Goal: Use online tool/utility: Utilize a website feature to perform a specific function

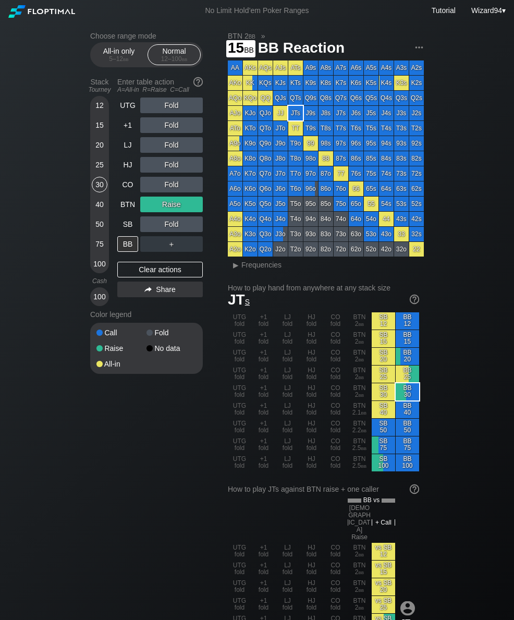
click at [101, 128] on div "15" at bounding box center [100, 125] width 16 height 16
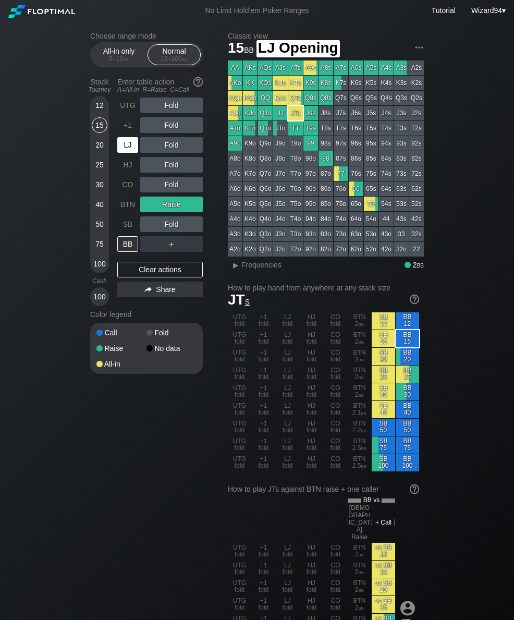
click at [124, 149] on div "LJ" at bounding box center [127, 145] width 21 height 16
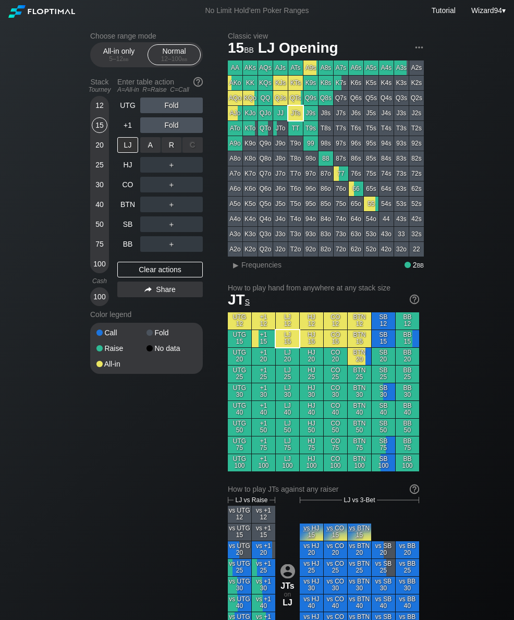
click at [171, 147] on div "R ✕" at bounding box center [172, 145] width 20 height 16
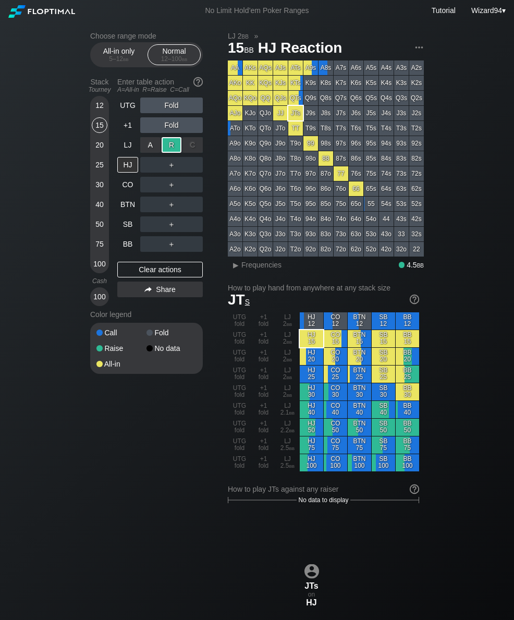
click at [99, 272] on div "100" at bounding box center [100, 264] width 16 height 16
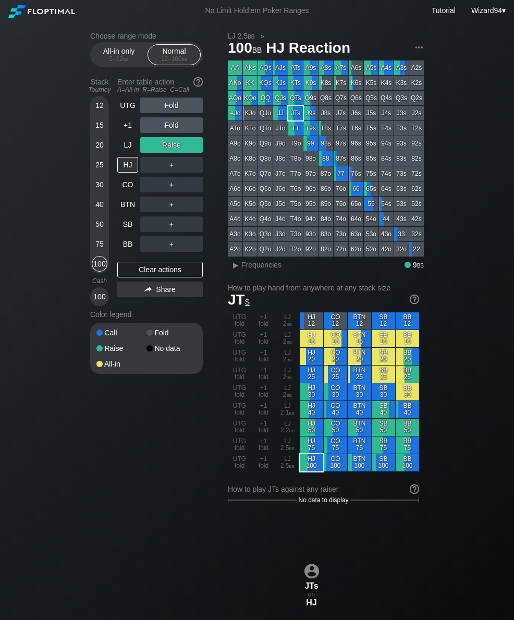
click at [125, 153] on div "LJ" at bounding box center [127, 145] width 21 height 16
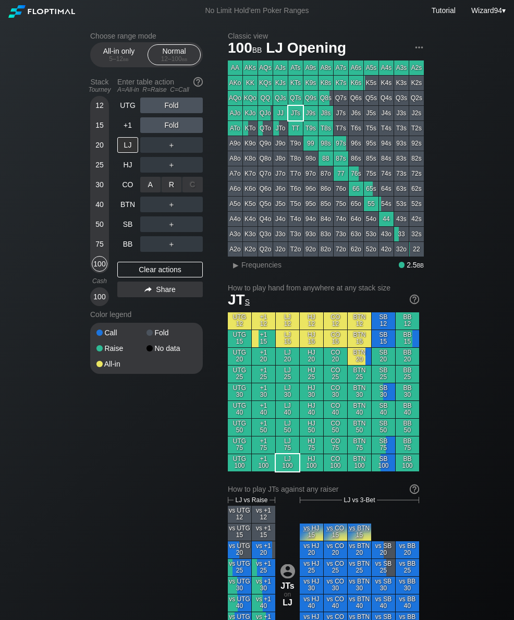
click at [172, 192] on div "R ✕" at bounding box center [172, 185] width 20 height 16
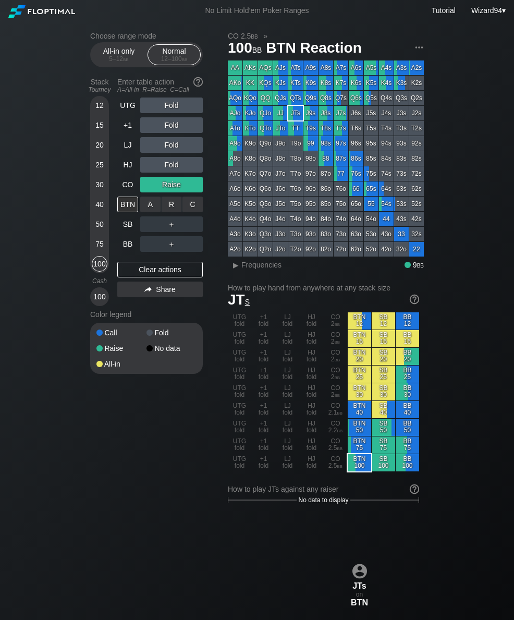
click at [201, 208] on div "C ✕" at bounding box center [192, 204] width 20 height 16
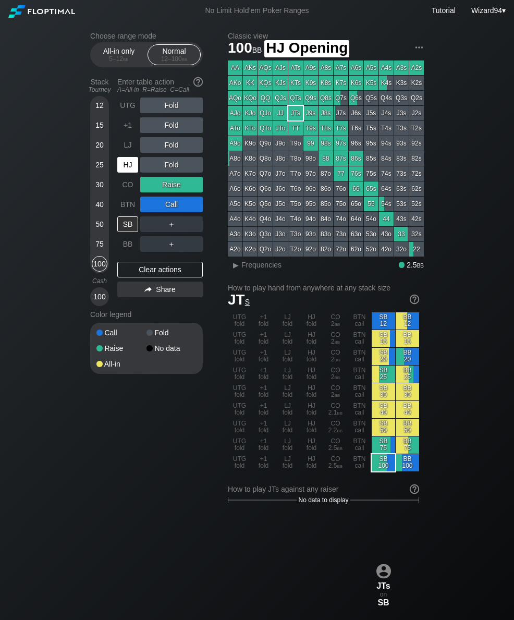
click at [129, 172] on div "HJ" at bounding box center [127, 165] width 21 height 16
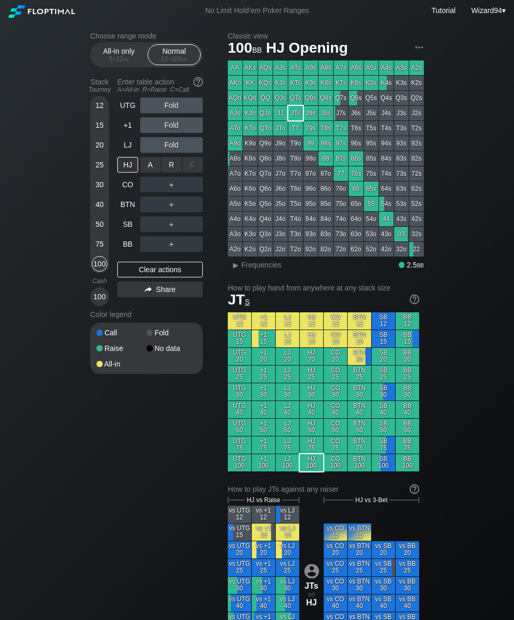
click at [169, 173] on div "R ✕" at bounding box center [172, 165] width 20 height 16
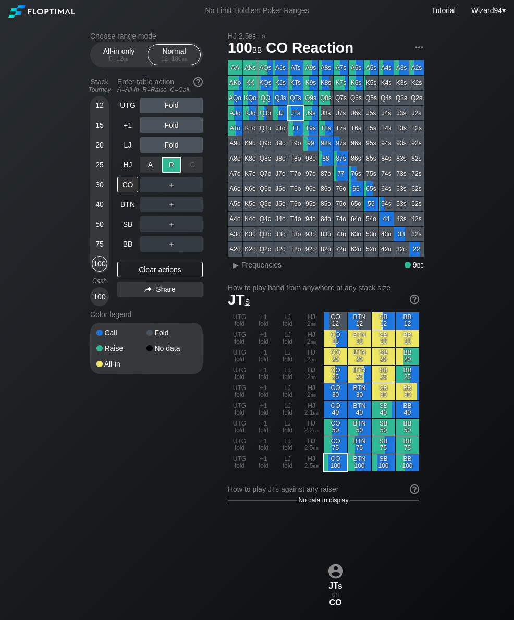
click at [132, 241] on div "BB" at bounding box center [127, 244] width 21 height 16
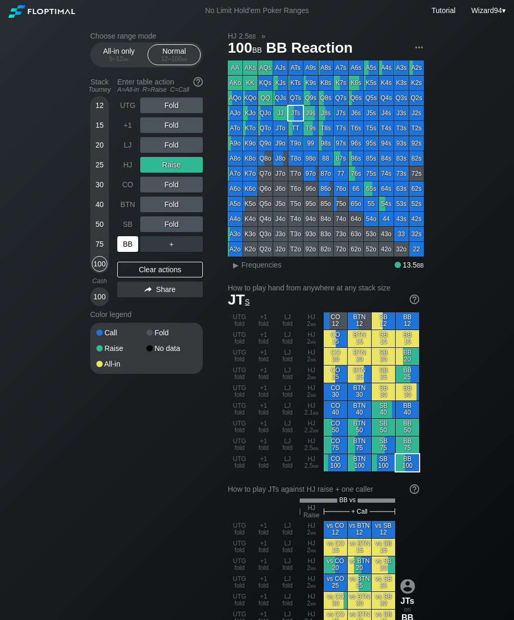
click at [124, 226] on div "SB" at bounding box center [127, 224] width 21 height 16
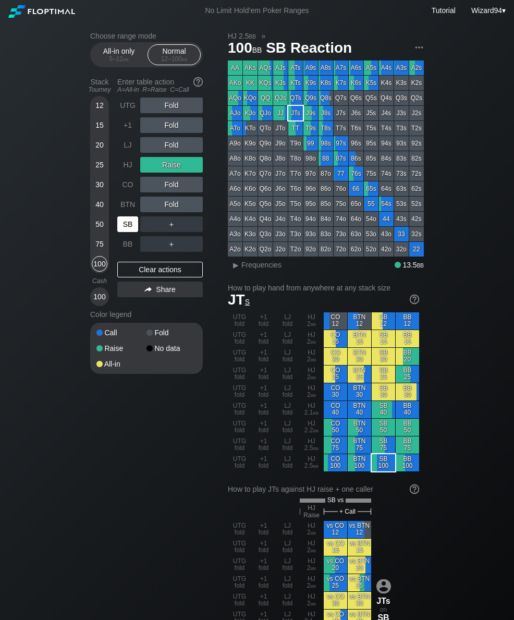
click at [97, 127] on div "15" at bounding box center [100, 125] width 16 height 16
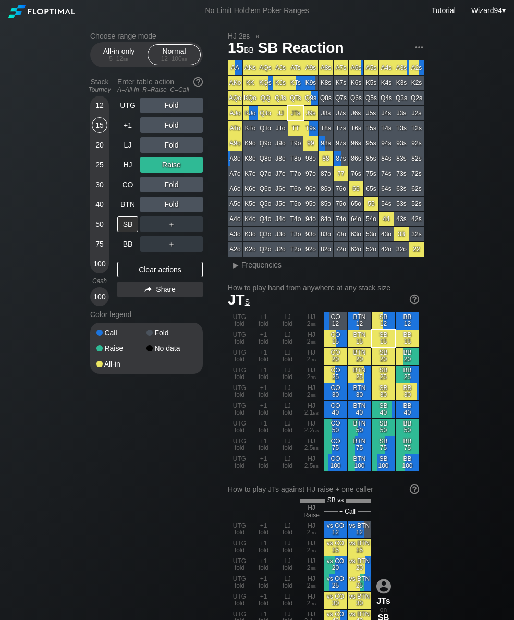
click at [121, 149] on div "LJ" at bounding box center [127, 145] width 21 height 16
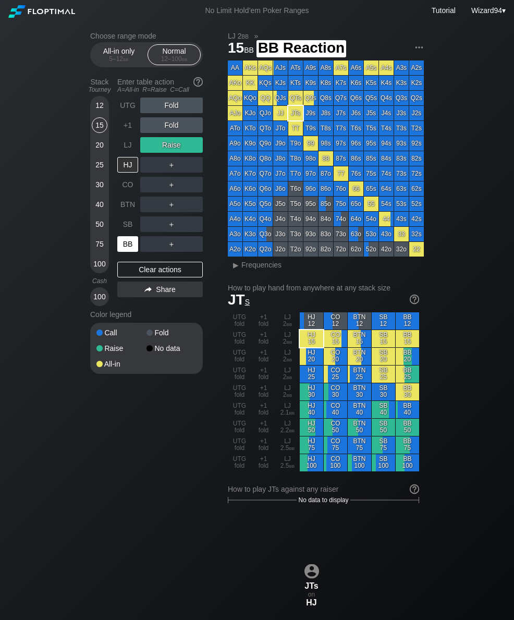
click at [127, 242] on div "BB" at bounding box center [127, 244] width 21 height 16
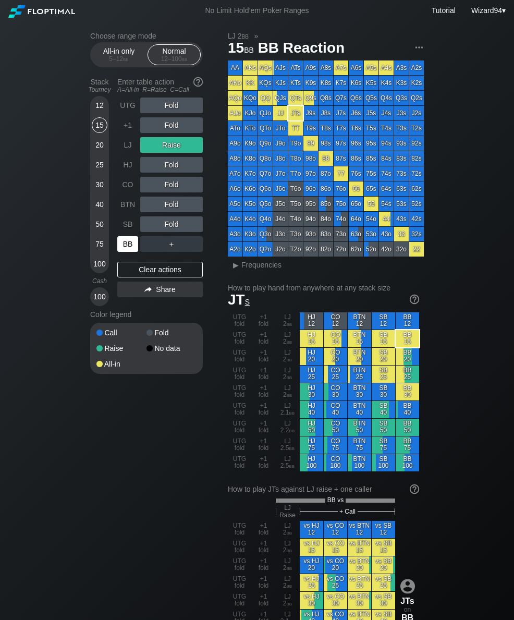
click at [128, 142] on div "LJ" at bounding box center [127, 145] width 21 height 16
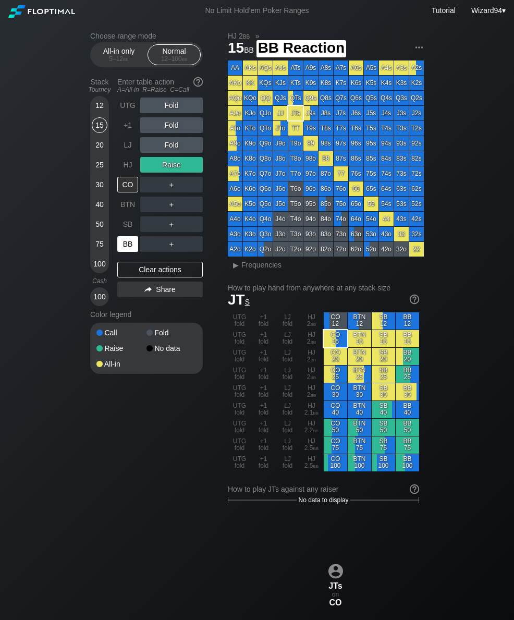
click at [130, 249] on div "BB" at bounding box center [127, 244] width 21 height 16
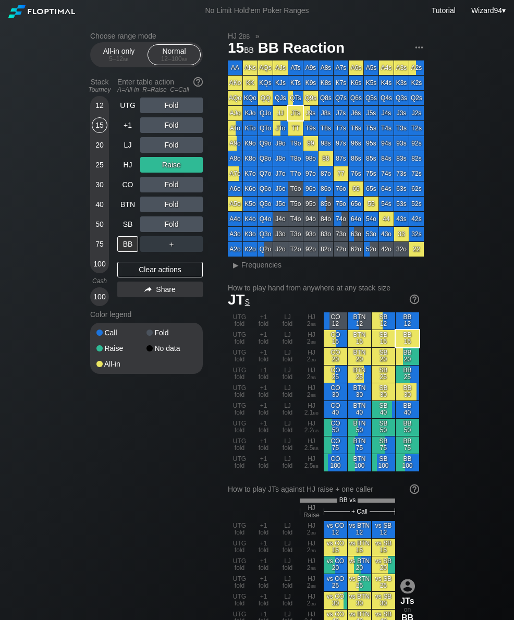
click at [108, 60] on div "5 – 12 bb" at bounding box center [119, 58] width 44 height 7
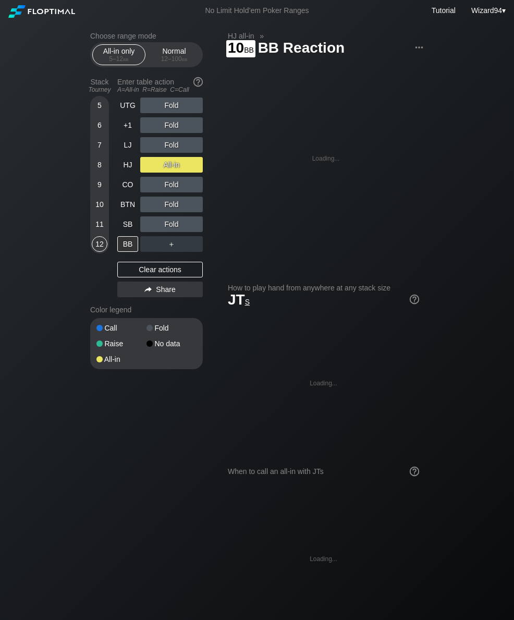
click at [97, 212] on div "10" at bounding box center [100, 204] width 16 height 16
click at [125, 147] on div "LJ" at bounding box center [127, 145] width 21 height 16
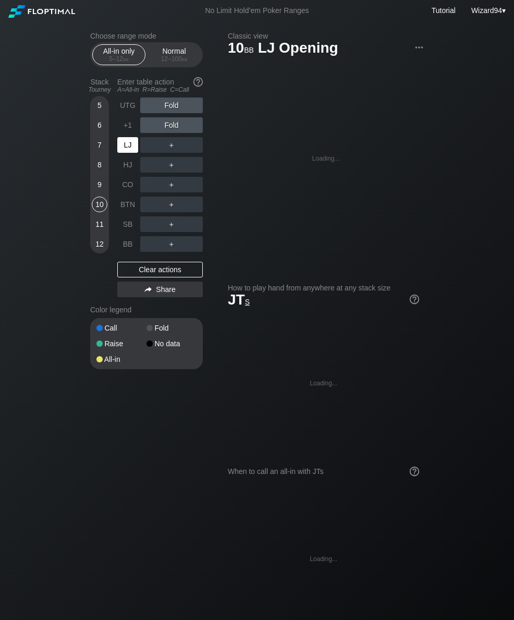
click at [124, 144] on div "LJ" at bounding box center [127, 145] width 21 height 16
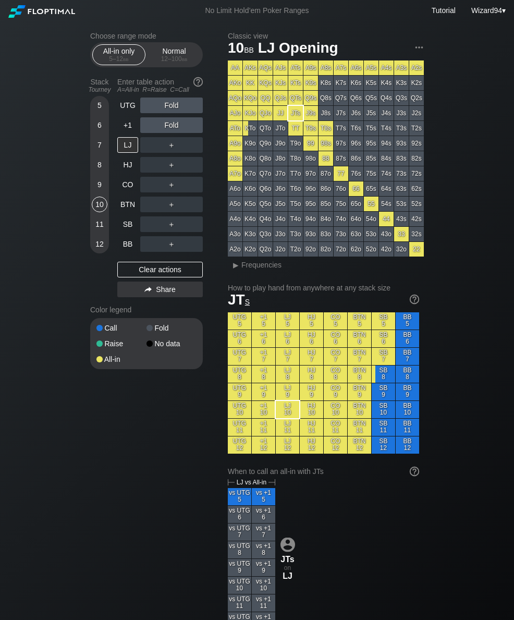
click at [192, 57] on div "Normal 12 – 100 bb" at bounding box center [174, 55] width 48 height 20
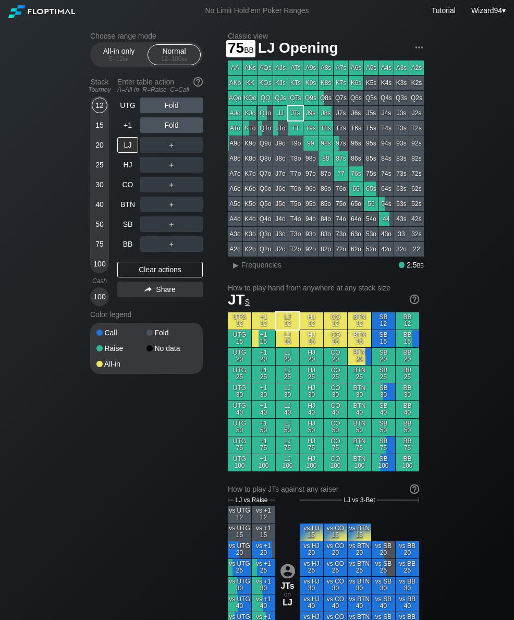
click at [96, 246] on div "75" at bounding box center [100, 244] width 16 height 16
click at [170, 166] on div "R ✕" at bounding box center [172, 165] width 20 height 16
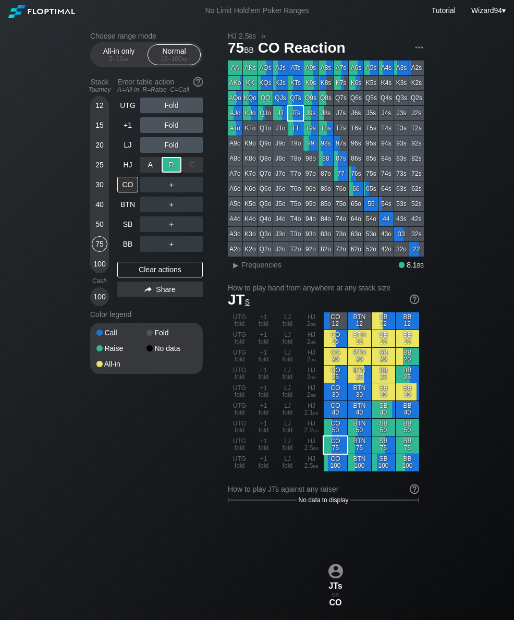
click at [128, 242] on div "BB" at bounding box center [127, 244] width 21 height 16
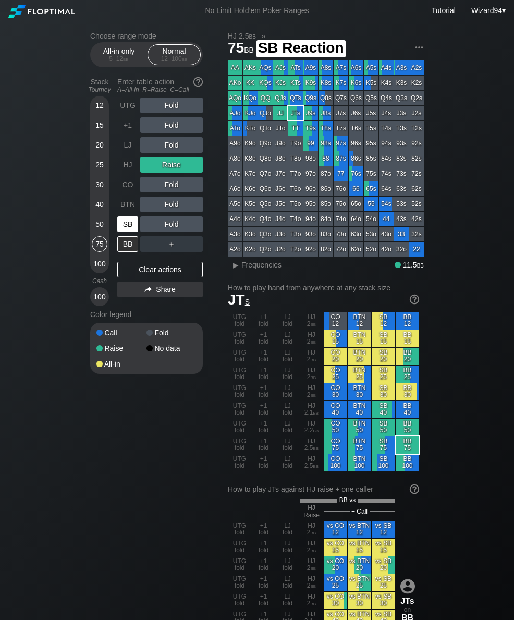
click at [129, 229] on div "SB" at bounding box center [127, 224] width 21 height 16
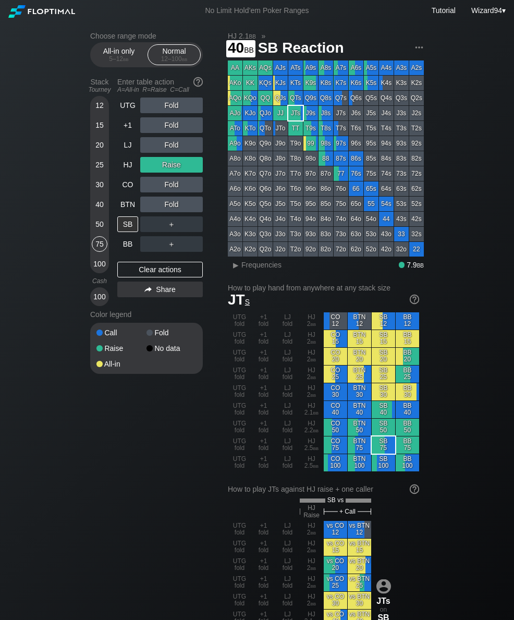
click at [101, 210] on div "40" at bounding box center [100, 204] width 16 height 16
click at [101, 232] on div "50" at bounding box center [100, 224] width 16 height 16
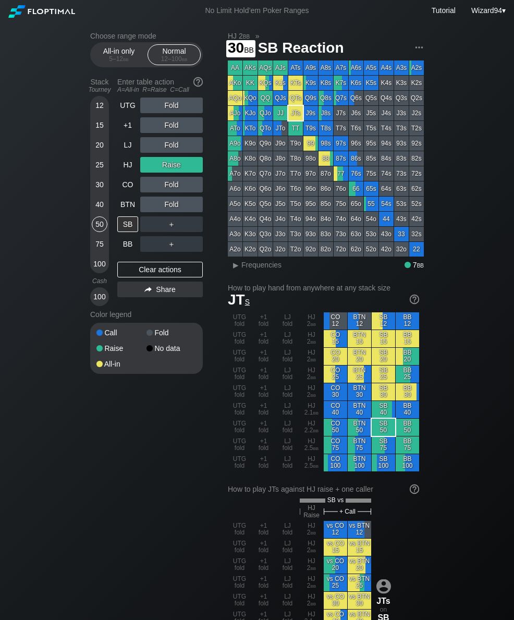
click at [93, 191] on div "30" at bounding box center [100, 185] width 16 height 16
click at [127, 151] on div "LJ" at bounding box center [127, 145] width 21 height 16
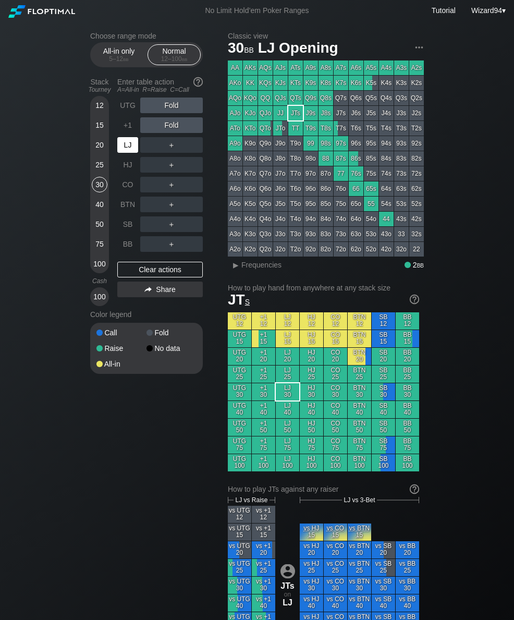
click at [126, 151] on div "LJ" at bounding box center [127, 145] width 21 height 16
click at [167, 152] on div "R ✕" at bounding box center [172, 145] width 20 height 16
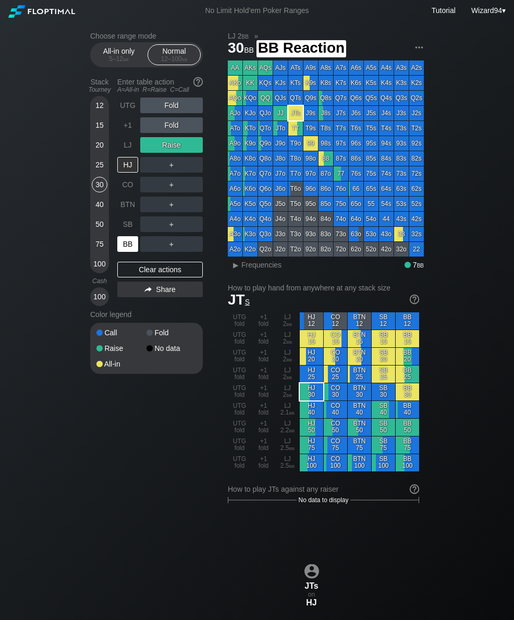
click at [126, 243] on div "BB" at bounding box center [127, 244] width 21 height 16
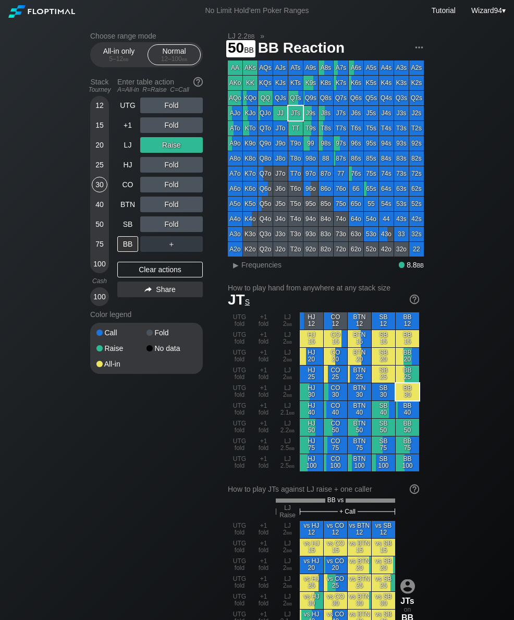
click at [94, 236] on div "50" at bounding box center [100, 226] width 16 height 20
click at [122, 133] on div "+1" at bounding box center [127, 125] width 21 height 16
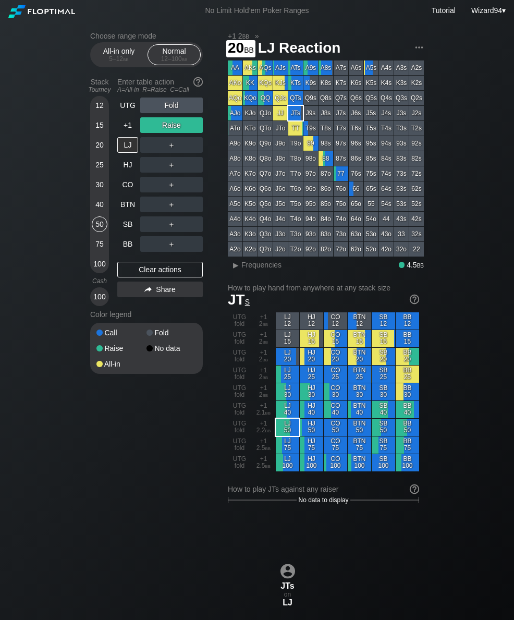
click at [95, 152] on div "20" at bounding box center [100, 145] width 16 height 16
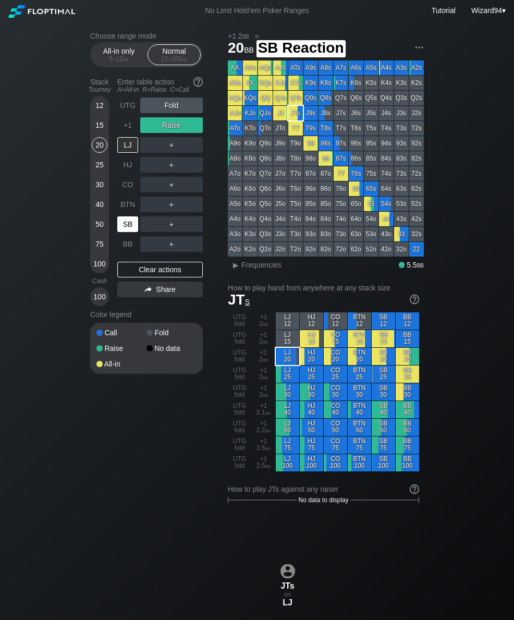
click at [124, 222] on div "SB" at bounding box center [127, 224] width 21 height 16
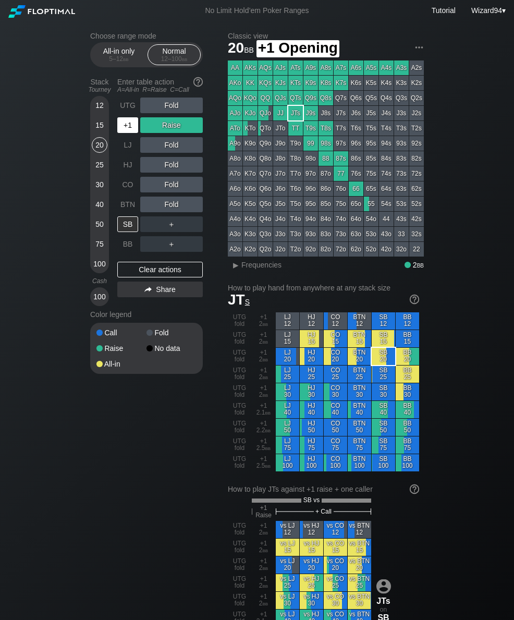
click at [124, 127] on div "+1" at bounding box center [127, 125] width 21 height 16
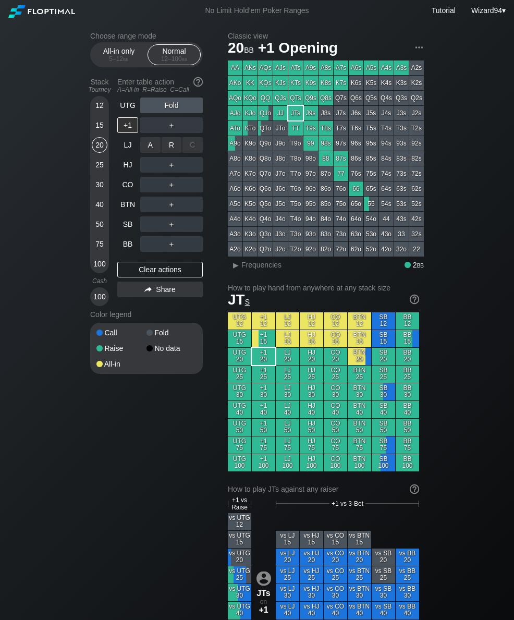
click at [172, 146] on div "R ✕" at bounding box center [172, 145] width 20 height 16
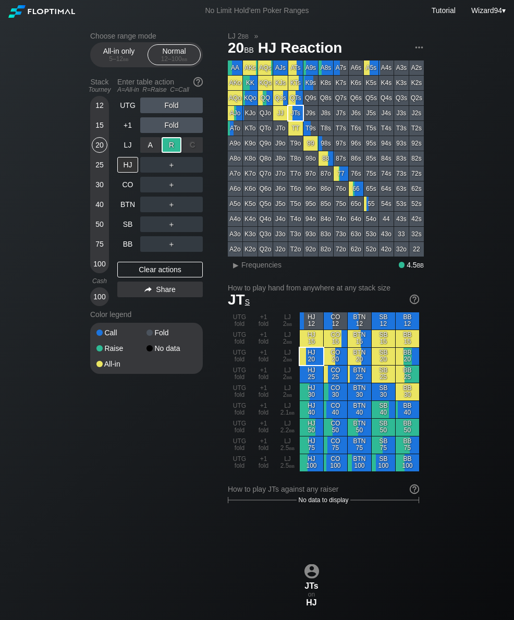
click at [129, 224] on div "SB" at bounding box center [127, 224] width 21 height 16
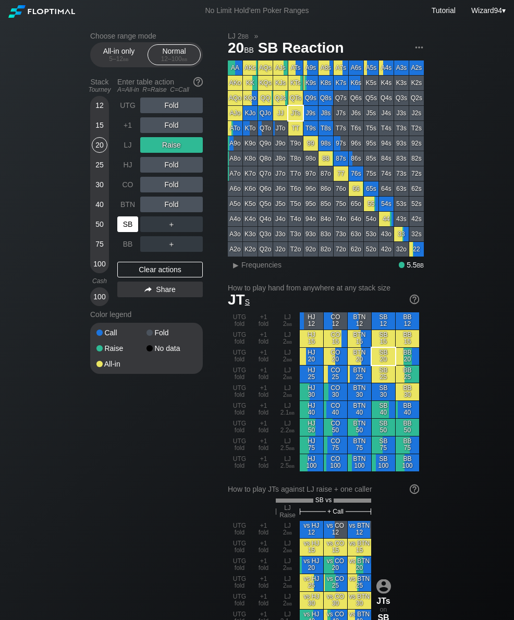
click at [97, 226] on div "50" at bounding box center [100, 224] width 16 height 16
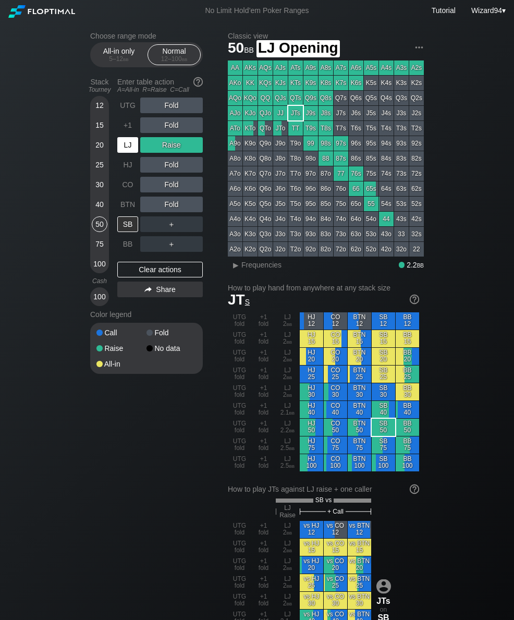
click at [126, 155] on div "LJ" at bounding box center [128, 145] width 23 height 20
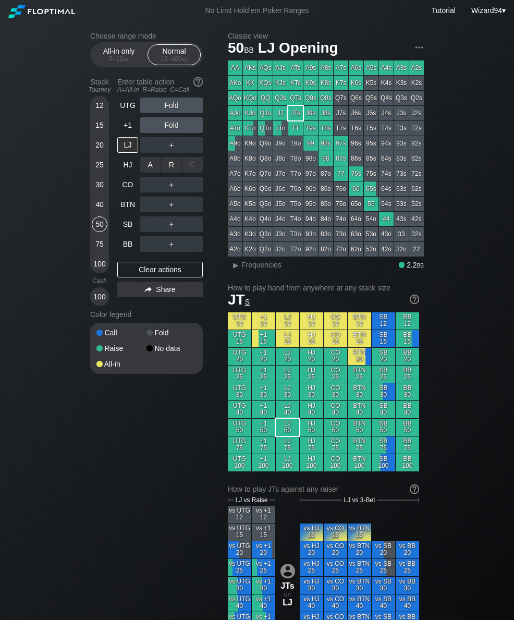
click at [167, 169] on div "R ✕" at bounding box center [172, 165] width 20 height 16
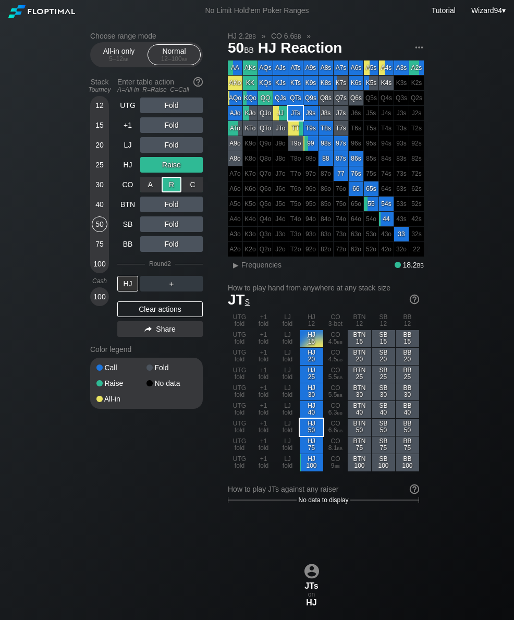
click at [100, 157] on div "20" at bounding box center [100, 147] width 16 height 20
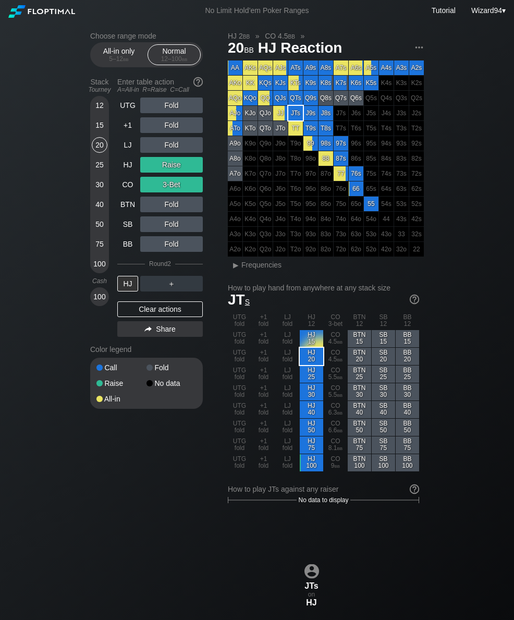
click at [100, 157] on div "20" at bounding box center [100, 147] width 16 height 20
click at [124, 106] on div "UTG" at bounding box center [127, 105] width 21 height 16
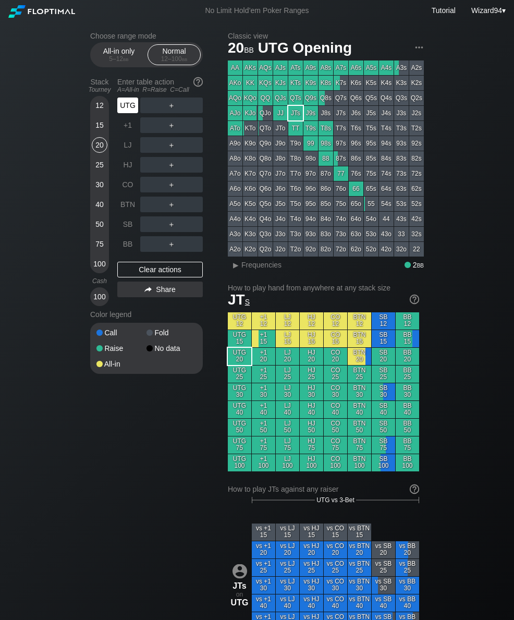
click at [124, 104] on div "UTG" at bounding box center [127, 105] width 21 height 16
click at [171, 113] on div "R ✕" at bounding box center [172, 105] width 20 height 16
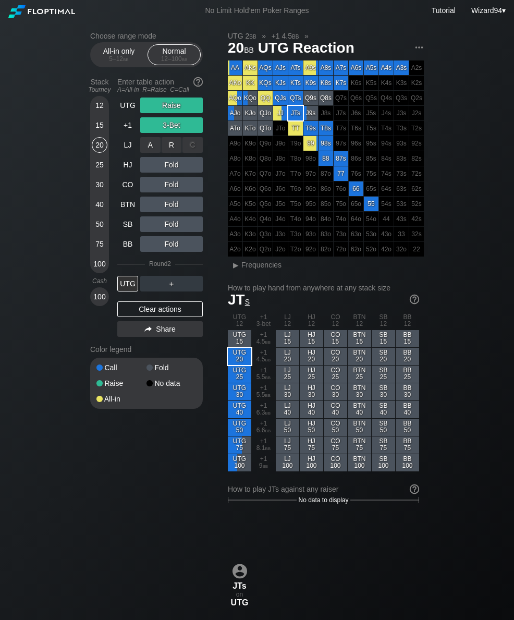
click at [141, 151] on div "A ✕" at bounding box center [150, 145] width 20 height 16
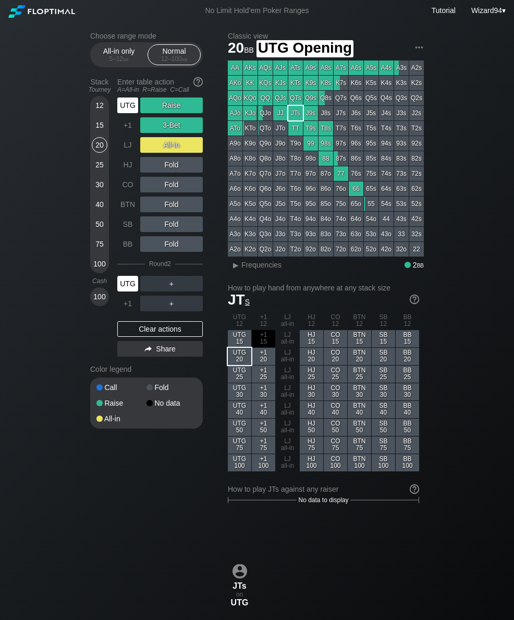
click at [126, 113] on div "UTG" at bounding box center [127, 105] width 21 height 16
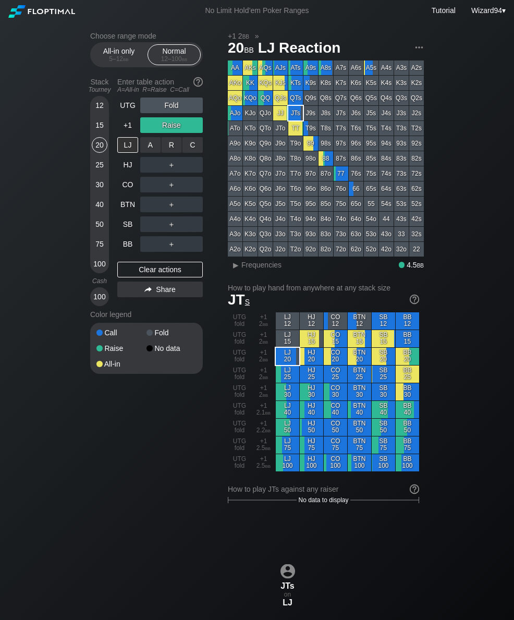
click at [166, 151] on div "R ✕" at bounding box center [172, 145] width 20 height 16
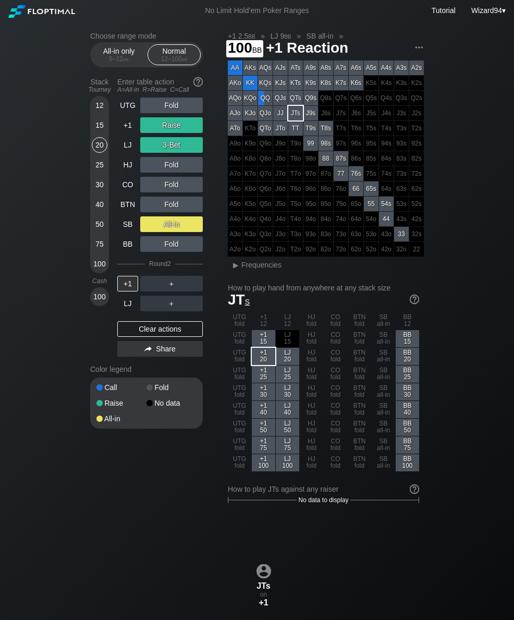
click at [101, 270] on div "100" at bounding box center [100, 264] width 16 height 16
click at [125, 133] on div "+1" at bounding box center [127, 125] width 21 height 16
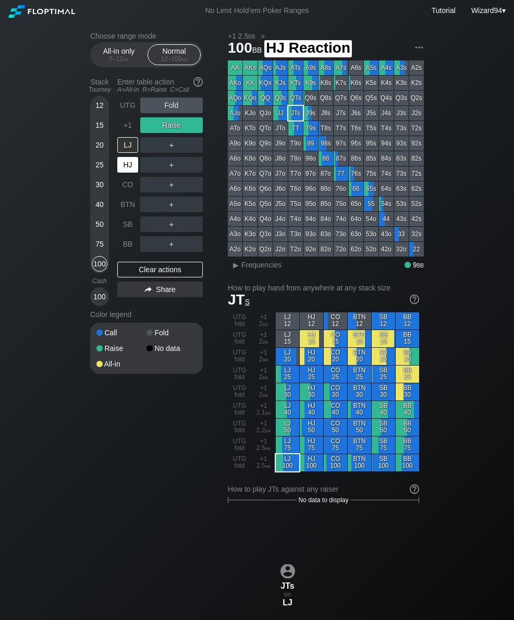
click at [121, 166] on div "HJ" at bounding box center [127, 165] width 21 height 16
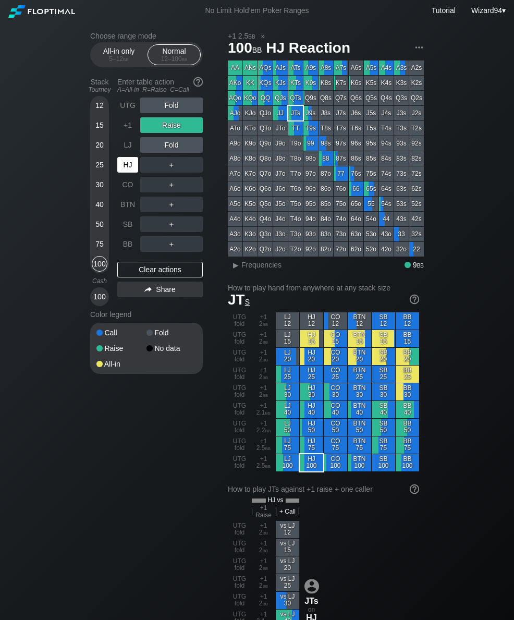
click at [97, 231] on div "50" at bounding box center [100, 224] width 16 height 16
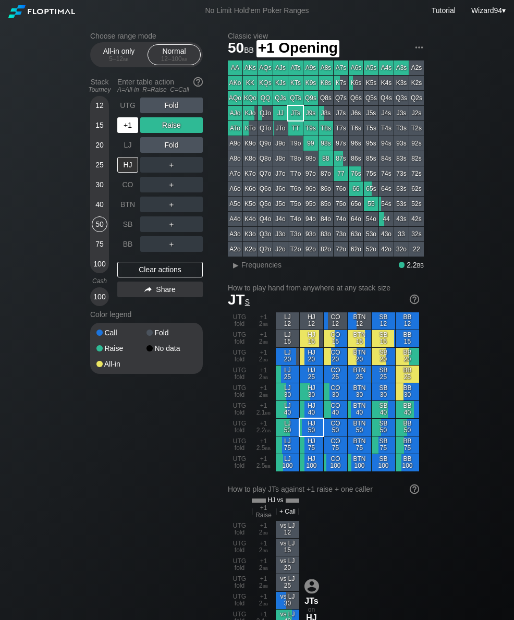
click at [132, 124] on div "+1" at bounding box center [127, 125] width 21 height 16
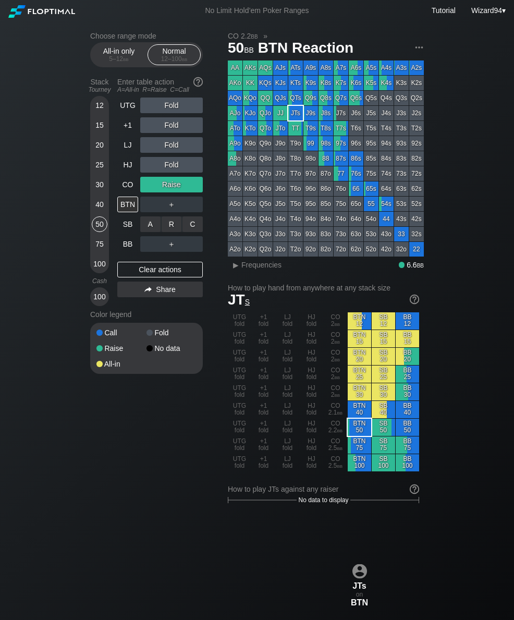
click at [191, 225] on div "C ✕" at bounding box center [192, 224] width 20 height 16
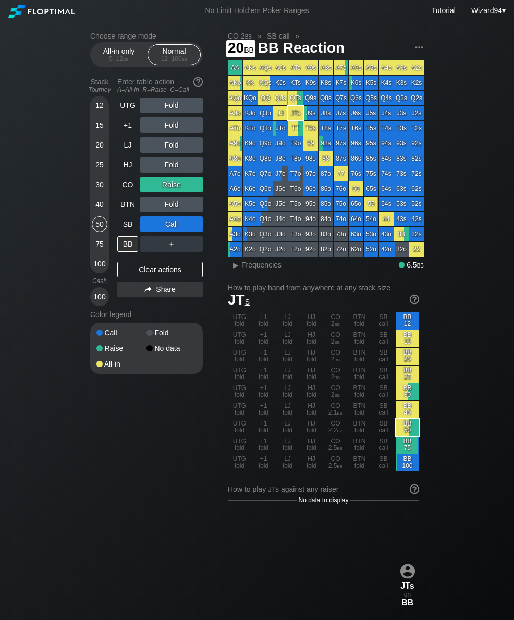
click at [95, 153] on div "20" at bounding box center [100, 145] width 16 height 16
click at [137, 153] on div "LJ" at bounding box center [127, 145] width 21 height 16
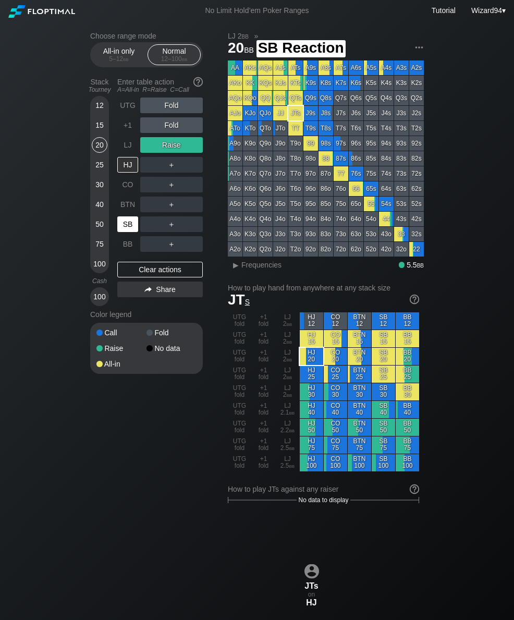
click at [135, 225] on div "SB" at bounding box center [127, 224] width 21 height 16
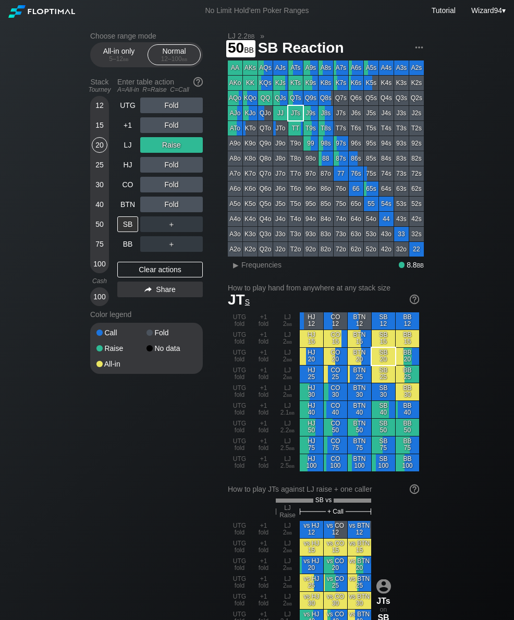
click at [98, 227] on div "50" at bounding box center [100, 224] width 16 height 16
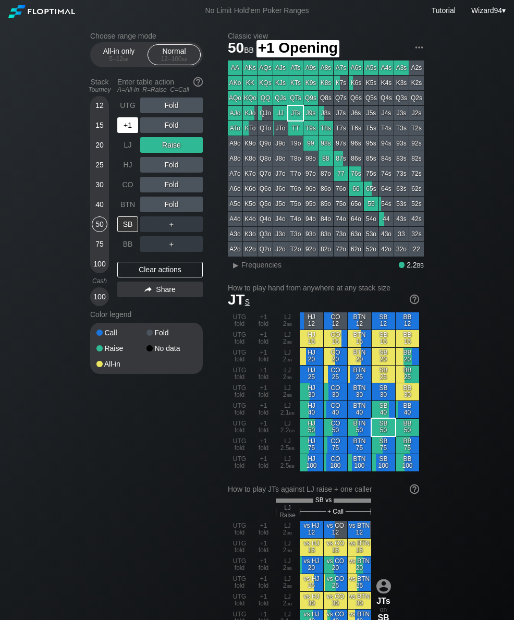
click at [125, 133] on div "+1" at bounding box center [127, 125] width 21 height 16
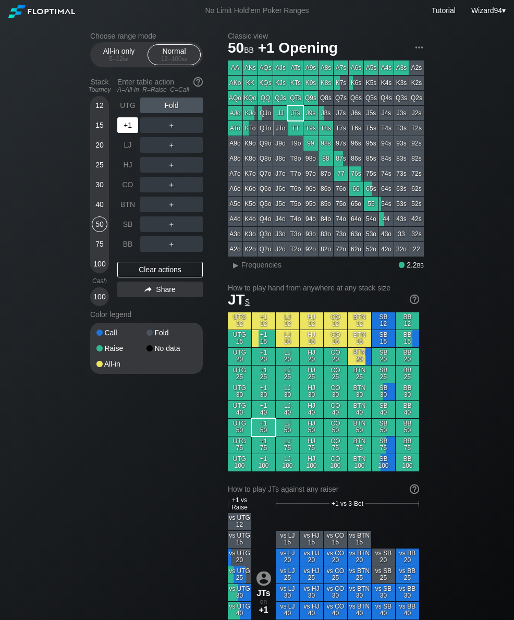
click at [129, 129] on div "+1" at bounding box center [127, 125] width 21 height 16
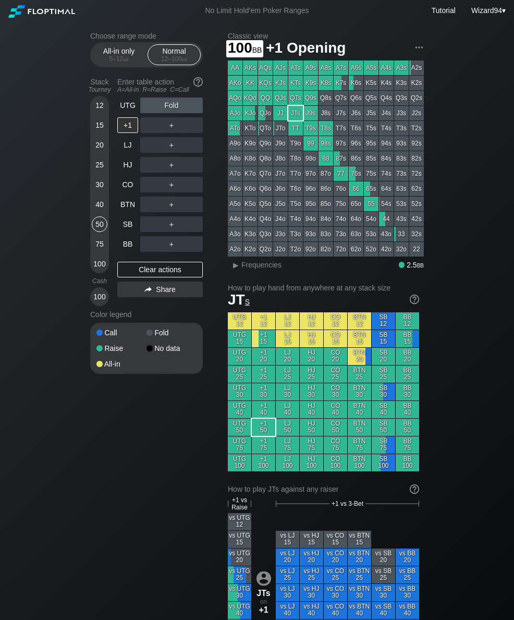
click at [101, 268] on div "100" at bounding box center [100, 264] width 16 height 16
click at [98, 189] on div "30" at bounding box center [100, 185] width 16 height 16
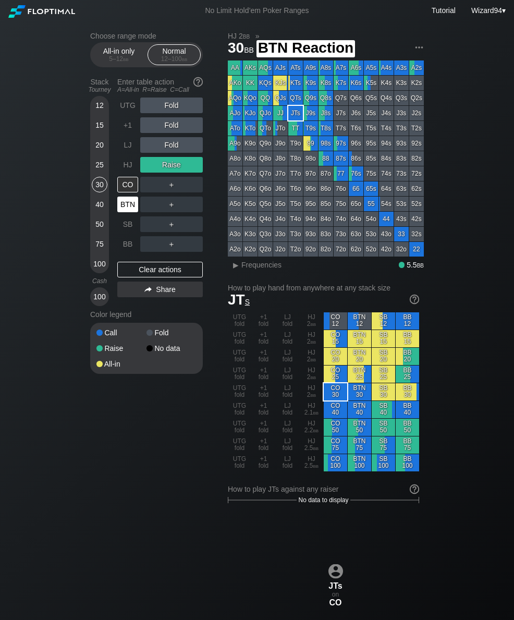
click at [133, 211] on div "BTN" at bounding box center [127, 204] width 21 height 16
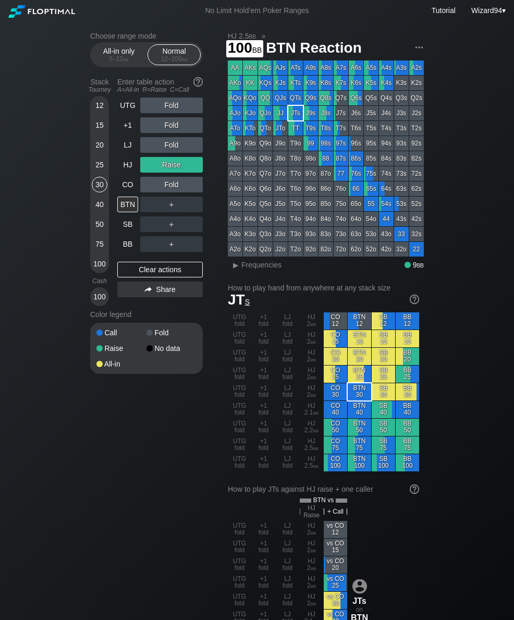
click at [94, 269] on div "100" at bounding box center [100, 264] width 16 height 16
click at [127, 144] on div "LJ" at bounding box center [127, 145] width 21 height 16
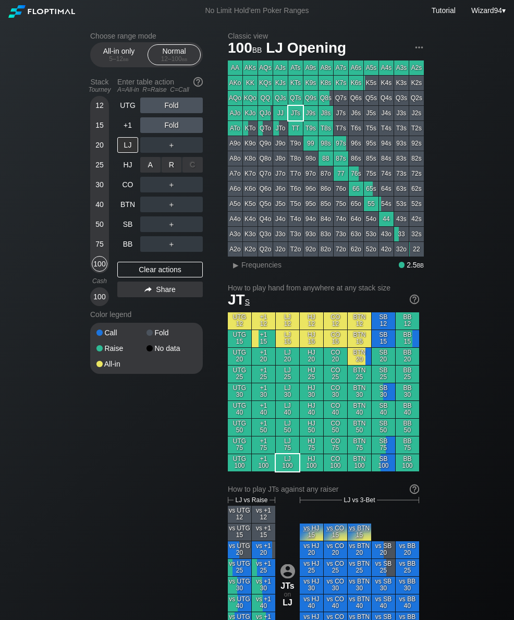
click at [168, 159] on div "A ✕ R ✕ C ✕ ＋" at bounding box center [171, 165] width 63 height 24
click at [167, 148] on div "R ✕" at bounding box center [172, 145] width 20 height 16
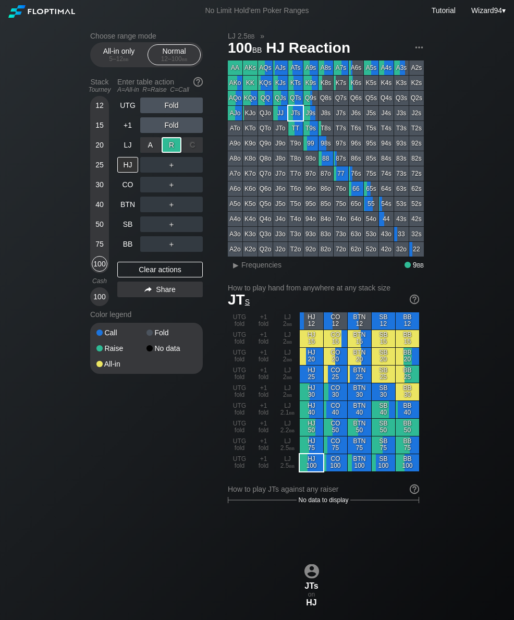
click at [132, 204] on div "BTN" at bounding box center [127, 204] width 21 height 16
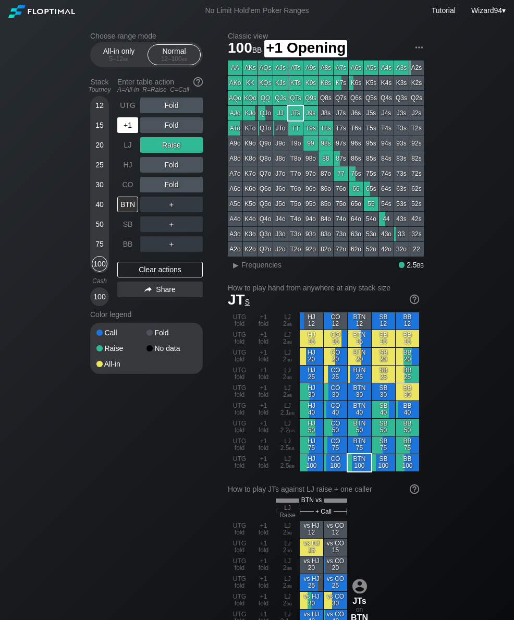
click at [130, 133] on div "+1" at bounding box center [127, 125] width 21 height 16
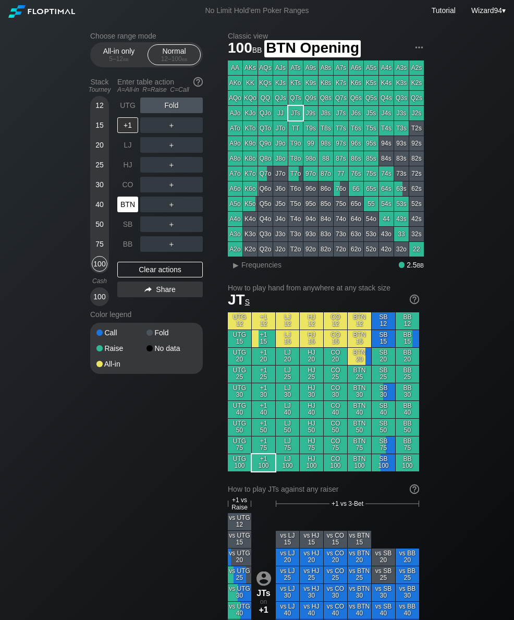
click at [130, 208] on div "BTN" at bounding box center [127, 204] width 21 height 16
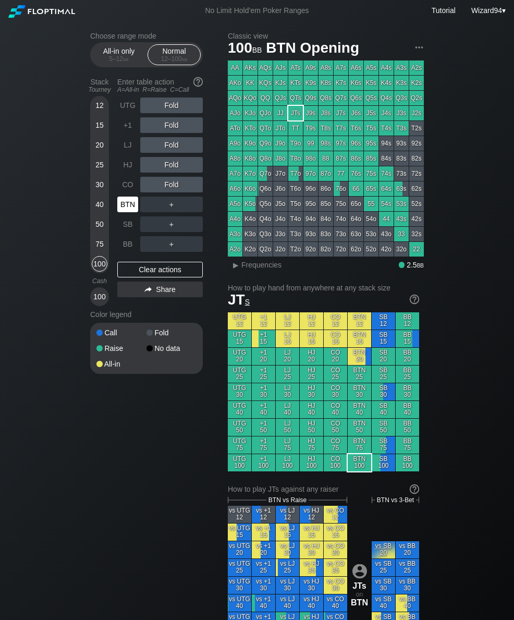
click at [97, 216] on div "40" at bounding box center [100, 206] width 16 height 20
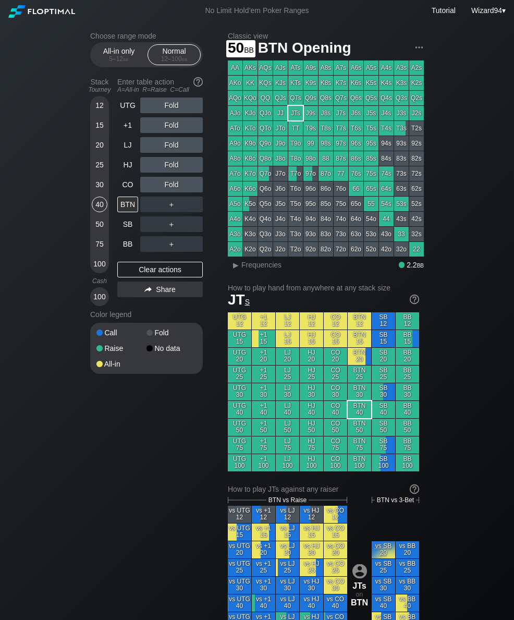
click at [99, 222] on div "50" at bounding box center [100, 224] width 16 height 16
click at [103, 268] on div "100" at bounding box center [100, 264] width 16 height 16
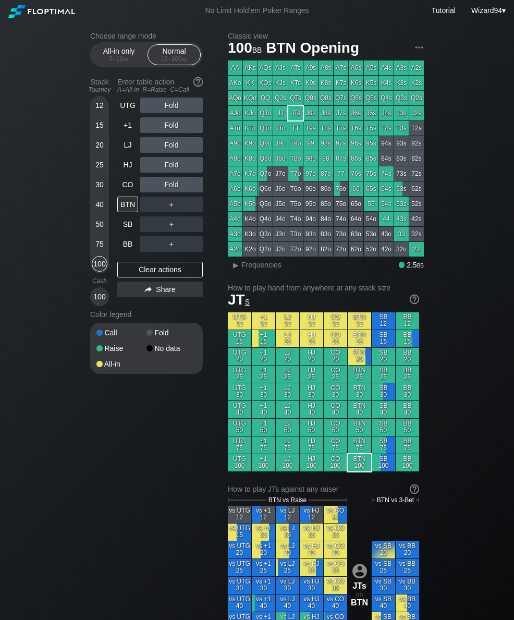
click at [126, 152] on div "LJ" at bounding box center [127, 145] width 21 height 16
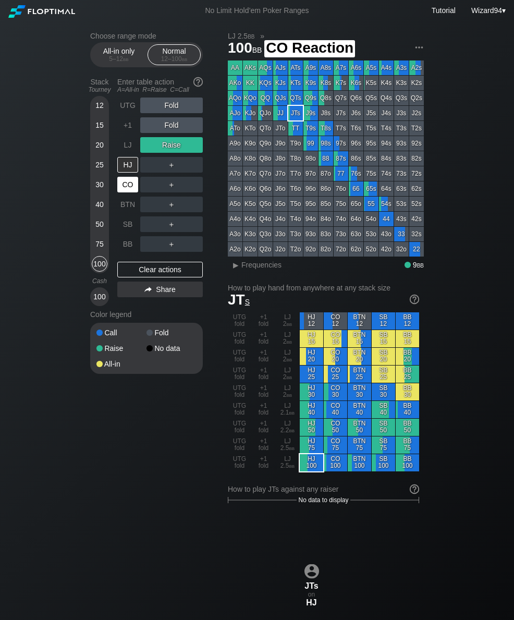
click at [127, 191] on div "CO" at bounding box center [127, 185] width 21 height 16
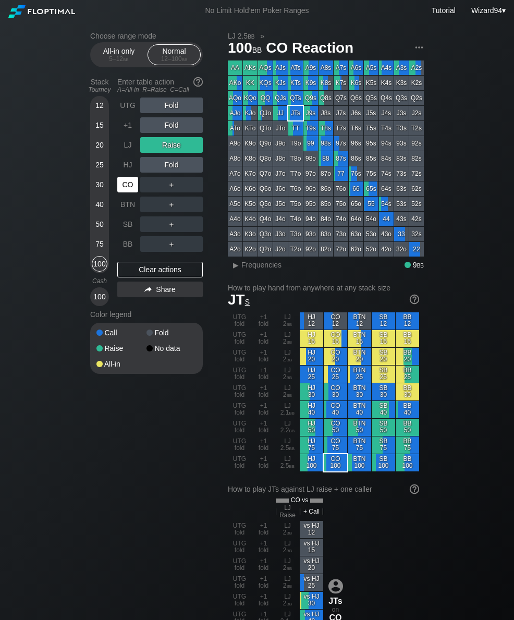
click at [95, 192] on div "30" at bounding box center [100, 185] width 16 height 16
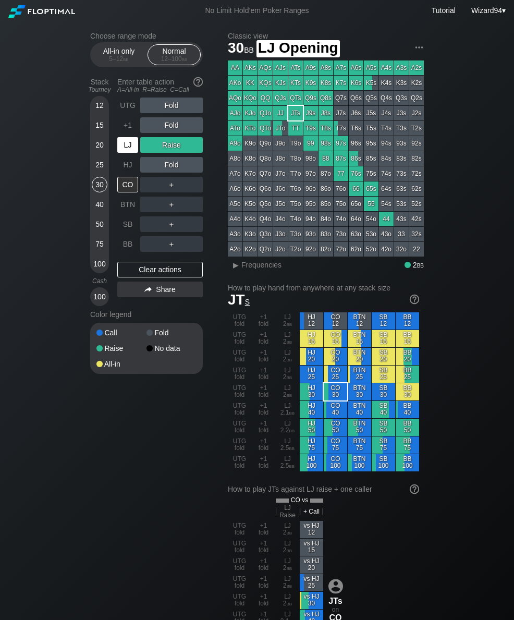
click at [124, 146] on div "LJ" at bounding box center [127, 145] width 21 height 16
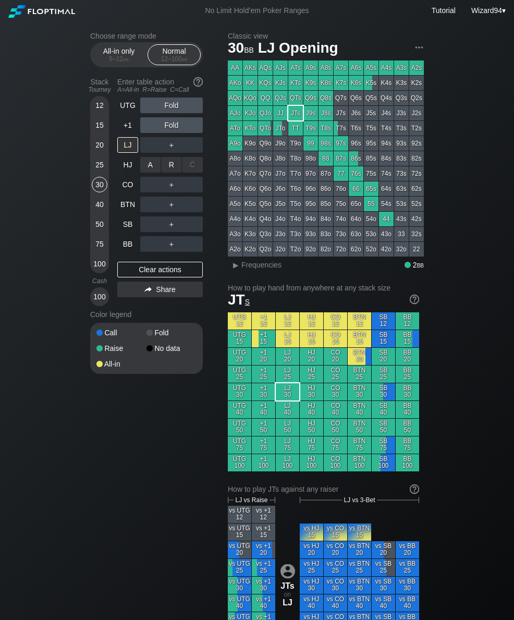
click at [171, 173] on div "R ✕" at bounding box center [172, 165] width 20 height 16
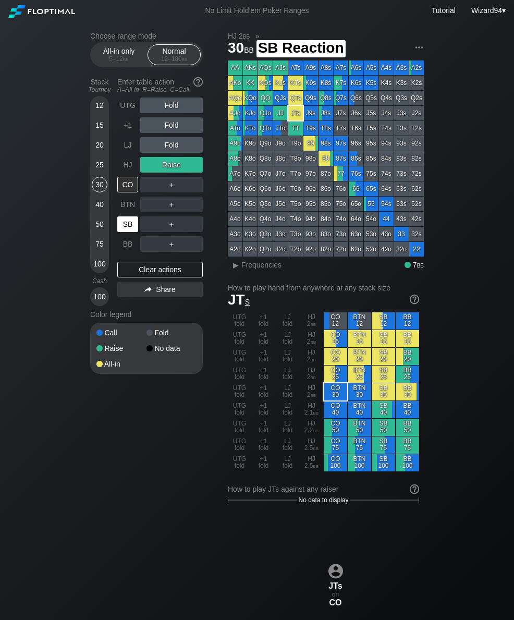
click at [130, 227] on div "SB" at bounding box center [127, 224] width 21 height 16
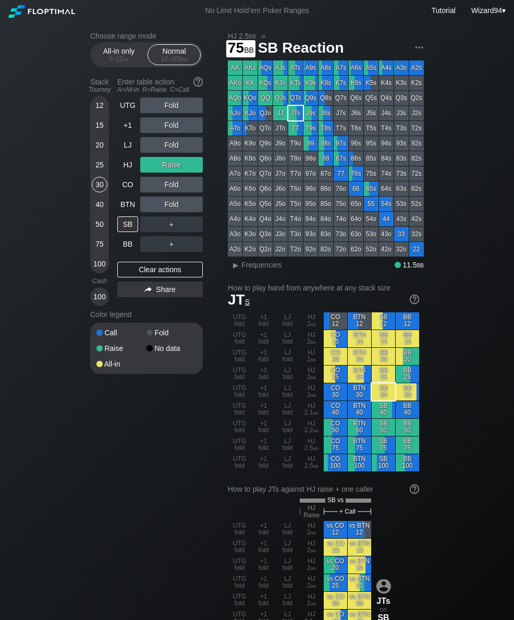
click at [99, 245] on div "75" at bounding box center [100, 244] width 16 height 16
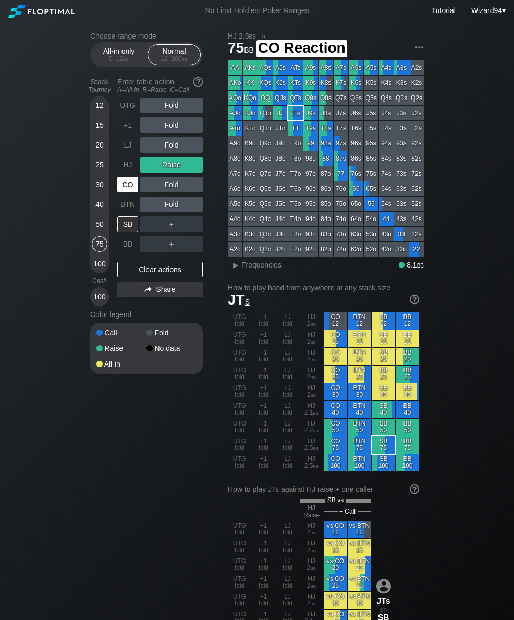
click at [127, 192] on div "CO" at bounding box center [127, 185] width 21 height 16
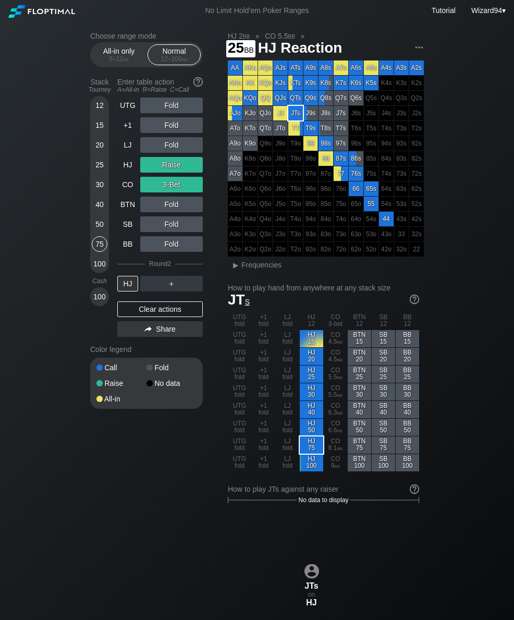
click at [97, 167] on div "25" at bounding box center [100, 165] width 16 height 16
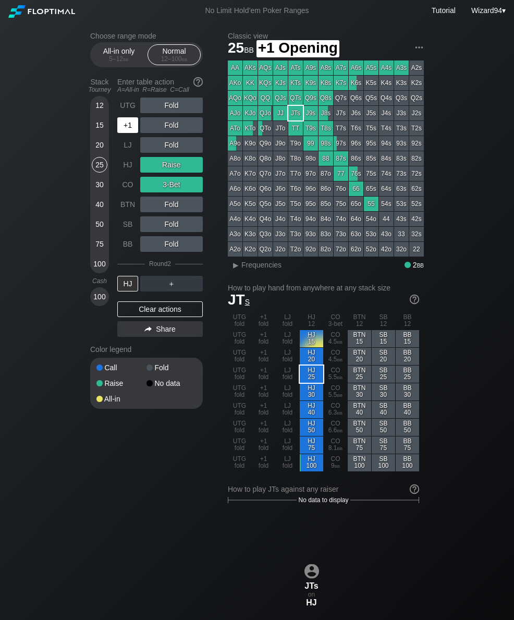
click at [124, 130] on div "+1" at bounding box center [127, 125] width 21 height 16
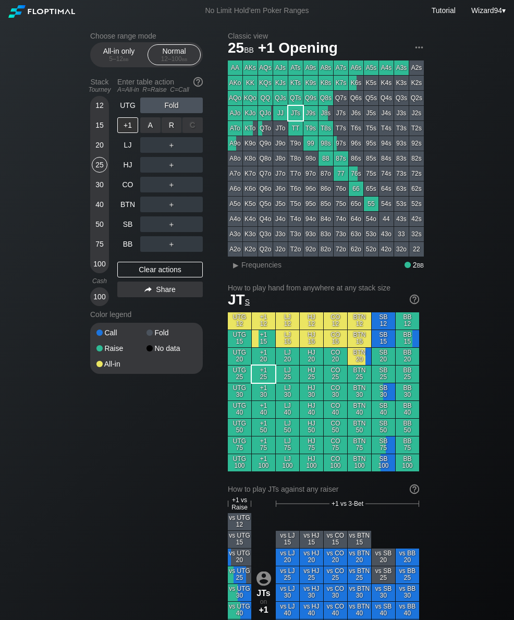
click at [170, 132] on div "R ✕" at bounding box center [172, 125] width 20 height 16
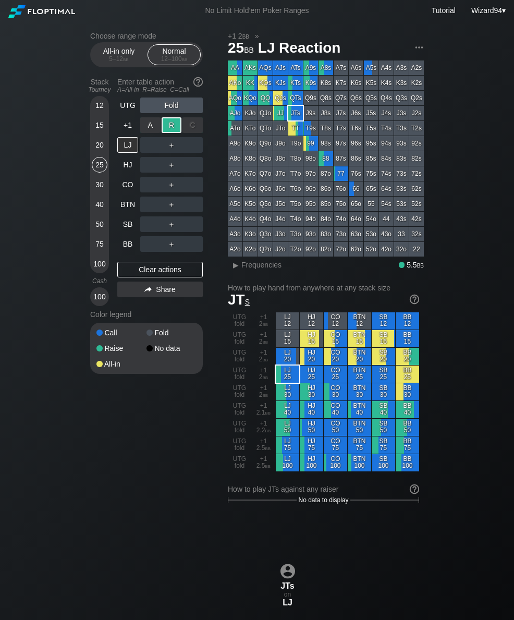
click at [127, 165] on div "HJ" at bounding box center [127, 165] width 21 height 16
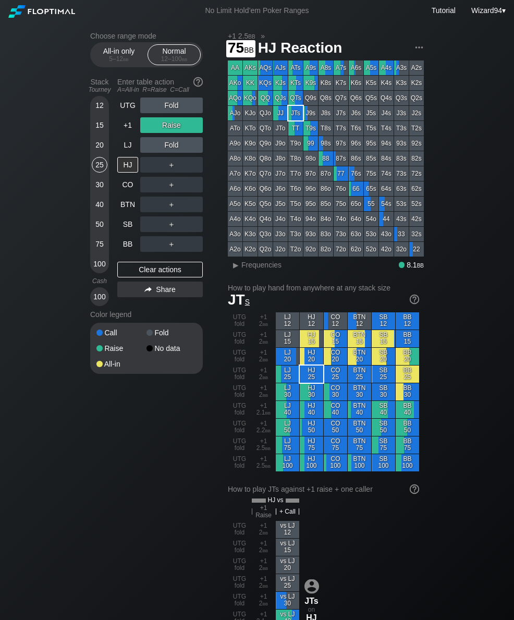
click at [98, 249] on div "75" at bounding box center [100, 244] width 16 height 16
click at [114, 206] on div "Stack Tourney Enter table action A=All-in R=Raise C=Call [PHONE_NUMBER] [PHONE_…" at bounding box center [146, 189] width 113 height 232
click at [126, 206] on div "BTN" at bounding box center [127, 204] width 21 height 16
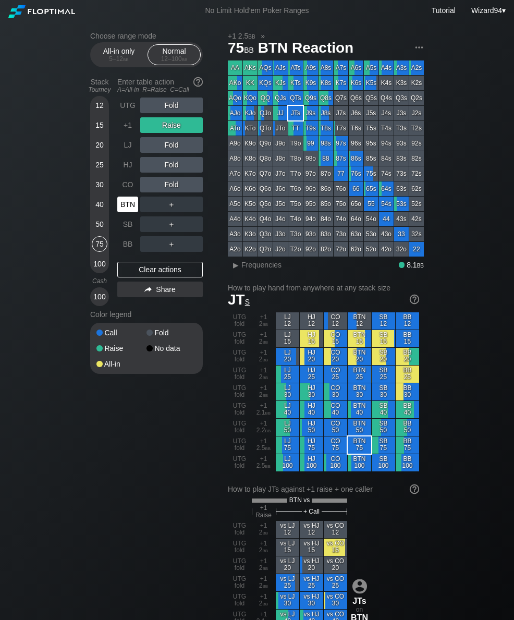
click at [93, 232] on div "50" at bounding box center [100, 224] width 16 height 16
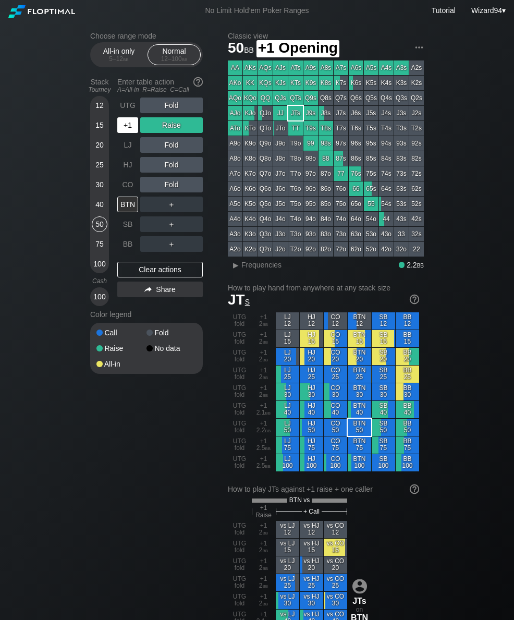
click at [129, 120] on div "+1" at bounding box center [128, 125] width 23 height 20
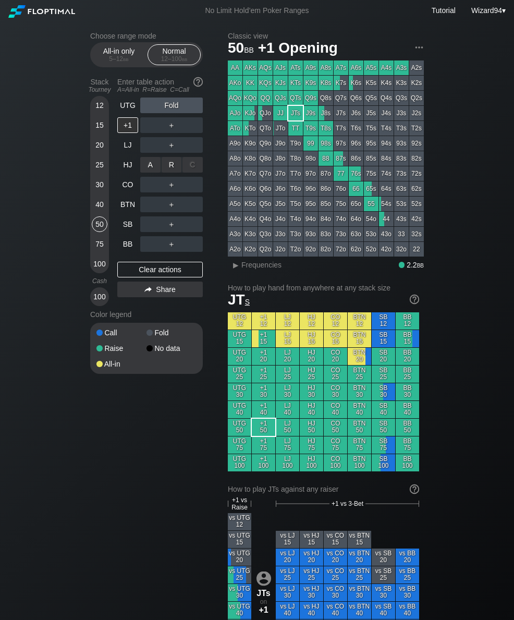
click at [165, 164] on div "R ✕" at bounding box center [172, 165] width 20 height 16
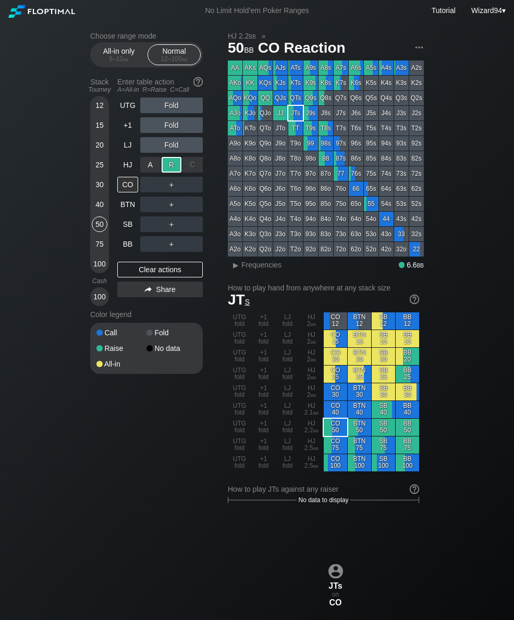
click at [130, 250] on div "BB" at bounding box center [127, 244] width 21 height 16
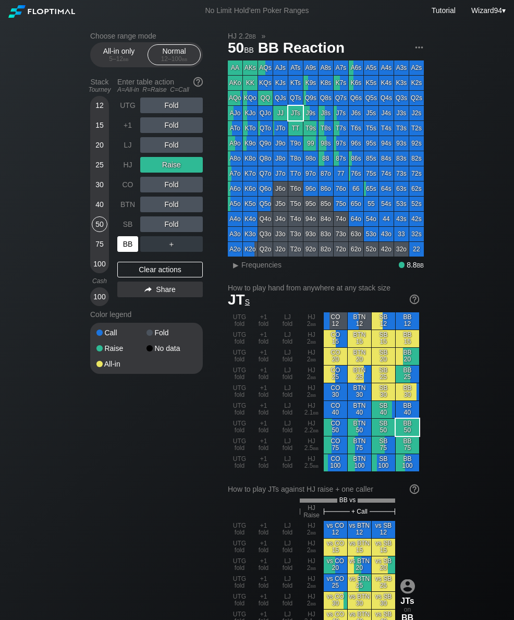
click at [96, 272] on div "100" at bounding box center [100, 264] width 16 height 16
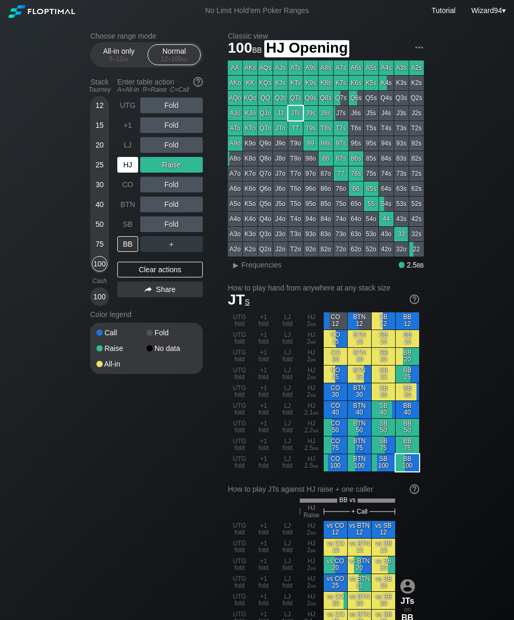
click at [125, 172] on div "HJ" at bounding box center [127, 165] width 21 height 16
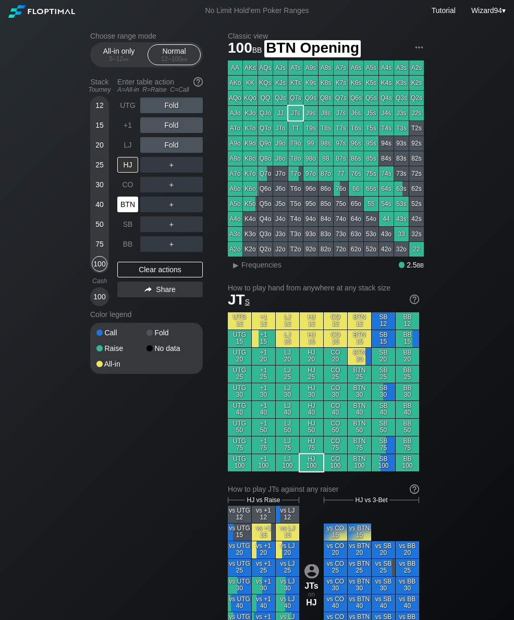
click at [126, 203] on div "BTN" at bounding box center [127, 204] width 21 height 16
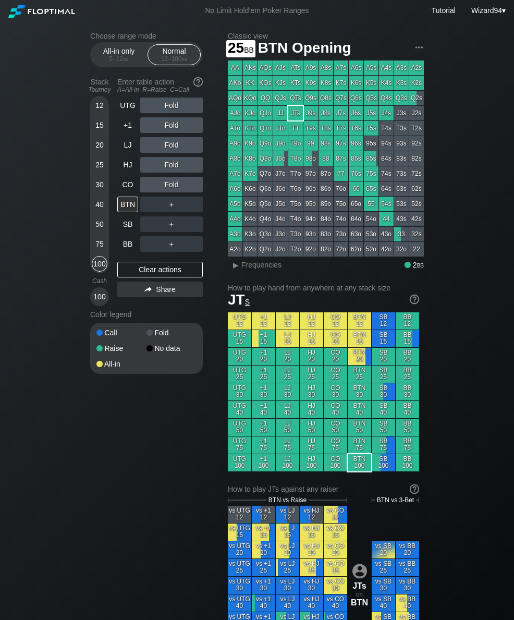
click at [100, 162] on div "25" at bounding box center [100, 165] width 16 height 16
click at [124, 145] on div "LJ" at bounding box center [127, 145] width 21 height 16
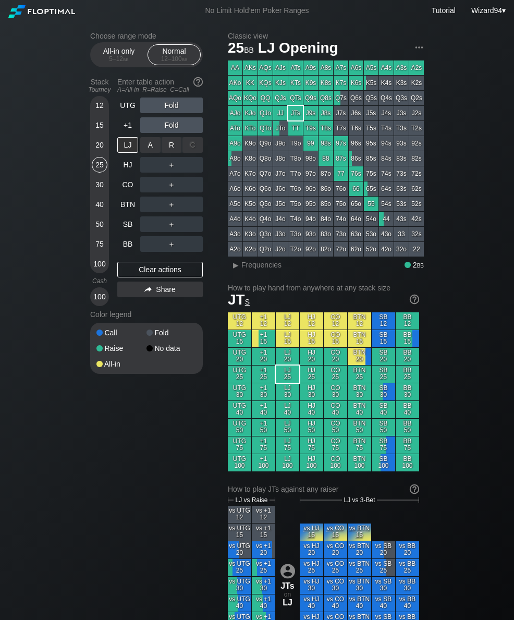
click at [170, 144] on div "R ✕" at bounding box center [172, 145] width 20 height 16
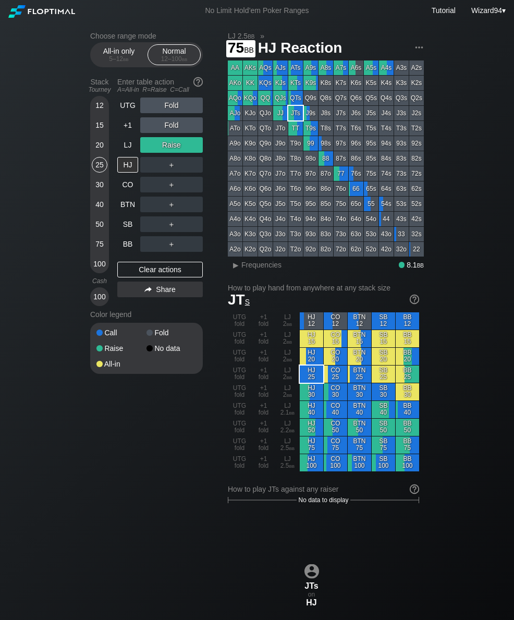
click at [97, 245] on div "75" at bounding box center [100, 244] width 16 height 16
click at [124, 106] on div "UTG" at bounding box center [127, 105] width 21 height 16
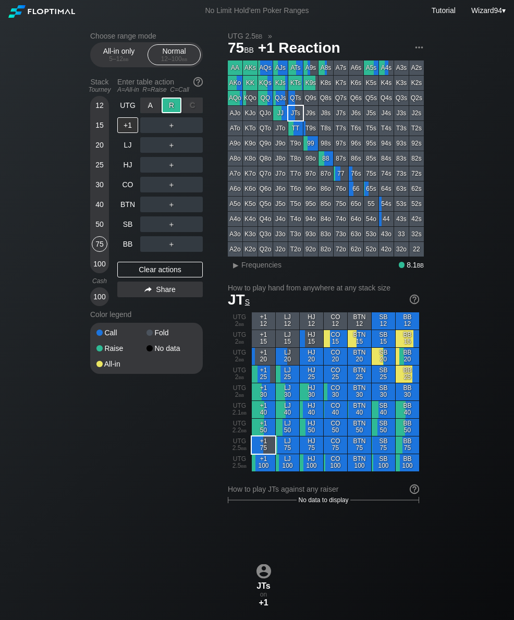
click at [126, 231] on div "SB" at bounding box center [127, 224] width 21 height 16
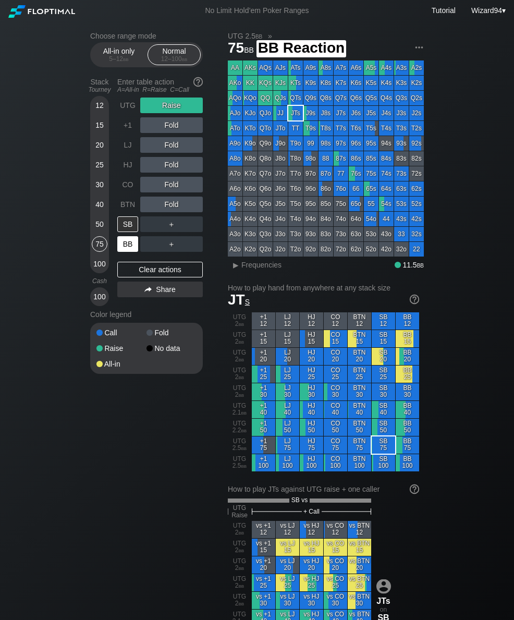
click at [119, 252] on div "BB" at bounding box center [127, 244] width 21 height 16
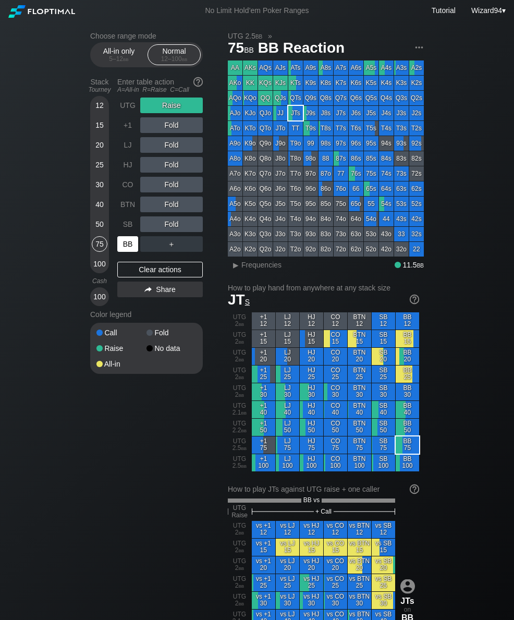
click at [99, 262] on div "100" at bounding box center [100, 264] width 16 height 16
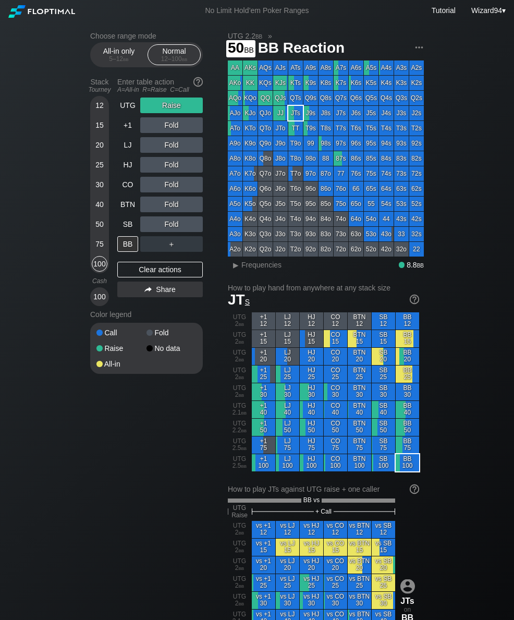
click at [96, 229] on div "50" at bounding box center [100, 224] width 16 height 16
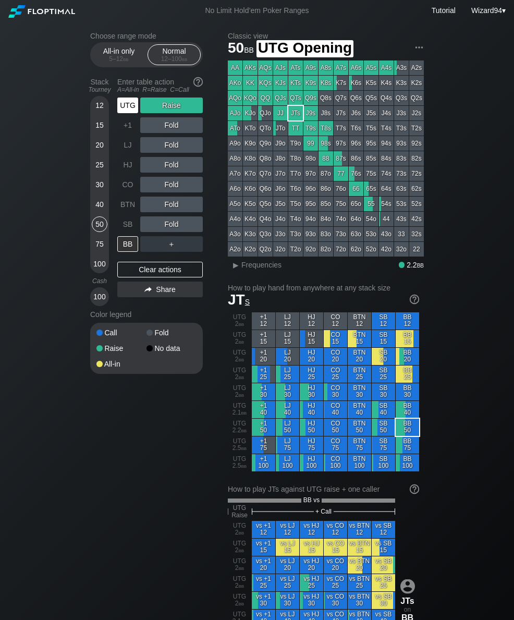
click at [123, 113] on div "UTG" at bounding box center [127, 105] width 21 height 16
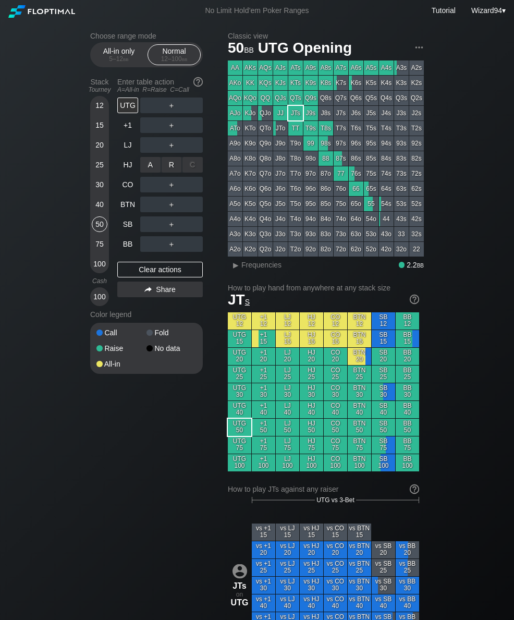
click at [164, 163] on div "R ✕" at bounding box center [172, 165] width 20 height 16
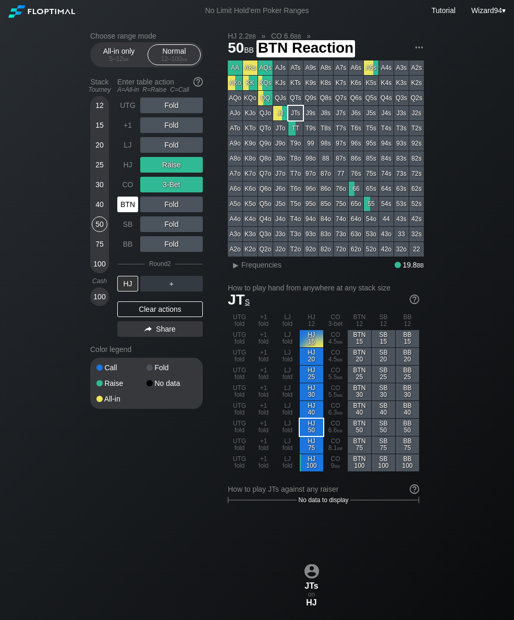
click at [129, 204] on div "BTN" at bounding box center [127, 204] width 21 height 16
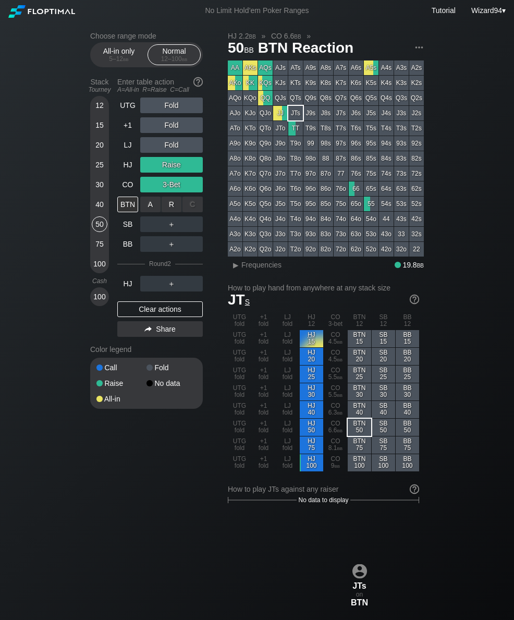
click at [169, 207] on div "R ✕" at bounding box center [172, 204] width 20 height 16
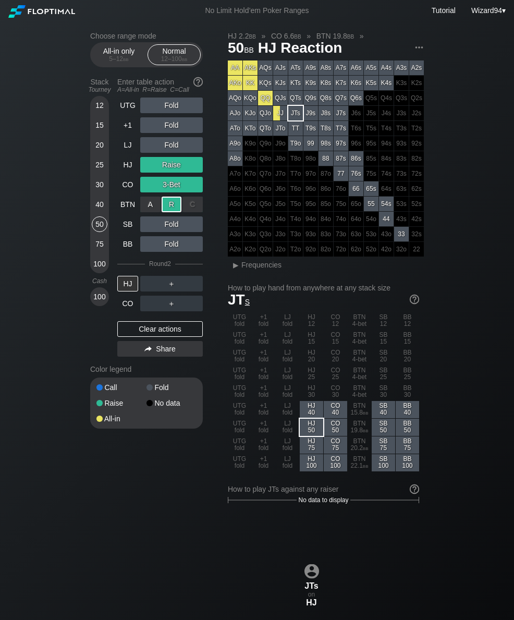
click at [130, 308] on div "CO" at bounding box center [127, 304] width 21 height 16
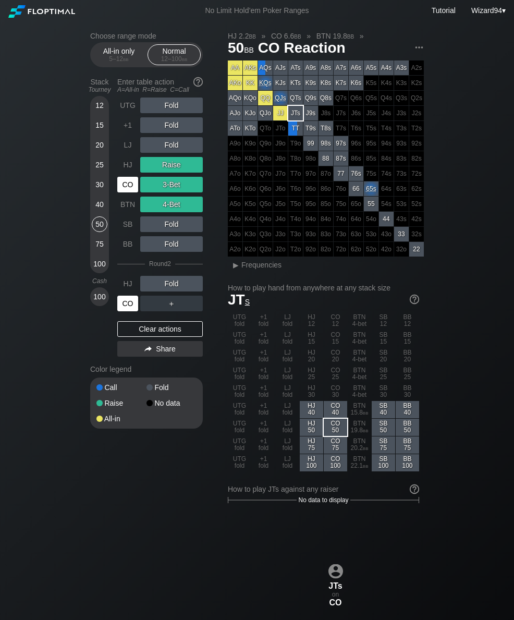
click at [125, 150] on div "LJ" at bounding box center [127, 145] width 21 height 16
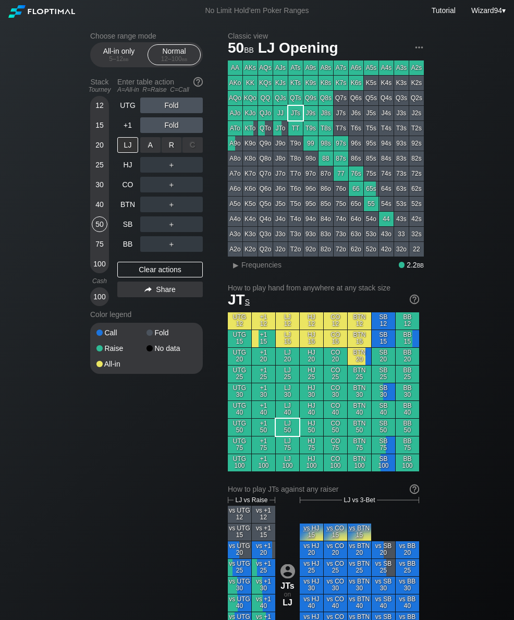
click at [163, 145] on div "R ✕" at bounding box center [172, 145] width 20 height 16
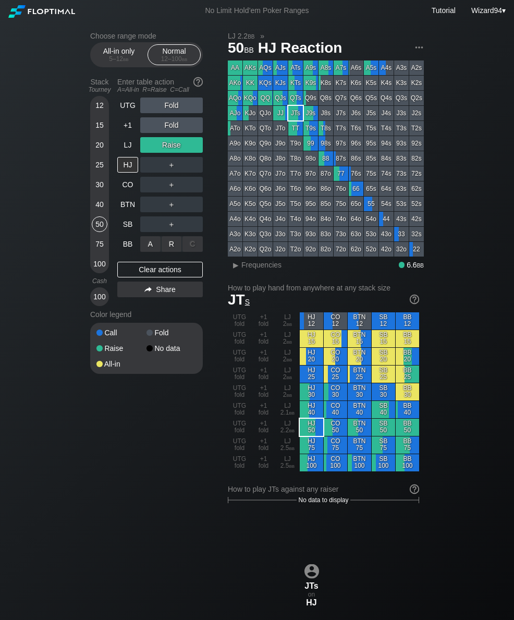
click at [170, 248] on div "R ✕" at bounding box center [172, 244] width 20 height 16
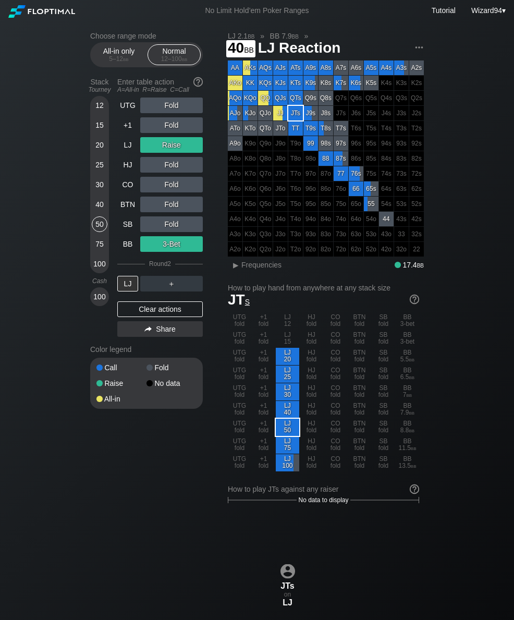
click at [103, 202] on div "40" at bounding box center [100, 204] width 16 height 16
click at [127, 146] on div "LJ" at bounding box center [127, 145] width 21 height 16
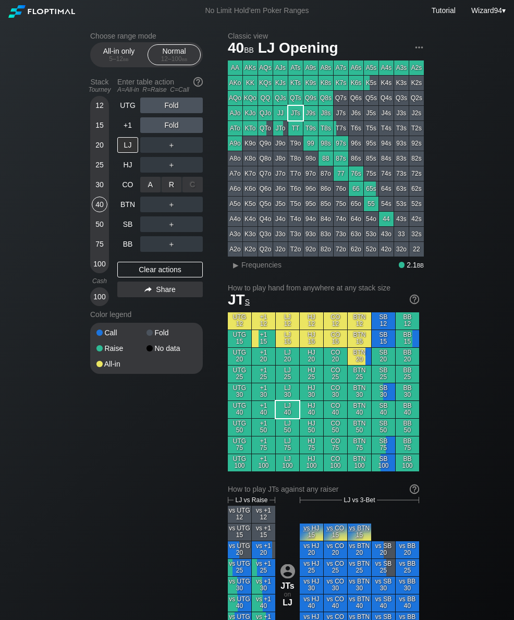
click at [168, 189] on div "R ✕" at bounding box center [172, 185] width 20 height 16
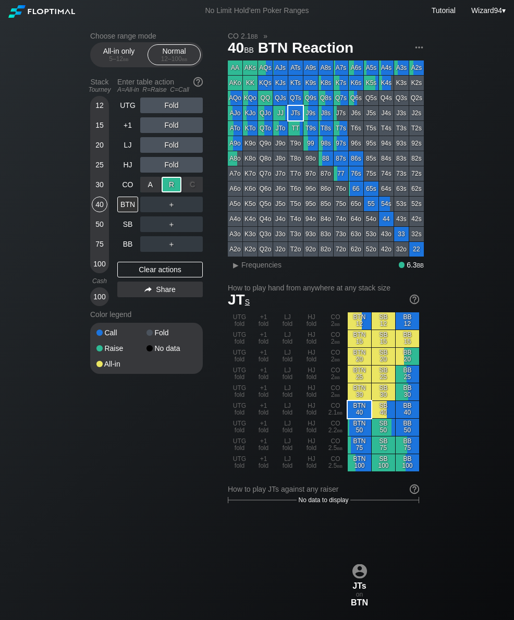
click at [125, 242] on div "BB" at bounding box center [127, 244] width 21 height 16
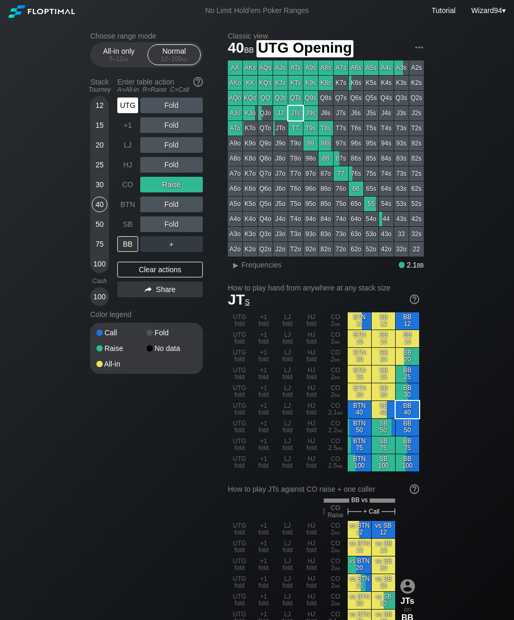
click at [124, 113] on div "UTG" at bounding box center [127, 105] width 21 height 16
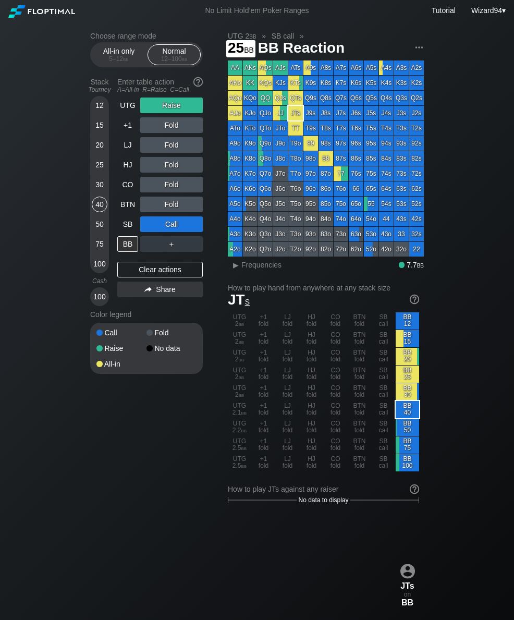
click at [97, 166] on div "25" at bounding box center [100, 165] width 16 height 16
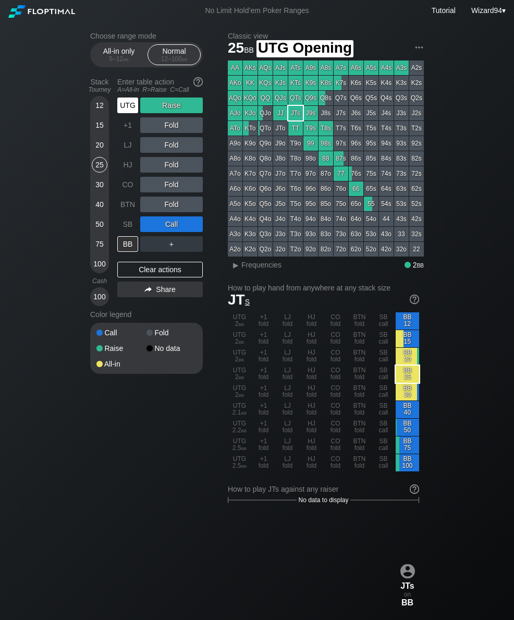
click at [127, 104] on div "UTG" at bounding box center [127, 105] width 21 height 16
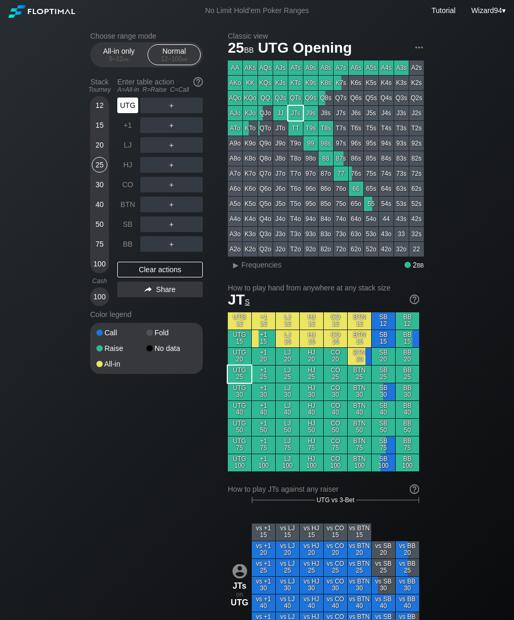
click at [124, 104] on div "UTG" at bounding box center [127, 105] width 21 height 16
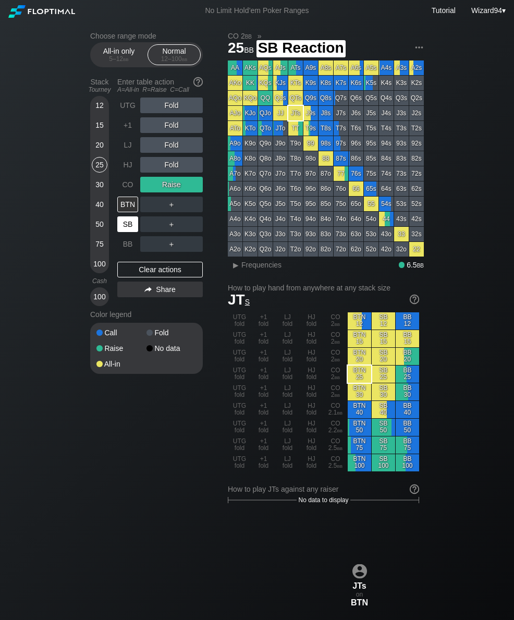
click at [134, 227] on div "SB" at bounding box center [127, 224] width 21 height 16
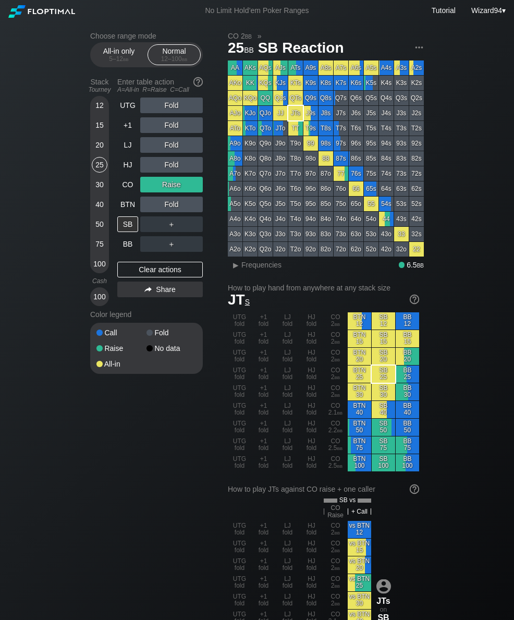
click at [121, 130] on div "+1" at bounding box center [127, 125] width 21 height 16
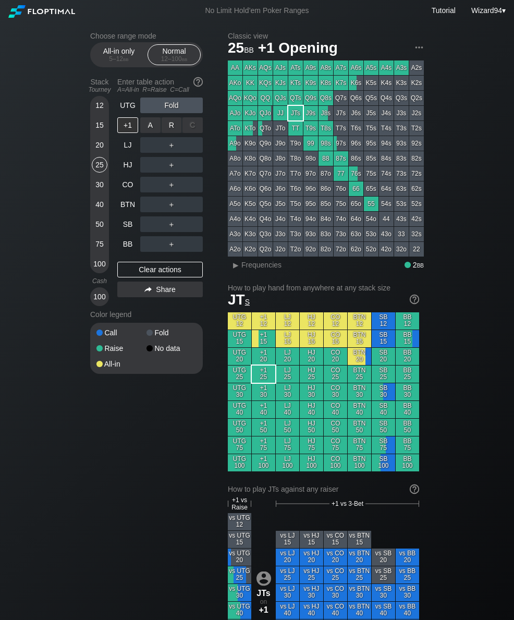
click at [167, 130] on div "R ✕" at bounding box center [172, 125] width 20 height 16
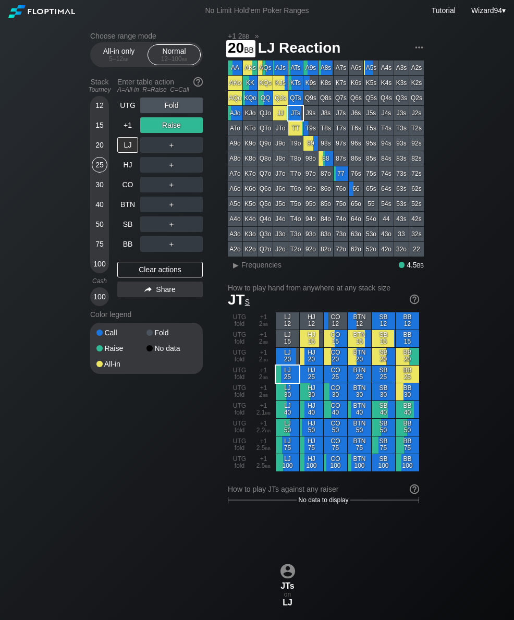
click at [100, 149] on div "20" at bounding box center [100, 145] width 16 height 16
click at [98, 173] on div "25" at bounding box center [100, 165] width 16 height 16
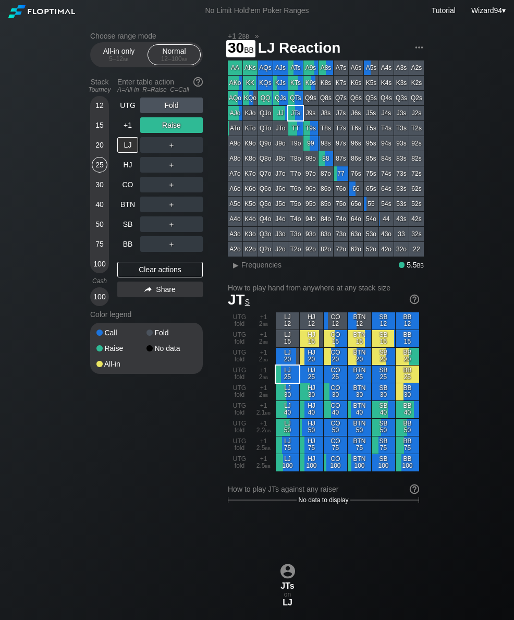
click at [92, 190] on div "30" at bounding box center [100, 185] width 16 height 16
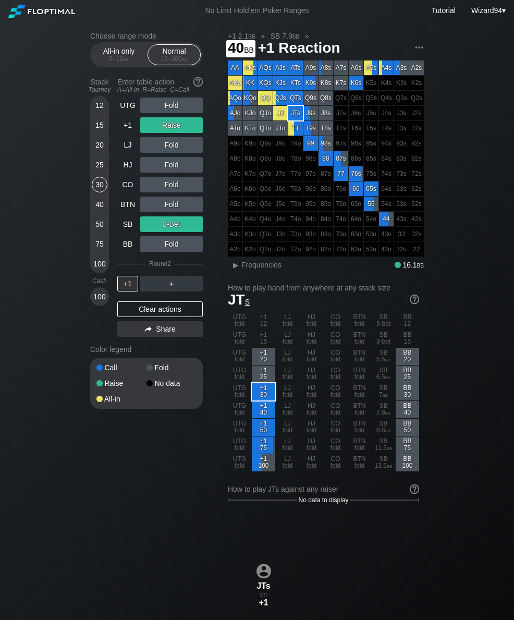
click at [98, 207] on div "40" at bounding box center [100, 204] width 16 height 16
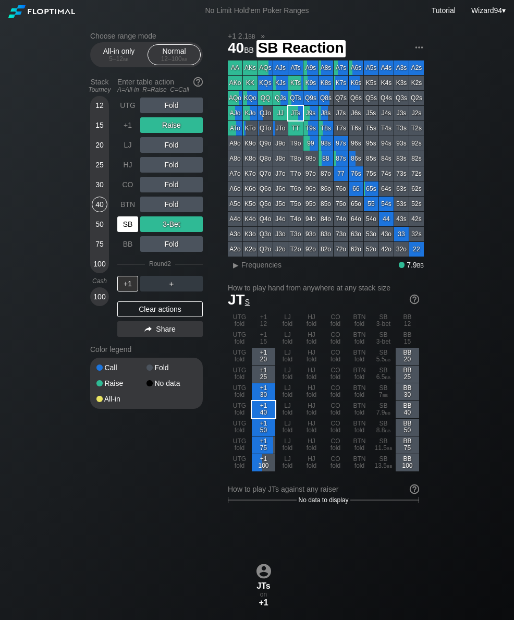
click at [131, 228] on div "SB" at bounding box center [127, 224] width 21 height 16
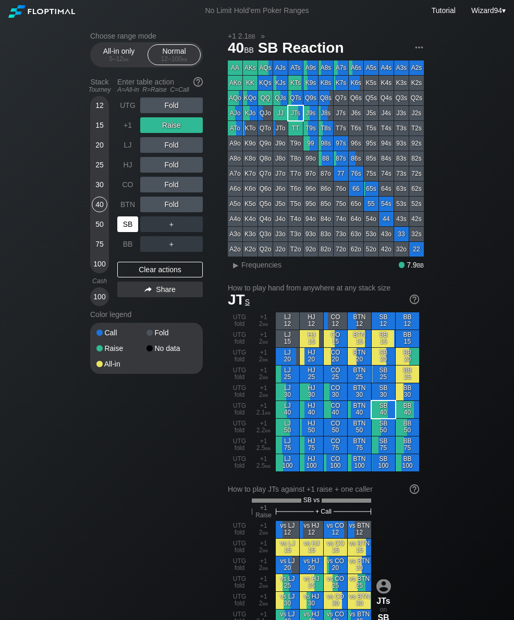
click at [131, 228] on div "SB" at bounding box center [127, 224] width 21 height 16
click at [126, 231] on div "SB" at bounding box center [127, 224] width 21 height 16
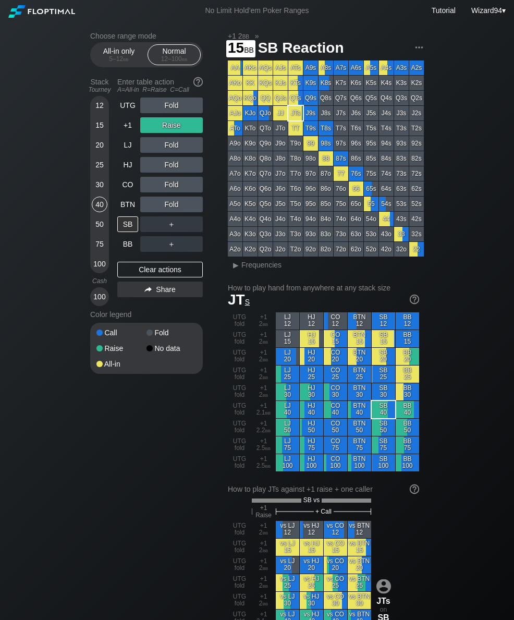
click at [100, 133] on div "15" at bounding box center [100, 125] width 16 height 16
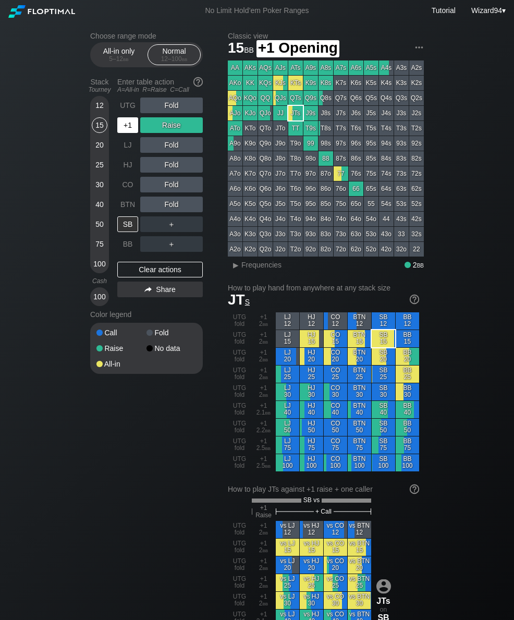
click at [132, 131] on div "+1" at bounding box center [127, 125] width 21 height 16
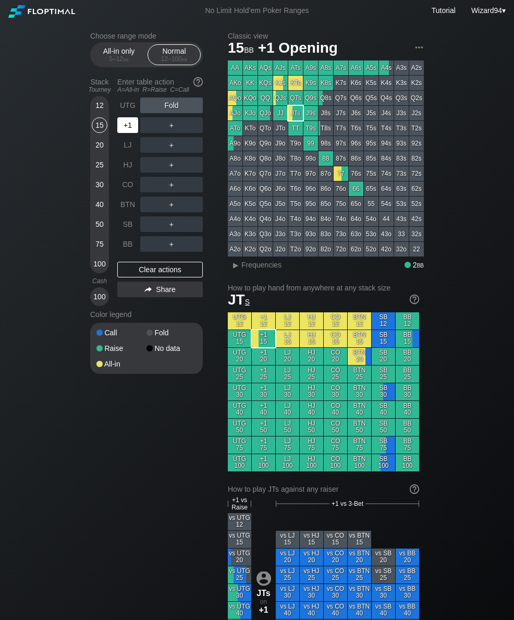
click at [128, 127] on div "+1" at bounding box center [127, 125] width 21 height 16
click at [170, 168] on div "R ✕" at bounding box center [172, 165] width 20 height 16
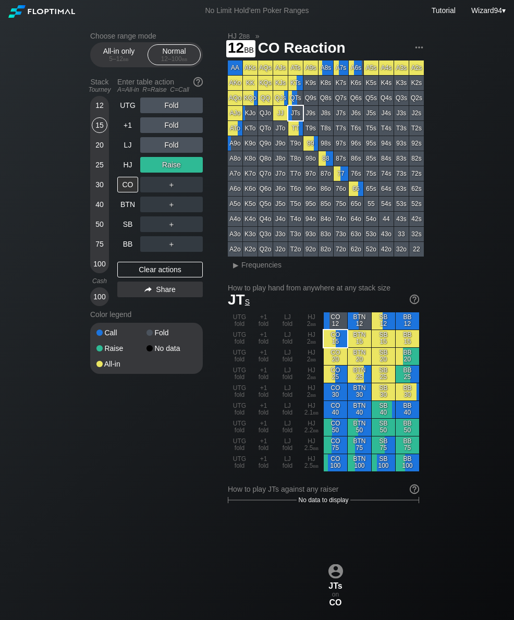
click at [93, 110] on div "12" at bounding box center [100, 105] width 16 height 16
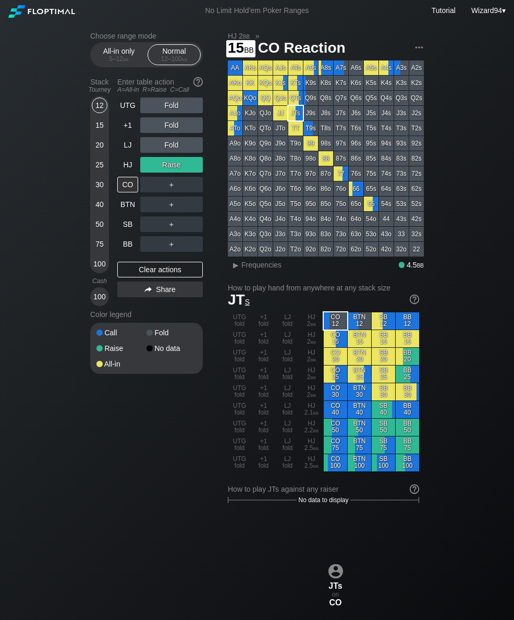
click at [99, 128] on div "15" at bounding box center [100, 125] width 16 height 16
click at [115, 58] on div "5 – 12 bb" at bounding box center [119, 58] width 44 height 7
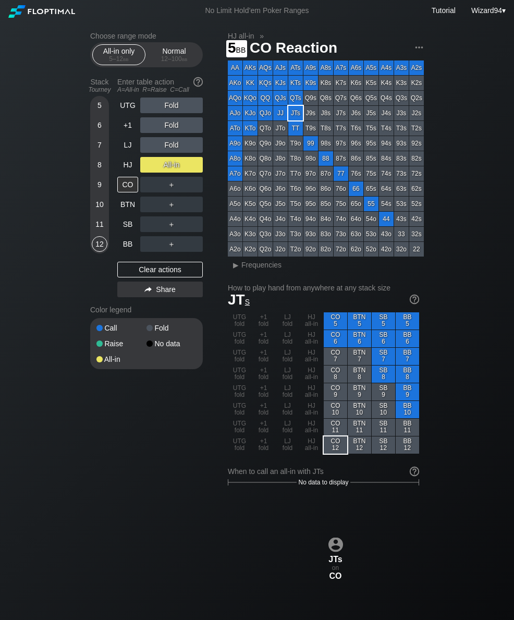
click at [105, 106] on div "5" at bounding box center [100, 105] width 16 height 16
click at [126, 124] on div "+1" at bounding box center [127, 125] width 21 height 16
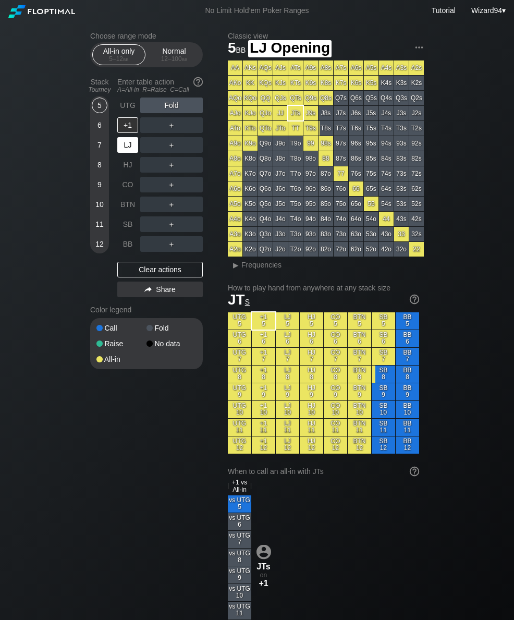
click at [129, 146] on div "LJ" at bounding box center [127, 145] width 21 height 16
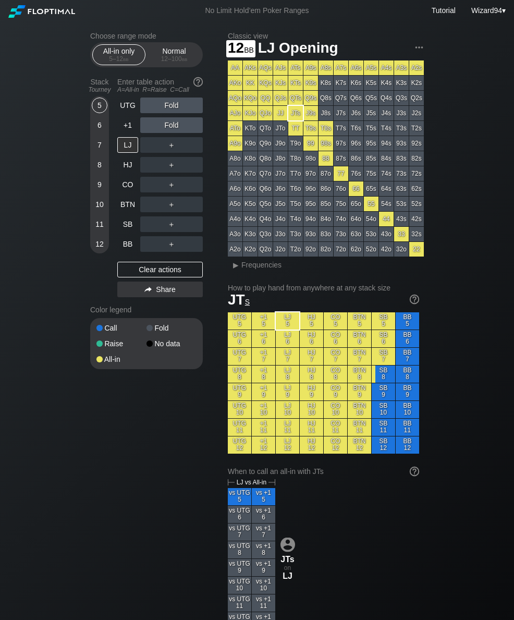
click at [103, 248] on div "12" at bounding box center [100, 244] width 16 height 16
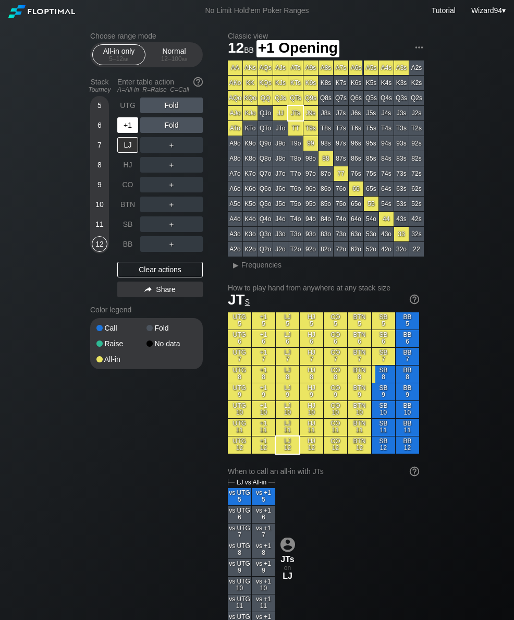
click at [122, 128] on div "+1" at bounding box center [127, 125] width 21 height 16
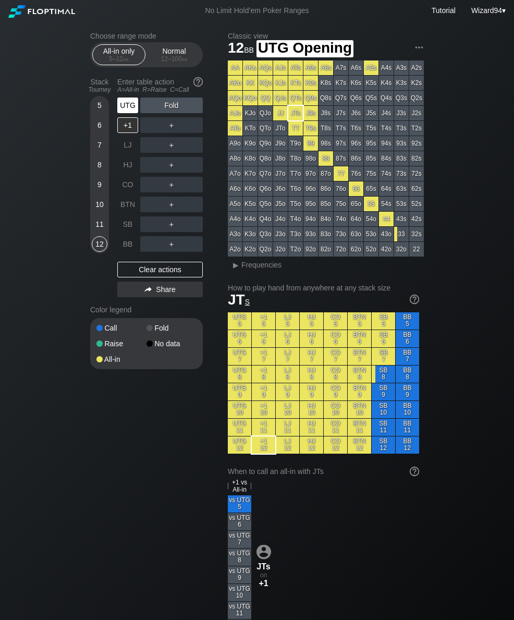
click at [126, 110] on div "UTG" at bounding box center [127, 105] width 21 height 16
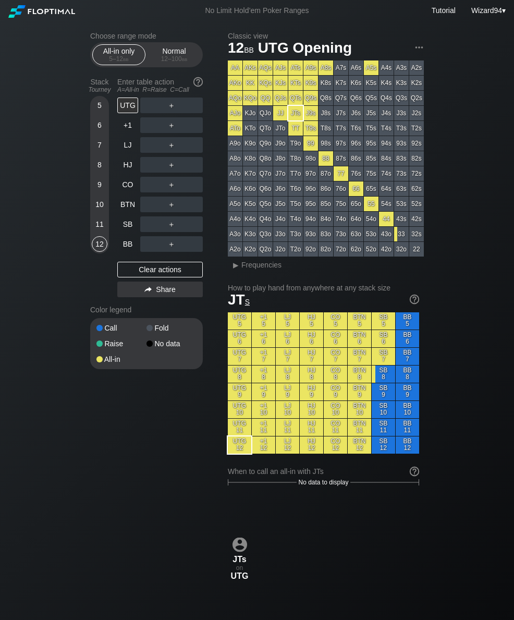
click at [158, 47] on div "Normal 12 – 100 bb" at bounding box center [174, 55] width 48 height 20
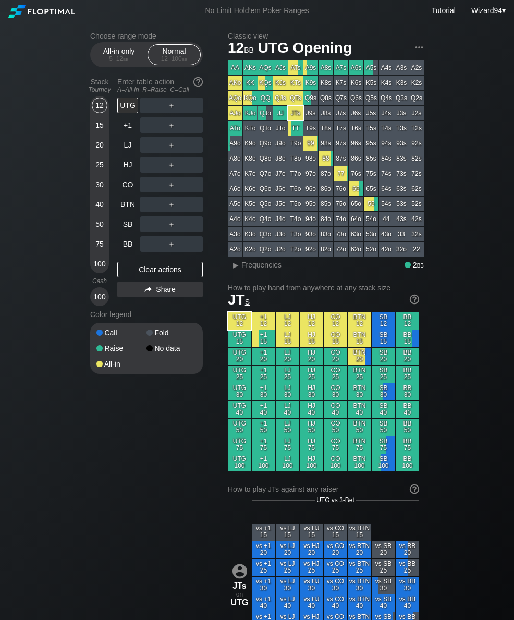
click at [97, 177] on div "25" at bounding box center [100, 167] width 16 height 20
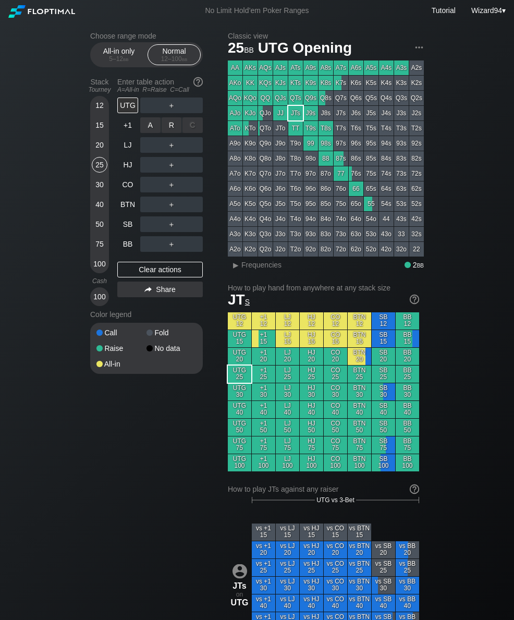
click at [161, 120] on div "A ✕ R ✕ C ✕ ＋" at bounding box center [171, 125] width 63 height 24
click at [166, 128] on div "R ✕" at bounding box center [172, 125] width 20 height 16
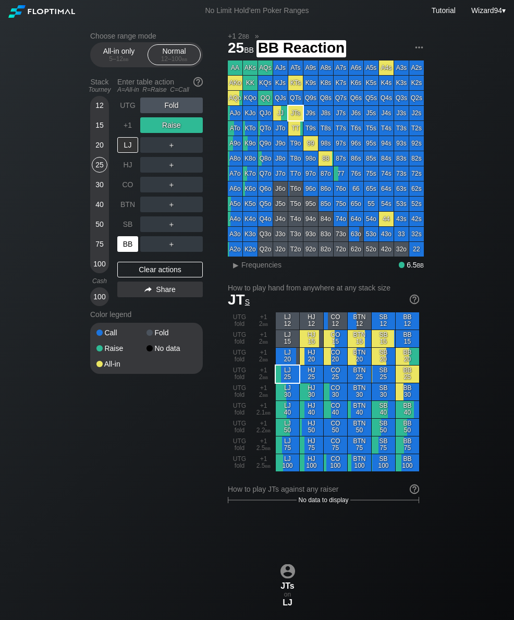
click at [126, 252] on div "BB" at bounding box center [127, 244] width 21 height 16
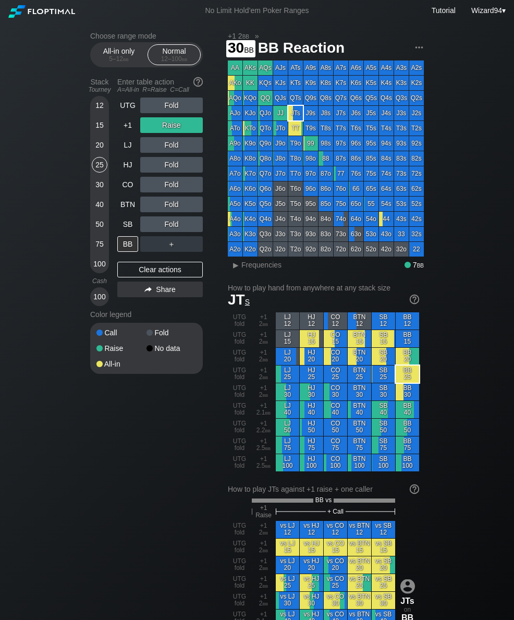
click at [96, 186] on div "30" at bounding box center [100, 185] width 16 height 16
click at [100, 132] on div "15" at bounding box center [100, 125] width 16 height 16
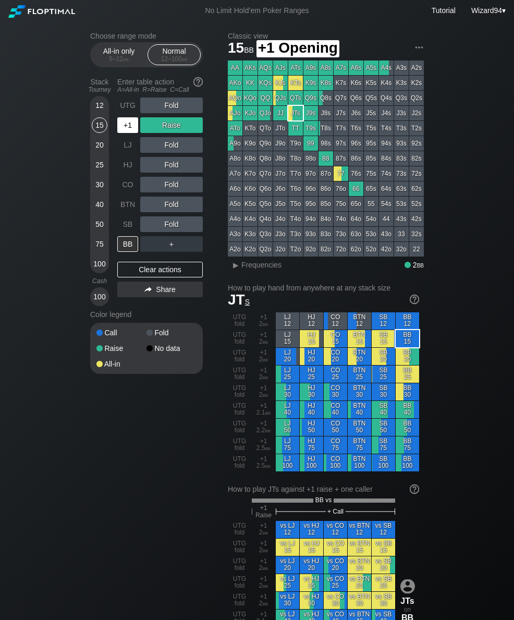
click at [128, 133] on div "+1" at bounding box center [127, 125] width 21 height 16
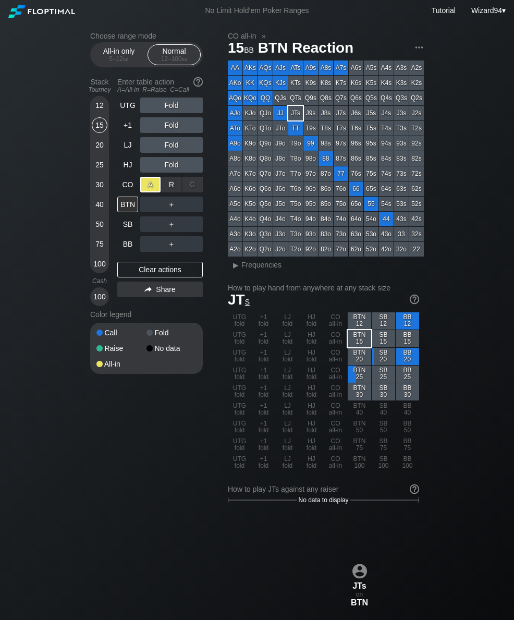
click at [124, 251] on div "BB" at bounding box center [127, 244] width 21 height 16
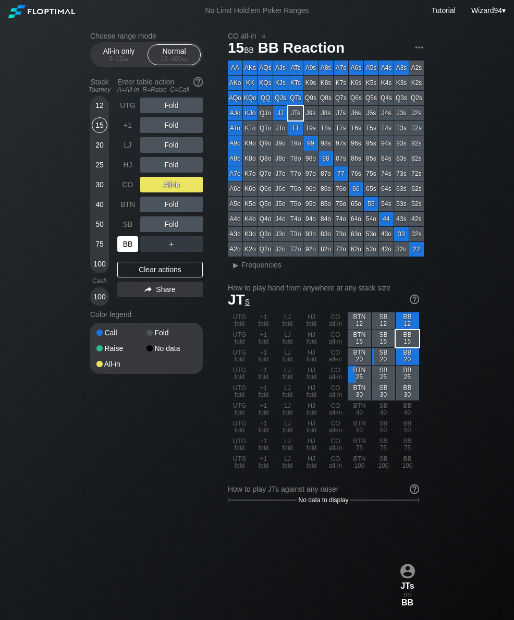
click at [98, 173] on div "25" at bounding box center [100, 165] width 16 height 16
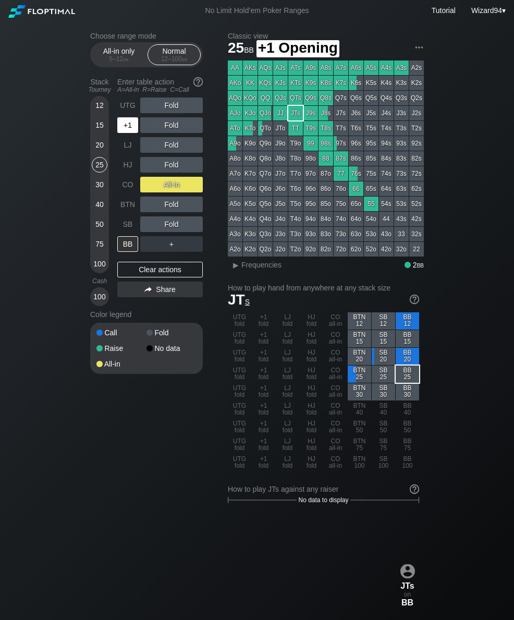
click at [124, 133] on div "+1" at bounding box center [127, 125] width 21 height 16
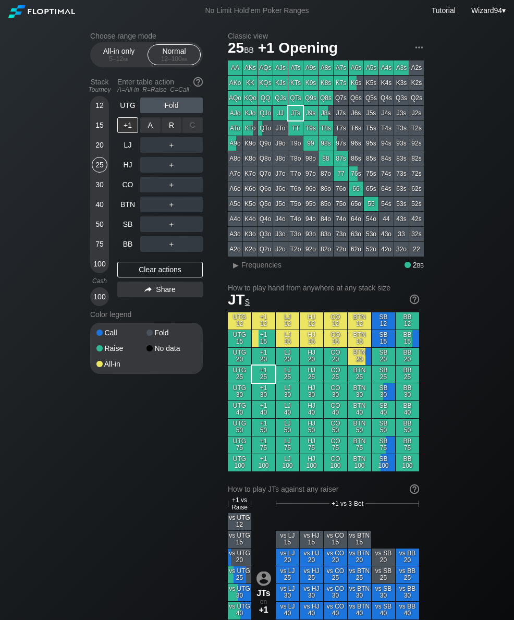
click at [179, 133] on div "R ✕" at bounding box center [172, 125] width 20 height 16
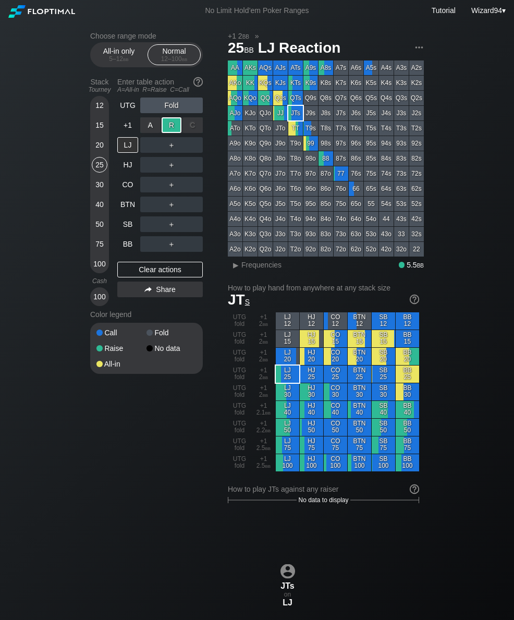
click at [131, 221] on div "SB" at bounding box center [127, 224] width 21 height 16
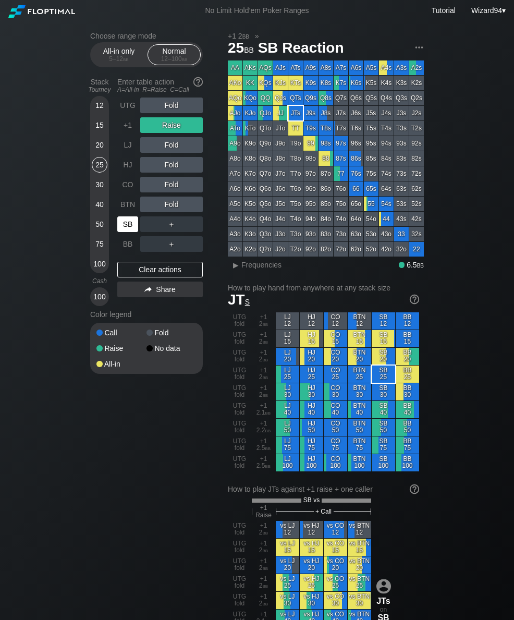
click at [99, 93] on div "Tourney" at bounding box center [99, 89] width 27 height 7
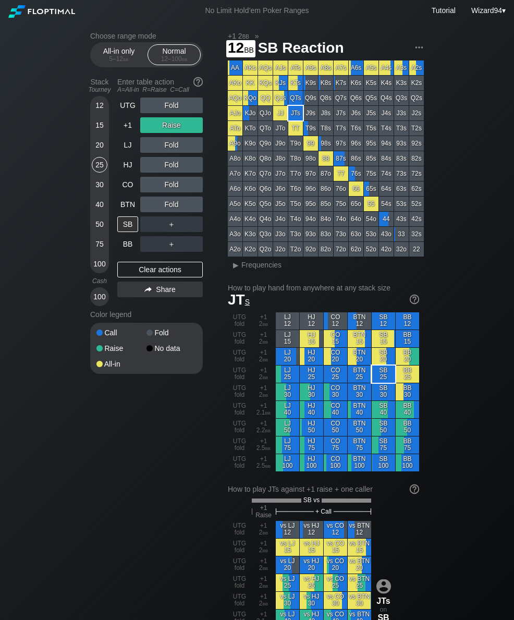
click at [101, 108] on div "12" at bounding box center [100, 105] width 16 height 16
click at [100, 108] on div "12" at bounding box center [100, 105] width 16 height 16
click at [102, 103] on div "12" at bounding box center [100, 105] width 16 height 16
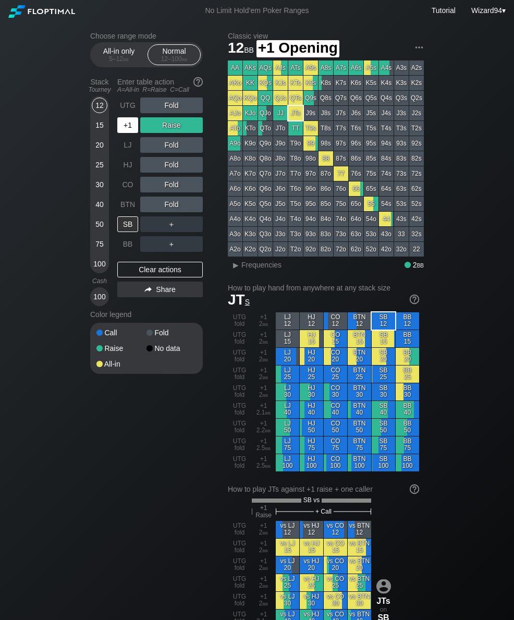
click at [130, 130] on div "+1" at bounding box center [127, 125] width 21 height 16
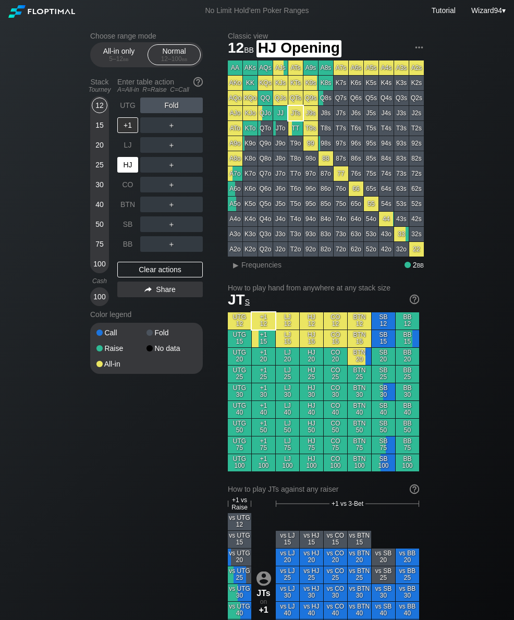
click at [127, 170] on div "HJ" at bounding box center [127, 165] width 21 height 16
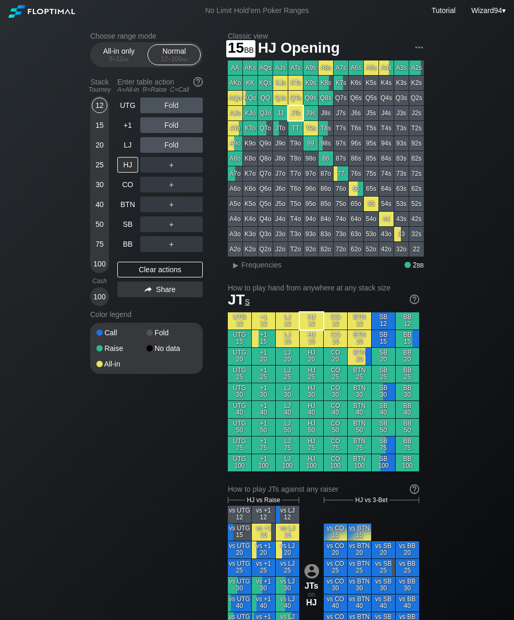
click at [96, 130] on div "15" at bounding box center [100, 125] width 16 height 16
click at [192, 236] on div "A ✕ R ✕ C ✕ ＋" at bounding box center [171, 244] width 63 height 24
click at [196, 225] on div "C ✕" at bounding box center [192, 224] width 20 height 16
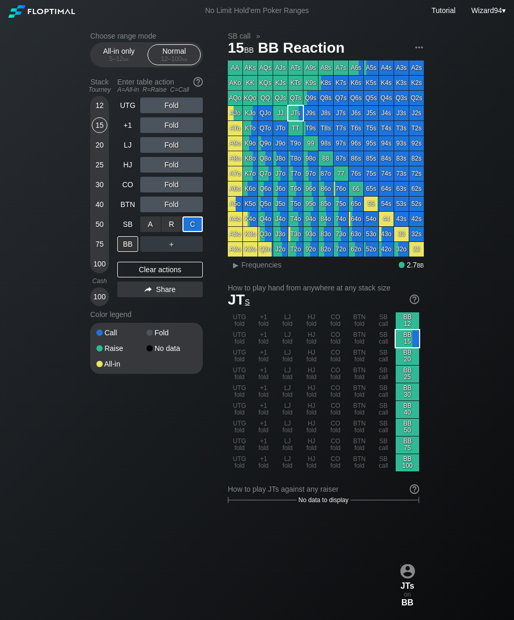
click at [99, 170] on div "25" at bounding box center [100, 165] width 16 height 16
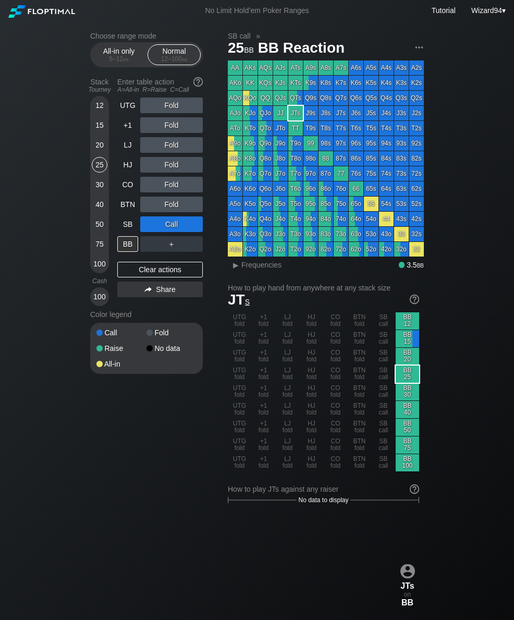
click at [121, 214] on div "BTN" at bounding box center [128, 204] width 23 height 20
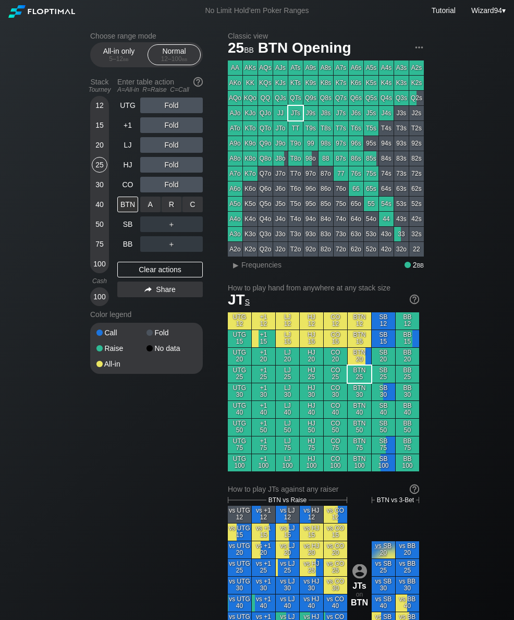
click at [167, 207] on div "R ✕" at bounding box center [172, 204] width 20 height 16
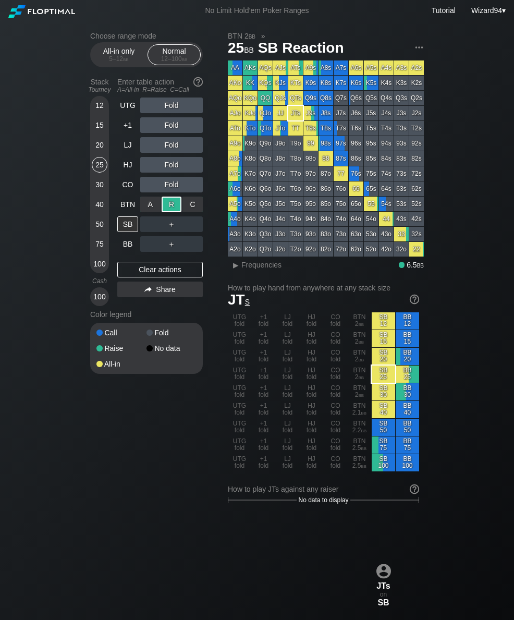
click at [95, 143] on div "20" at bounding box center [100, 145] width 16 height 16
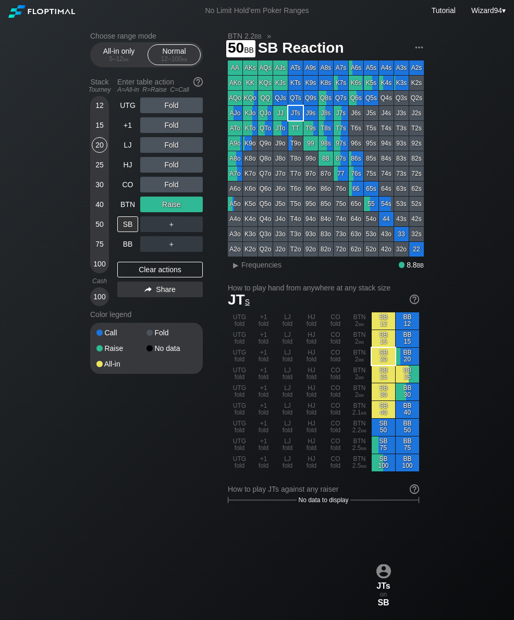
click at [95, 225] on div "50" at bounding box center [100, 224] width 16 height 16
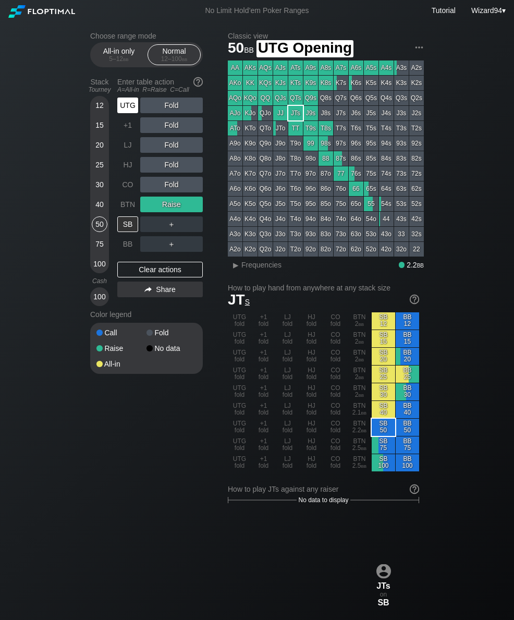
click at [120, 109] on div "UTG" at bounding box center [127, 105] width 21 height 16
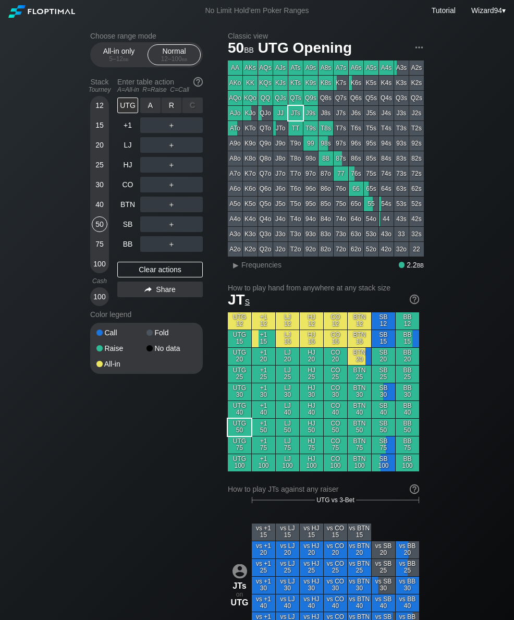
click at [167, 107] on div "R ✕" at bounding box center [172, 105] width 20 height 16
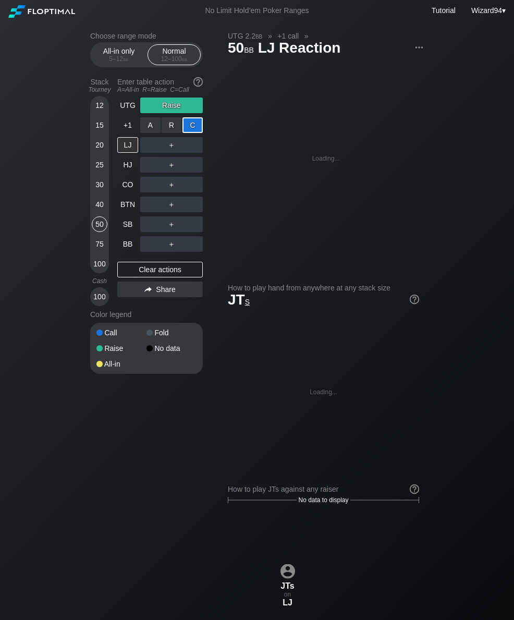
click at [130, 229] on div "SB" at bounding box center [127, 224] width 21 height 16
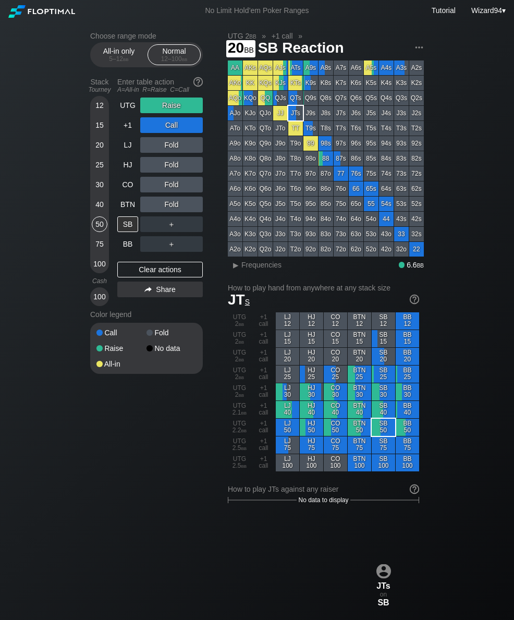
click at [93, 148] on div "20" at bounding box center [100, 145] width 16 height 16
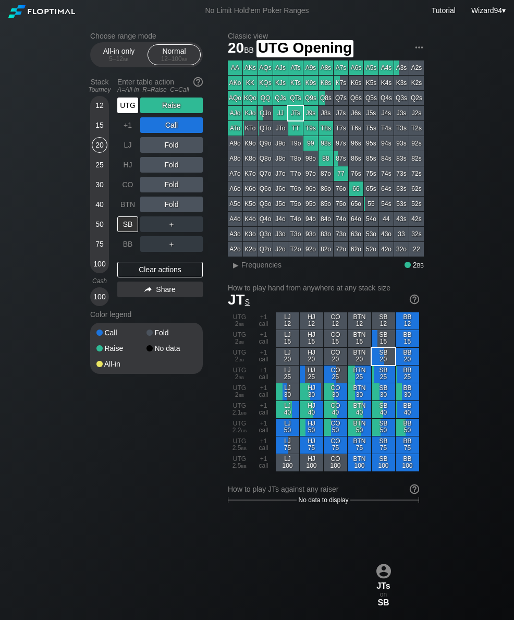
click at [124, 112] on div "UTG" at bounding box center [127, 105] width 21 height 16
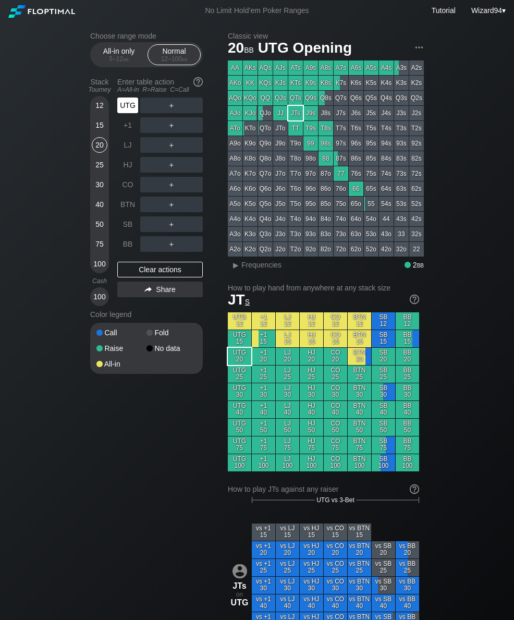
click at [123, 113] on div "UTG" at bounding box center [127, 105] width 21 height 16
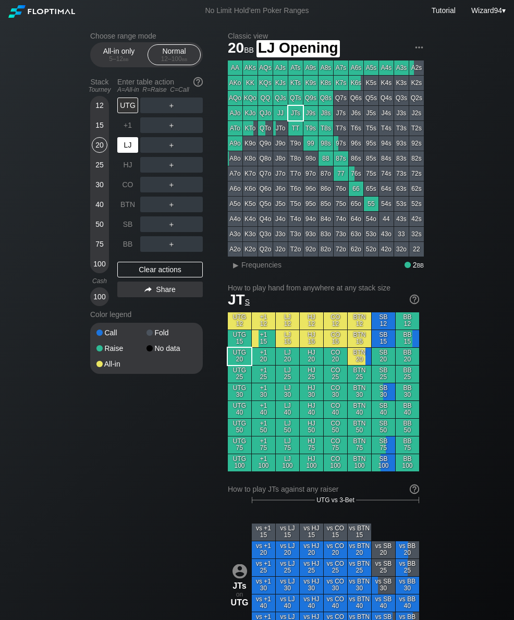
click at [127, 147] on div "LJ" at bounding box center [127, 145] width 21 height 16
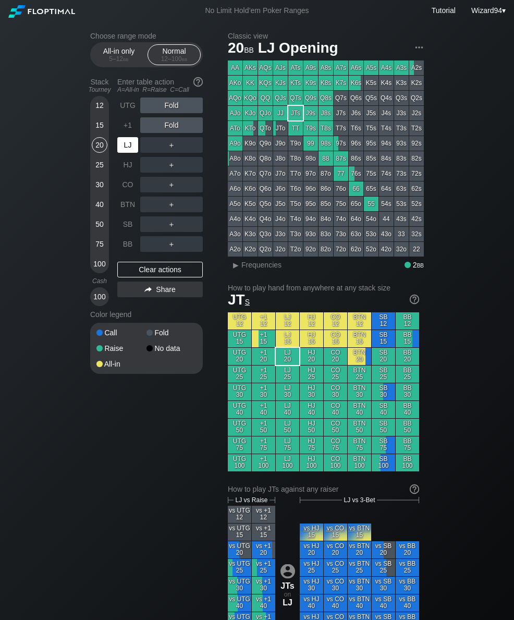
click at [97, 220] on div "50" at bounding box center [100, 224] width 16 height 16
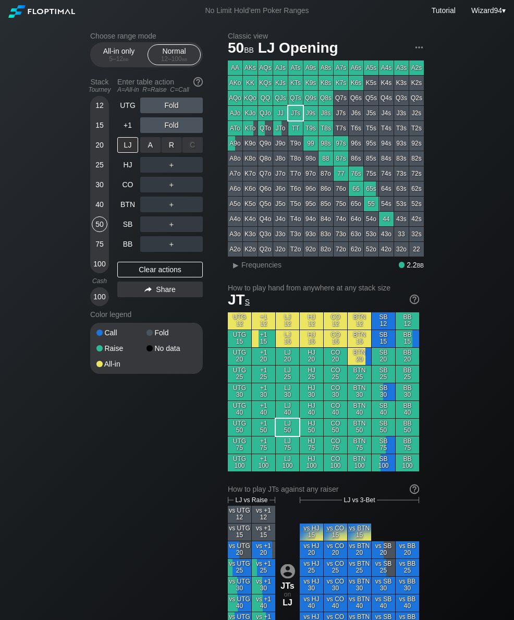
click at [170, 144] on div "R ✕" at bounding box center [172, 145] width 20 height 16
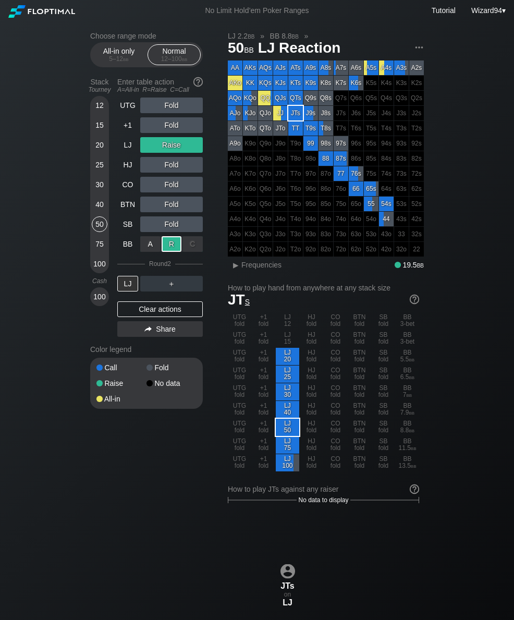
click at [123, 152] on div "LJ" at bounding box center [127, 145] width 21 height 16
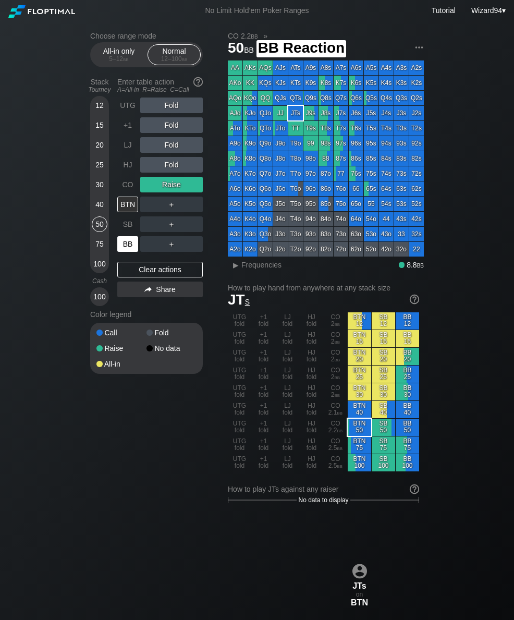
click at [131, 246] on div "BB" at bounding box center [127, 244] width 21 height 16
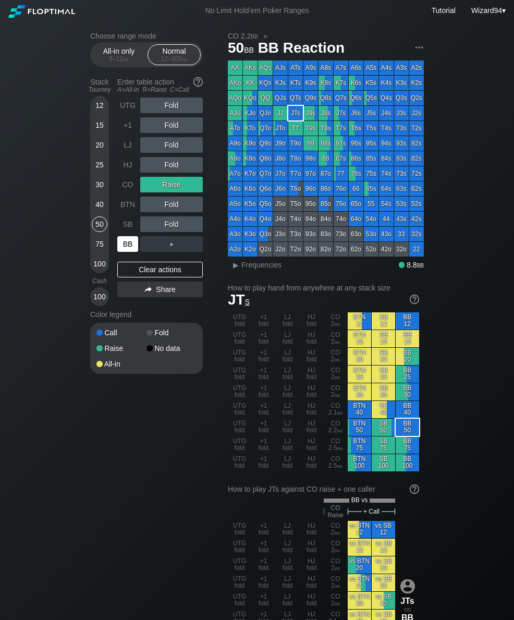
click at [127, 153] on div "LJ" at bounding box center [127, 145] width 21 height 16
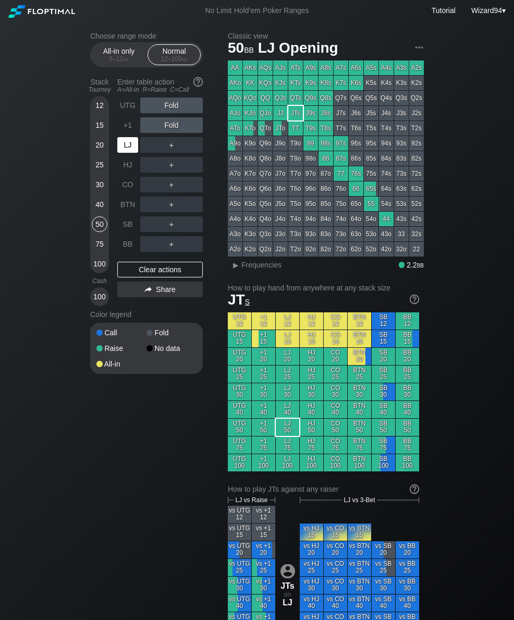
click at [122, 168] on div "HJ" at bounding box center [127, 165] width 21 height 16
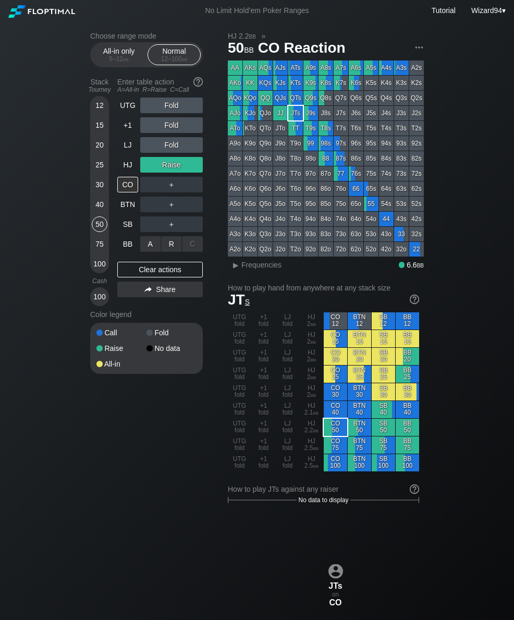
click at [168, 241] on div "R ✕" at bounding box center [172, 244] width 20 height 16
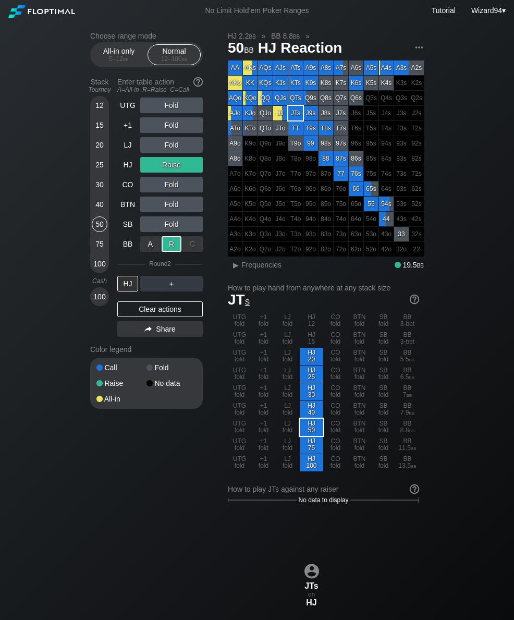
click at [106, 63] on div "5 – 12 bb" at bounding box center [119, 58] width 44 height 7
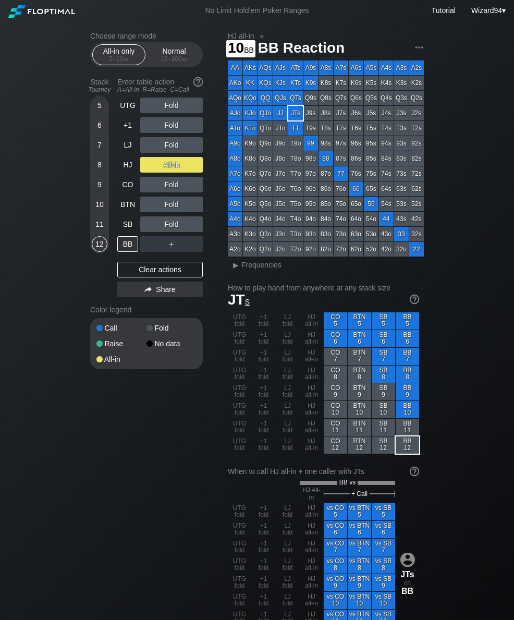
click at [101, 208] on div "10" at bounding box center [100, 204] width 16 height 16
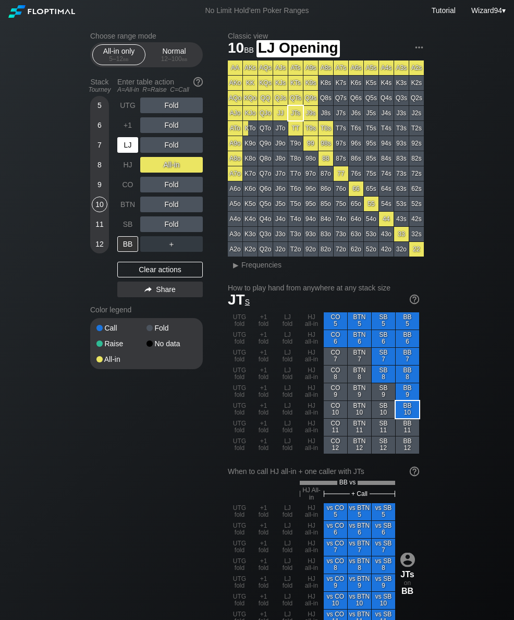
click at [125, 147] on div "LJ" at bounding box center [127, 145] width 21 height 16
click at [127, 150] on div "LJ" at bounding box center [127, 145] width 21 height 16
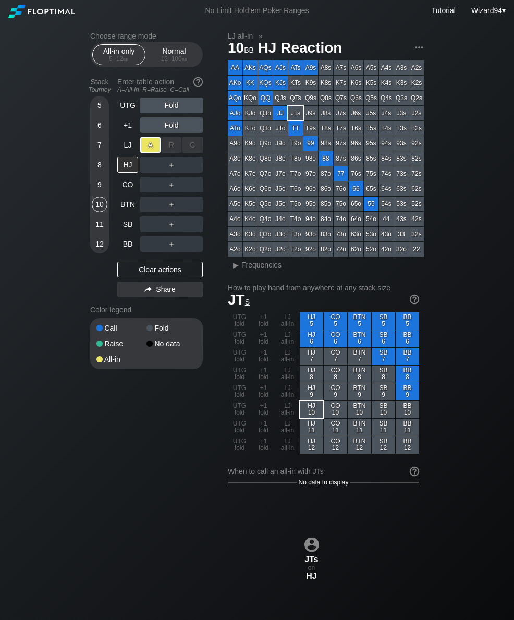
click at [128, 191] on div "CO" at bounding box center [127, 185] width 21 height 16
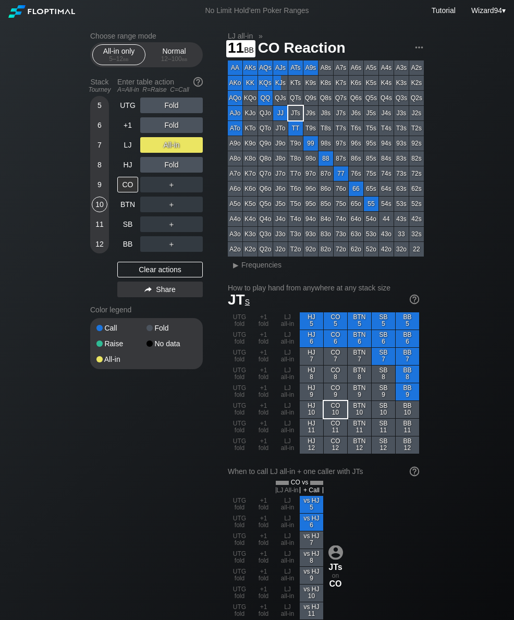
click at [98, 226] on div "11" at bounding box center [100, 224] width 16 height 16
click at [177, 49] on div "Normal 12 – 100 bb" at bounding box center [174, 55] width 48 height 20
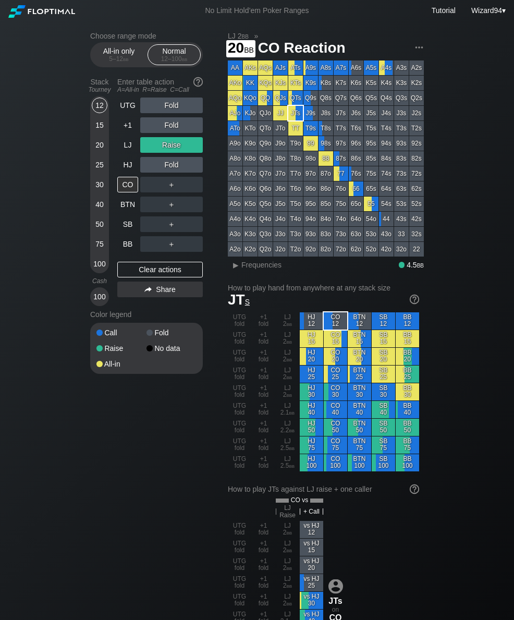
click at [101, 153] on div "20" at bounding box center [100, 145] width 16 height 16
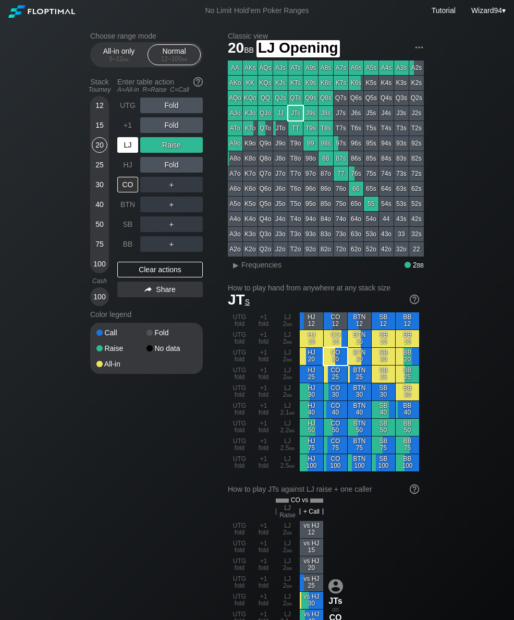
click at [128, 144] on div "LJ" at bounding box center [127, 145] width 21 height 16
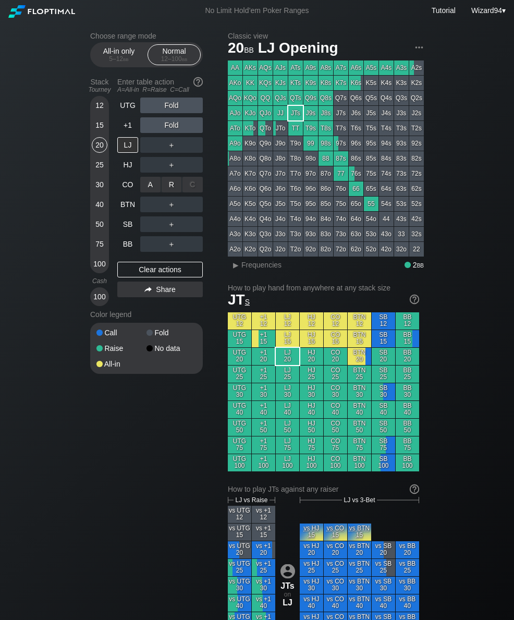
click at [173, 188] on div "R ✕" at bounding box center [172, 185] width 20 height 16
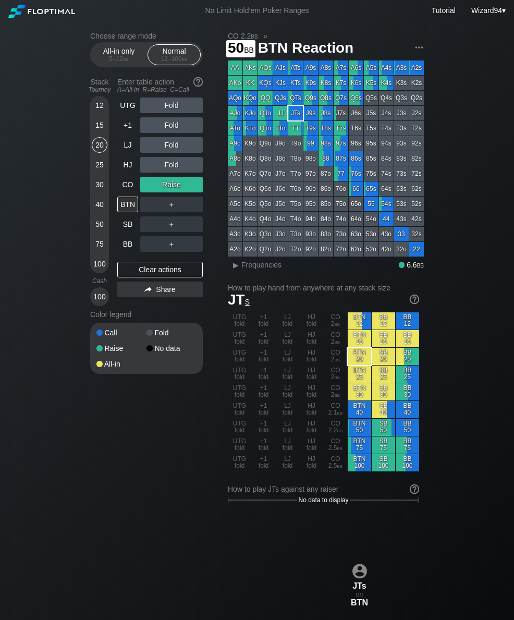
click at [97, 226] on div "50" at bounding box center [100, 224] width 16 height 16
click at [119, 188] on div "CO" at bounding box center [127, 185] width 21 height 16
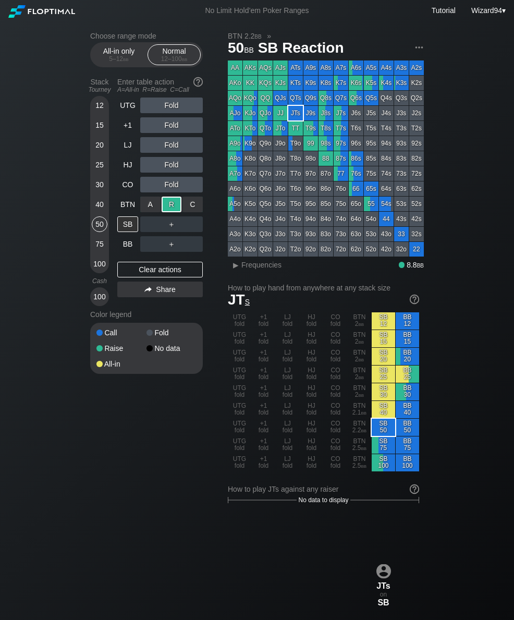
click at [129, 245] on div "BB" at bounding box center [127, 244] width 21 height 16
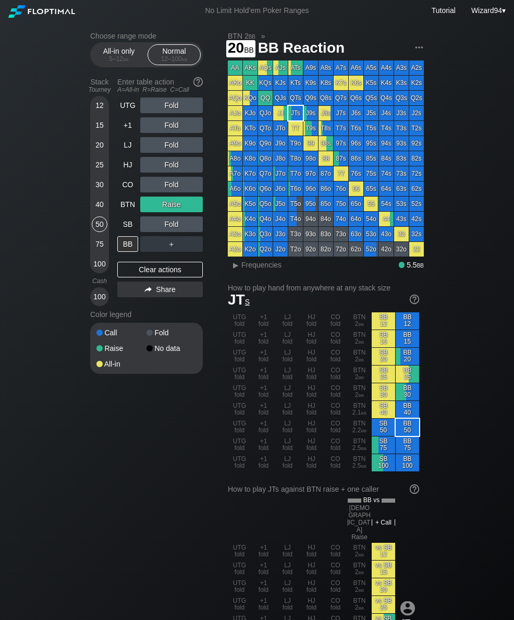
click at [99, 149] on div "20" at bounding box center [100, 145] width 16 height 16
click at [125, 150] on div "LJ" at bounding box center [127, 145] width 21 height 16
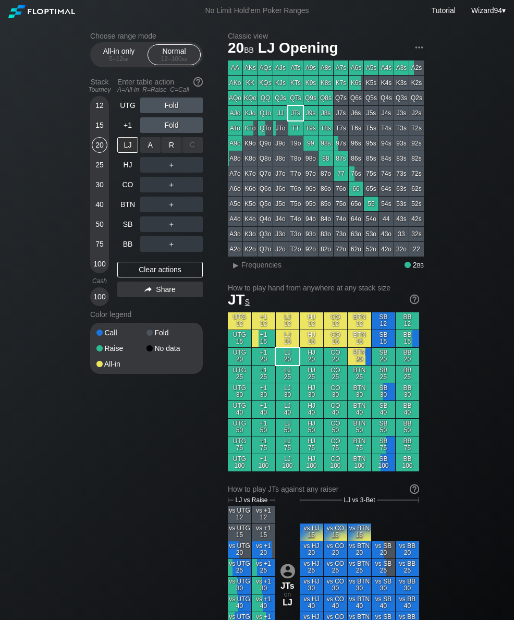
click at [164, 147] on div "R ✕" at bounding box center [172, 145] width 20 height 16
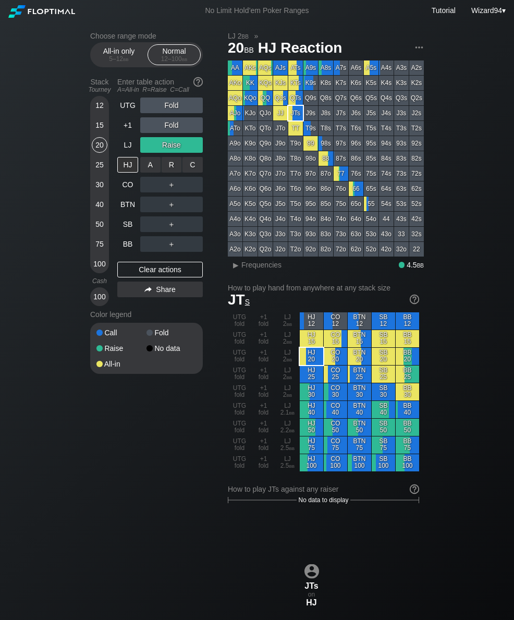
click at [169, 167] on div "R ✕" at bounding box center [172, 165] width 20 height 16
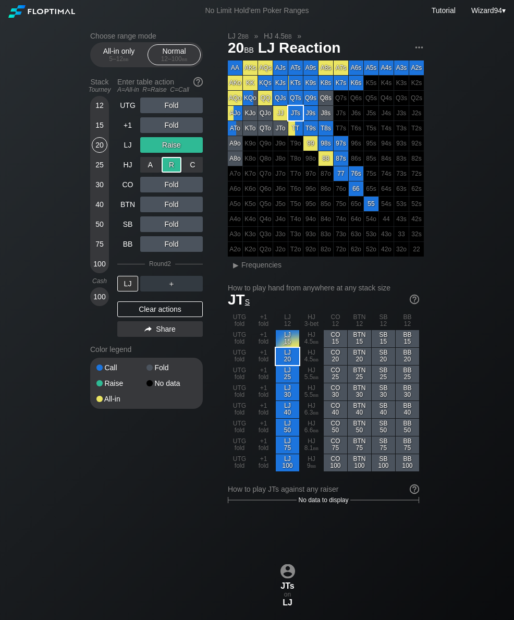
click at [96, 252] on div "75" at bounding box center [100, 244] width 16 height 16
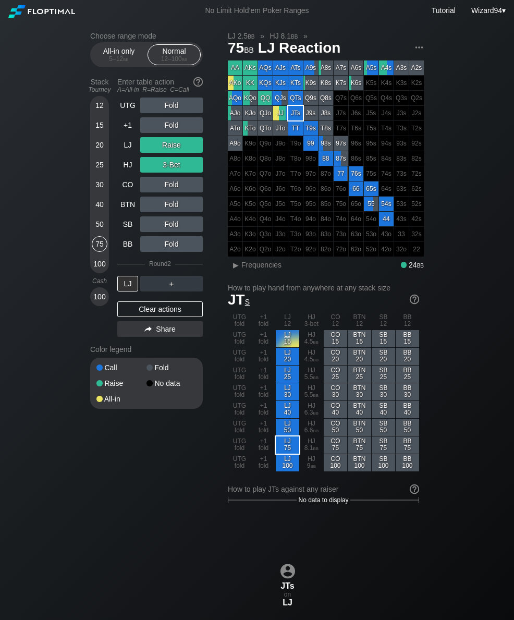
click at [127, 170] on div "HJ" at bounding box center [127, 165] width 21 height 16
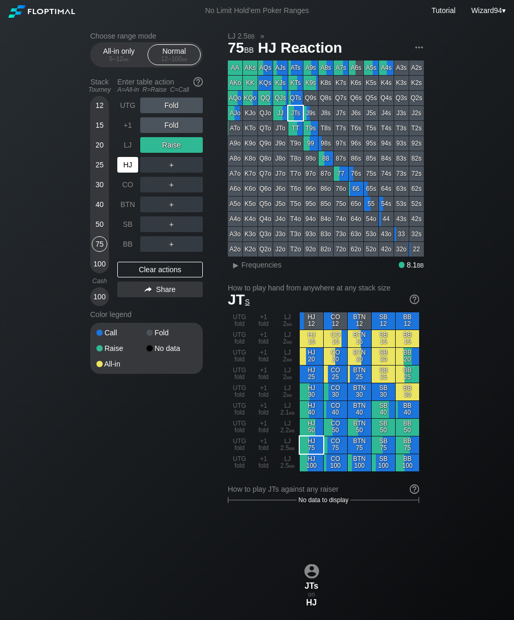
click at [120, 191] on div "CO" at bounding box center [127, 185] width 21 height 16
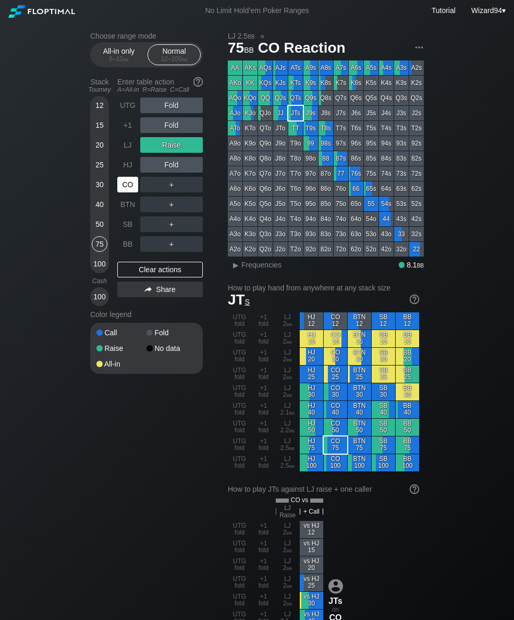
click at [120, 191] on div "CO" at bounding box center [127, 185] width 21 height 16
click at [118, 192] on div "CO" at bounding box center [127, 185] width 21 height 16
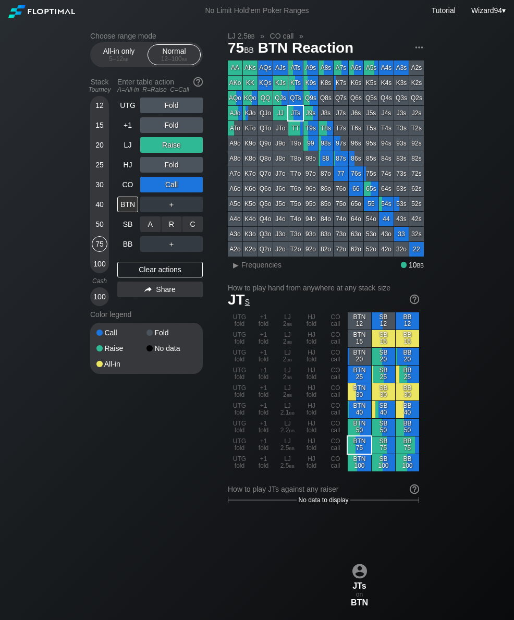
click at [169, 231] on div "R ✕" at bounding box center [172, 224] width 20 height 16
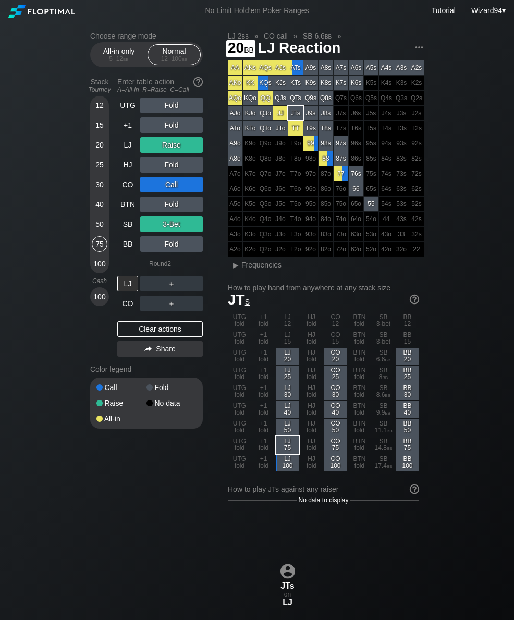
click at [101, 146] on div "20" at bounding box center [100, 145] width 16 height 16
click at [126, 148] on div "LJ" at bounding box center [127, 145] width 21 height 16
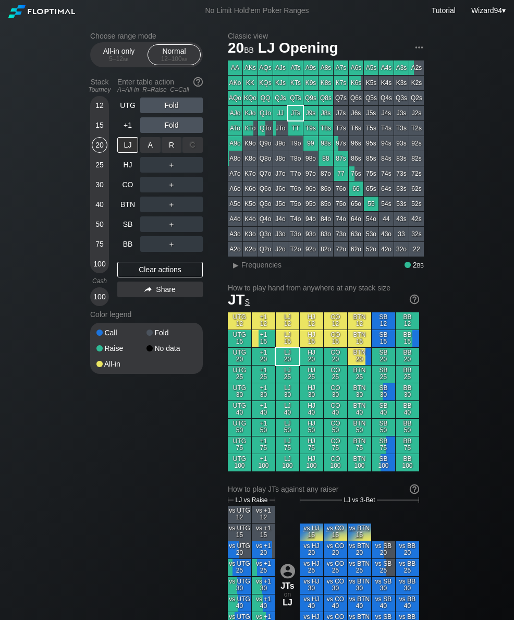
click at [166, 153] on div "R ✕" at bounding box center [172, 145] width 20 height 16
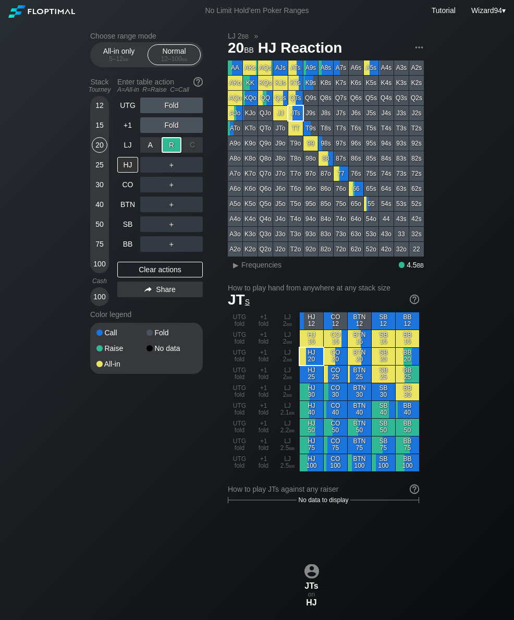
click at [130, 206] on div "BTN" at bounding box center [127, 204] width 21 height 16
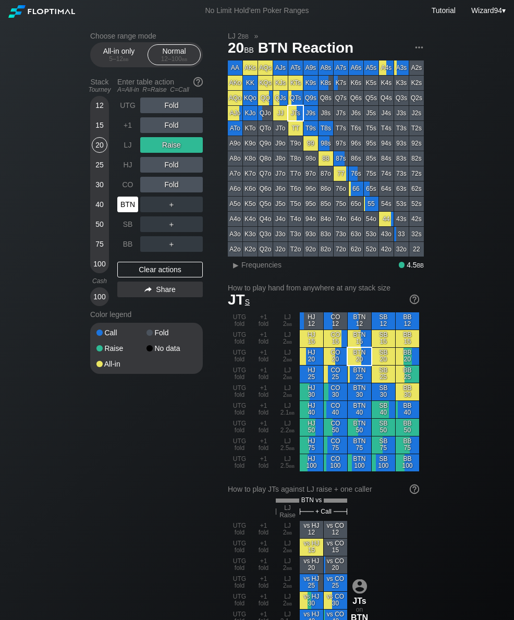
click at [101, 163] on div "25" at bounding box center [100, 165] width 16 height 16
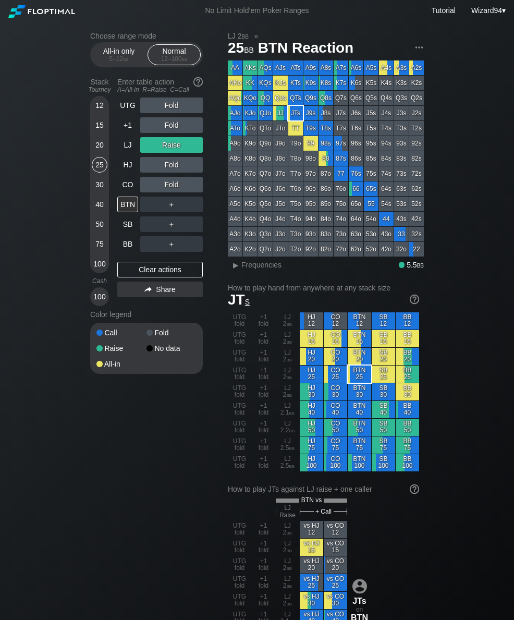
click at [100, 137] on div "15" at bounding box center [100, 127] width 16 height 20
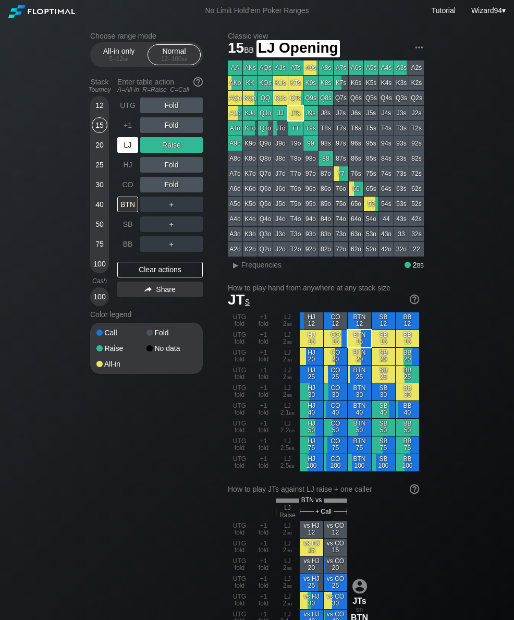
click at [133, 151] on div "LJ" at bounding box center [127, 145] width 21 height 16
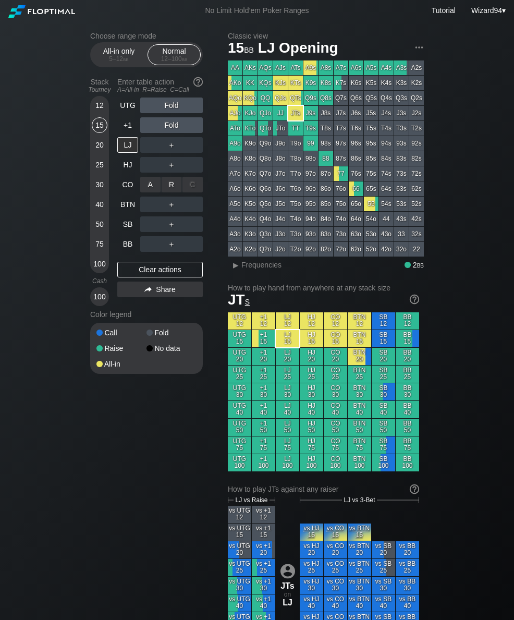
click at [170, 192] on div "R ✕" at bounding box center [172, 185] width 20 height 16
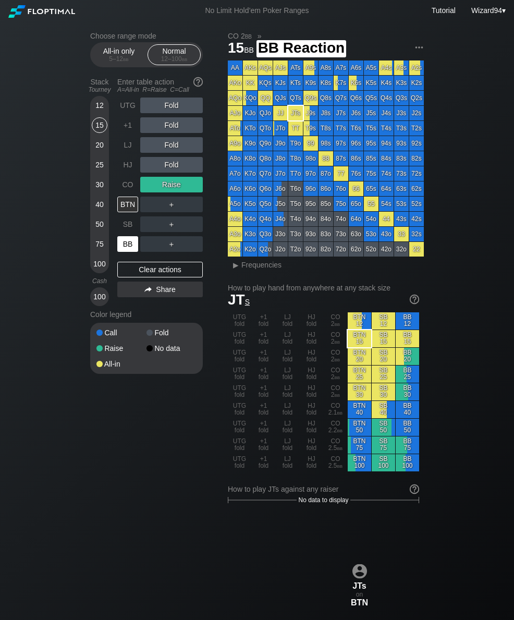
click at [130, 247] on div "BB" at bounding box center [127, 244] width 21 height 16
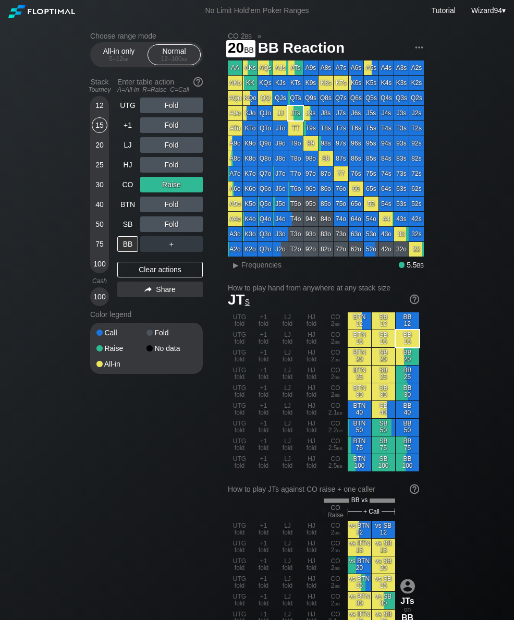
click at [101, 146] on div "20" at bounding box center [100, 145] width 16 height 16
click at [123, 173] on div "HJ" at bounding box center [127, 165] width 21 height 16
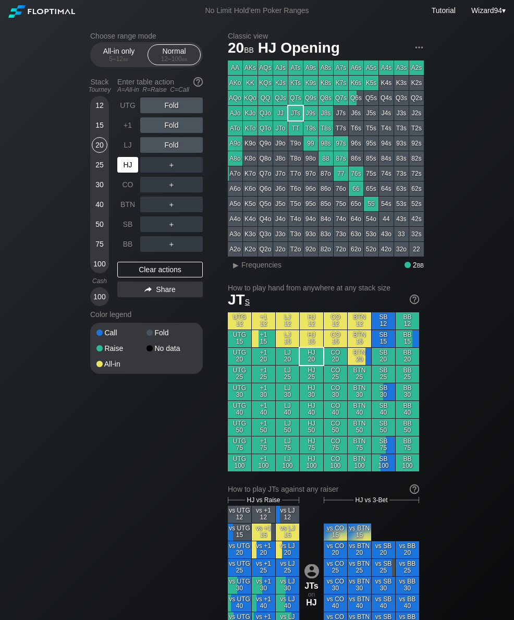
click at [129, 180] on div "CO" at bounding box center [128, 185] width 23 height 20
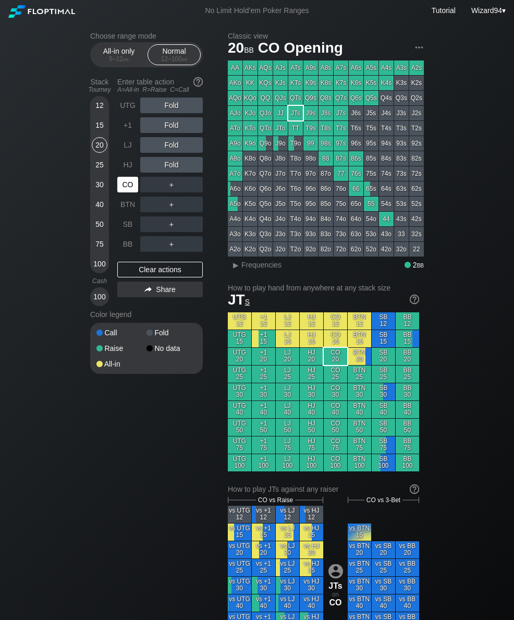
click at [124, 205] on div "BTN" at bounding box center [127, 204] width 21 height 16
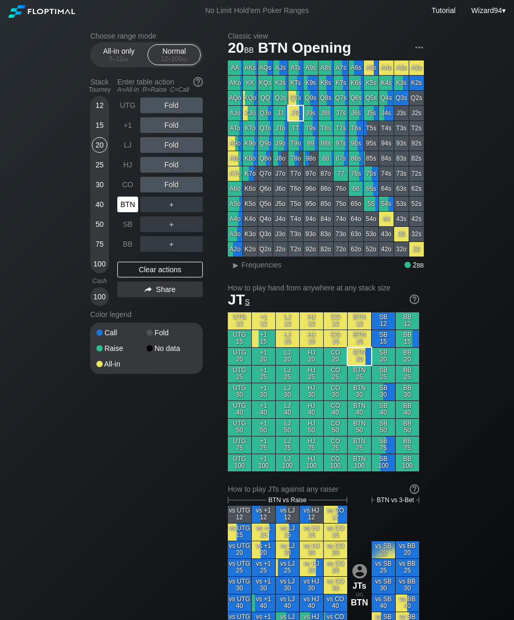
click at [123, 205] on div "BTN" at bounding box center [127, 204] width 21 height 16
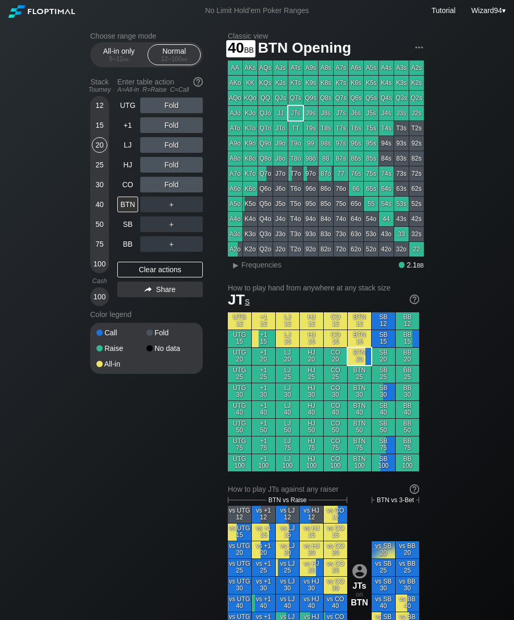
click at [99, 212] on div "40" at bounding box center [100, 204] width 16 height 16
click at [164, 203] on div "R ✕" at bounding box center [172, 204] width 20 height 16
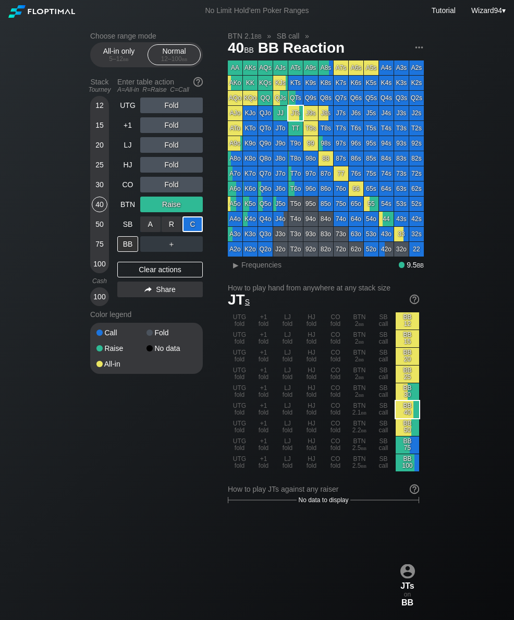
click at [97, 223] on div "50" at bounding box center [100, 224] width 16 height 16
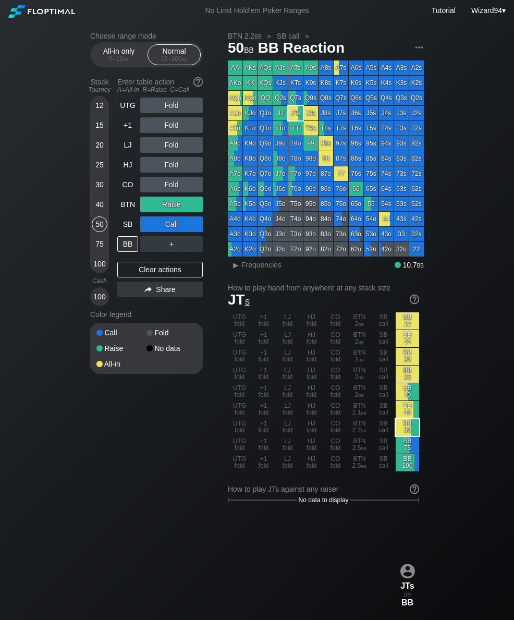
click at [124, 214] on div "BTN" at bounding box center [128, 204] width 23 height 20
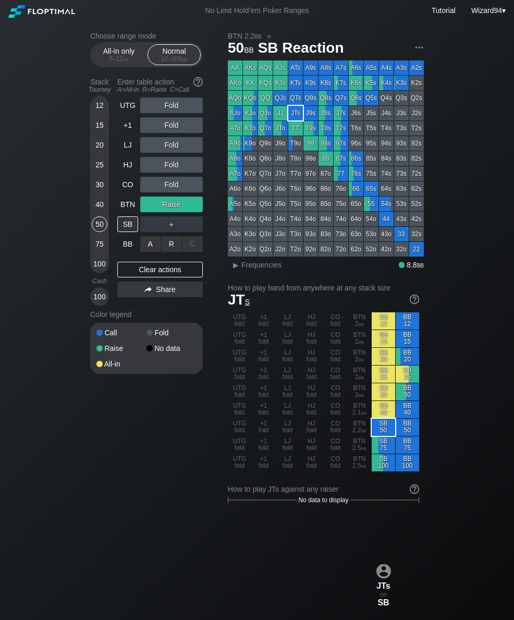
click at [169, 252] on div "R ✕" at bounding box center [172, 244] width 20 height 16
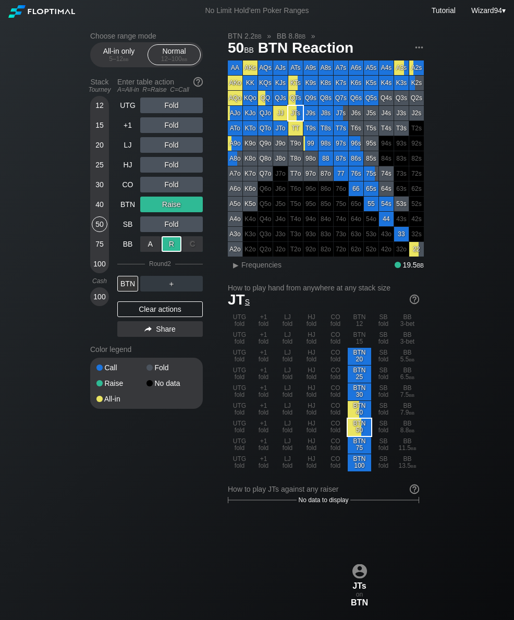
click at [102, 244] on div "75" at bounding box center [100, 244] width 16 height 16
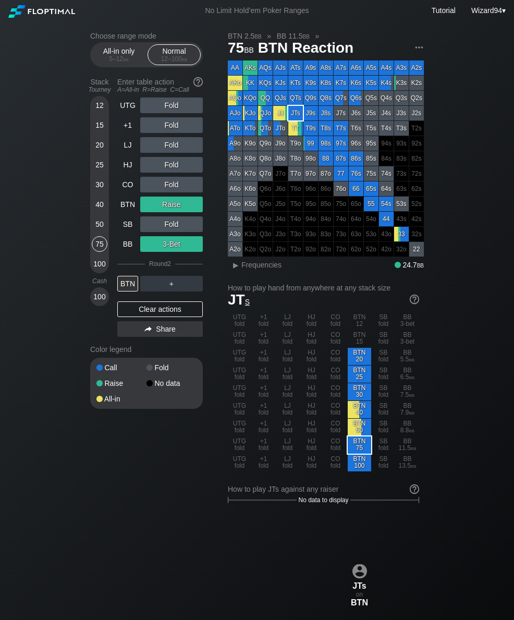
click at [100, 208] on div "40" at bounding box center [100, 204] width 16 height 16
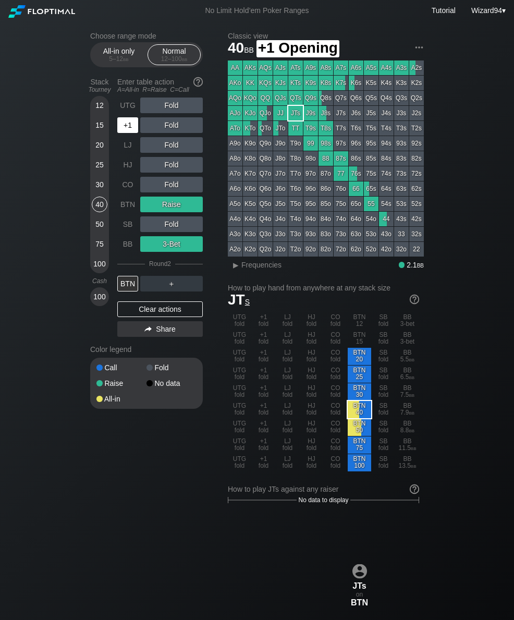
click at [122, 133] on div "+1" at bounding box center [127, 125] width 21 height 16
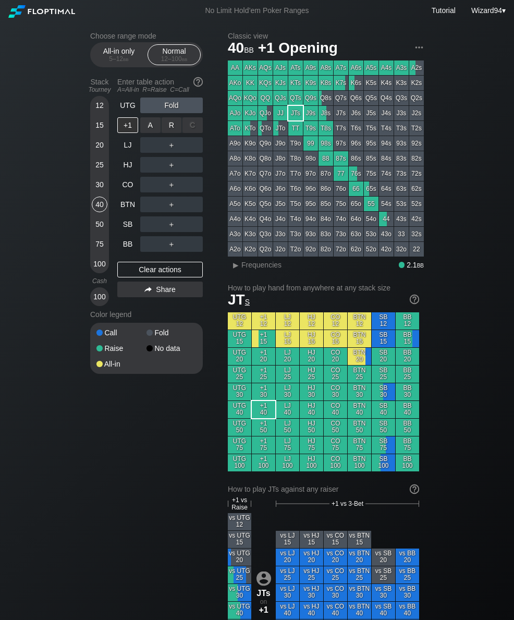
click at [169, 128] on div "R ✕" at bounding box center [172, 125] width 20 height 16
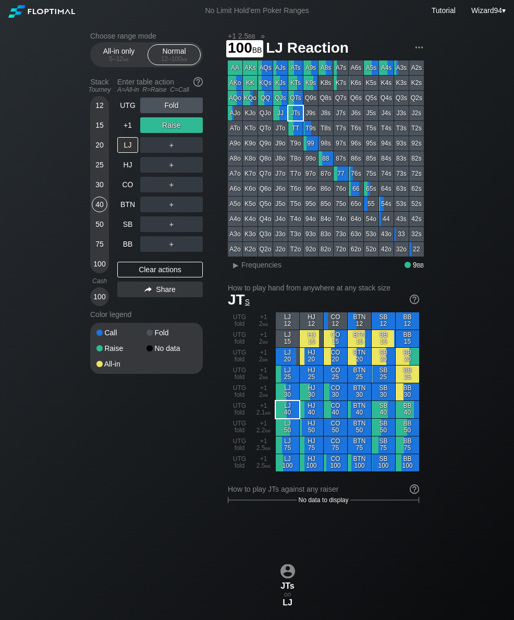
click at [97, 262] on div "100" at bounding box center [100, 264] width 16 height 16
click at [126, 227] on div "SB" at bounding box center [127, 224] width 21 height 16
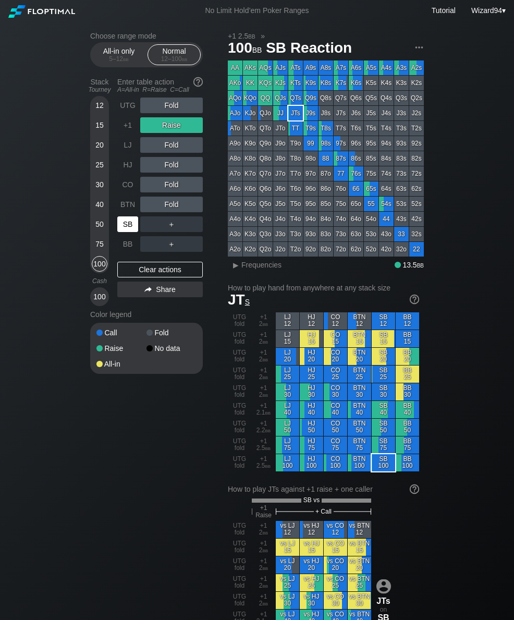
click at [102, 226] on div "50" at bounding box center [100, 224] width 16 height 16
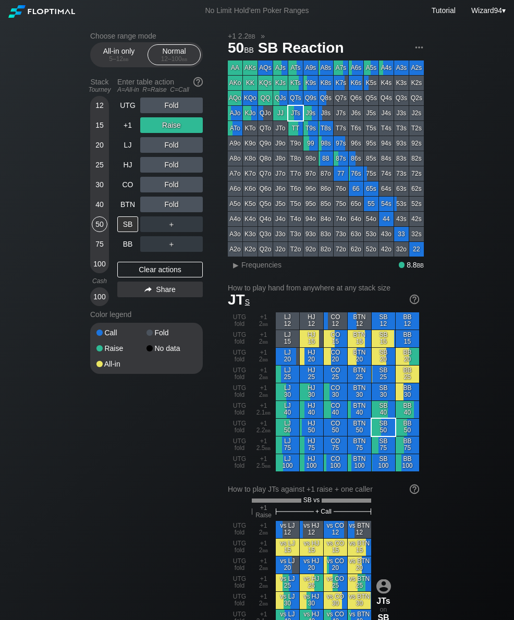
click at [126, 135] on div "+1" at bounding box center [128, 125] width 23 height 20
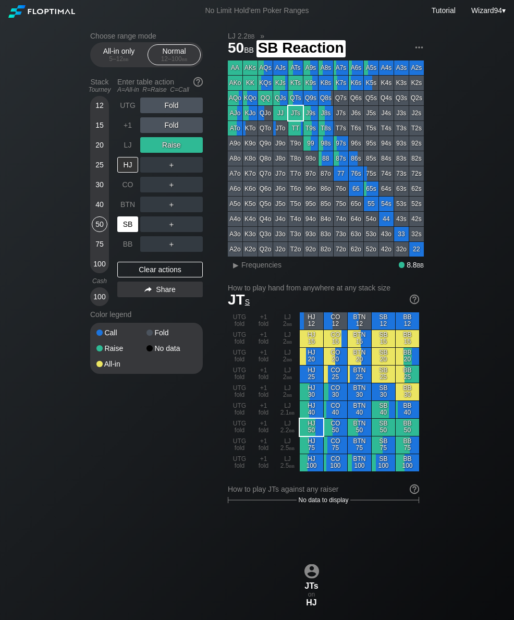
click at [120, 220] on div "SB" at bounding box center [128, 224] width 23 height 20
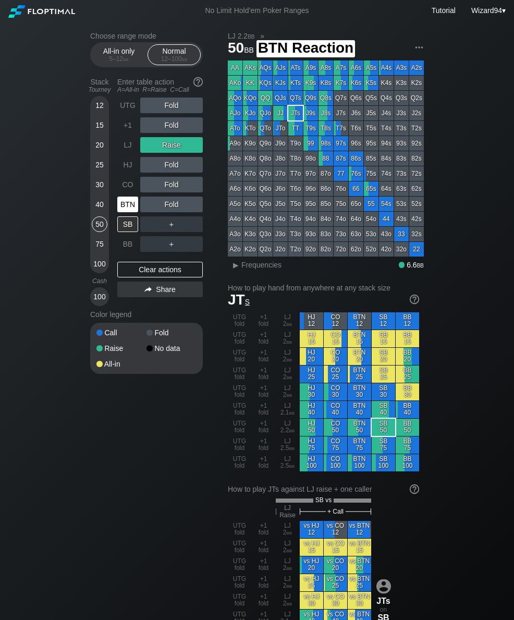
click at [121, 207] on div "BTN" at bounding box center [127, 204] width 21 height 16
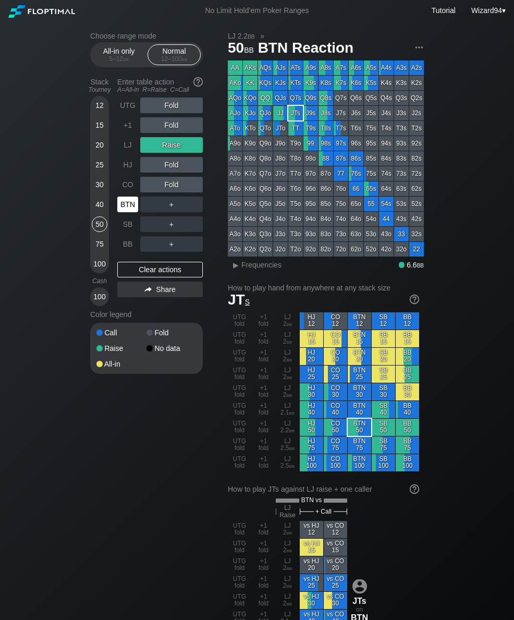
click at [100, 211] on div "40" at bounding box center [100, 204] width 16 height 16
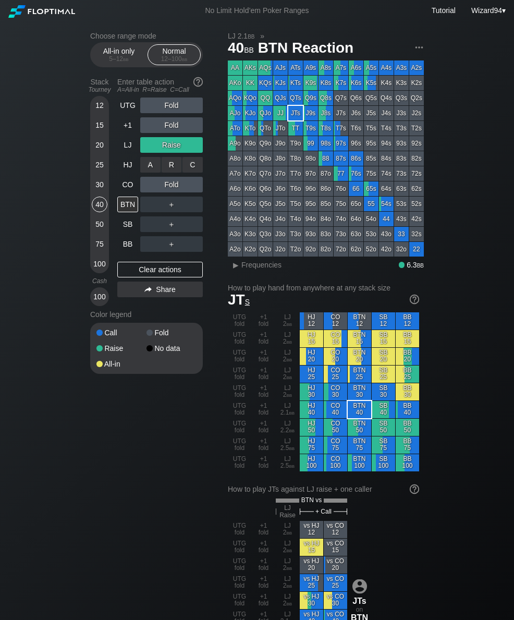
click at [185, 169] on div "C ✕" at bounding box center [192, 165] width 20 height 16
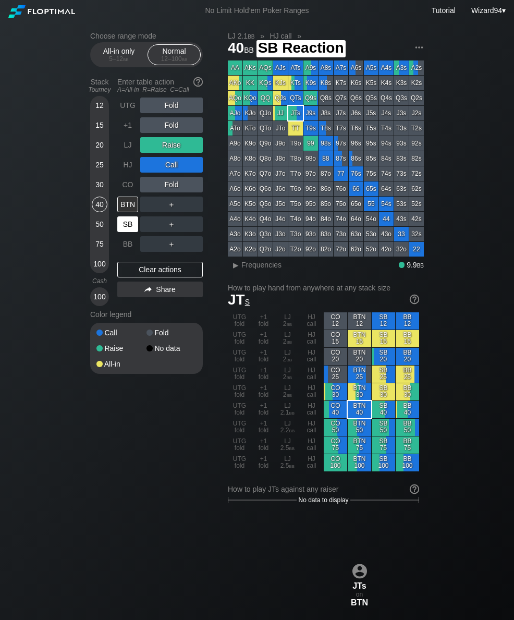
click at [124, 226] on div "SB" at bounding box center [127, 224] width 21 height 16
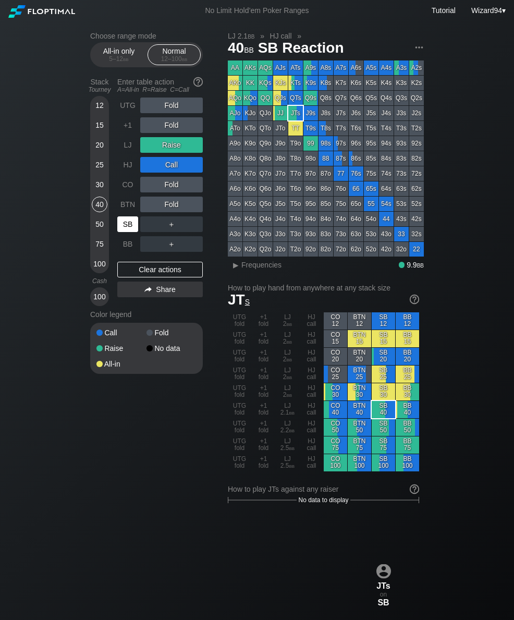
click at [98, 225] on div "50" at bounding box center [100, 224] width 16 height 16
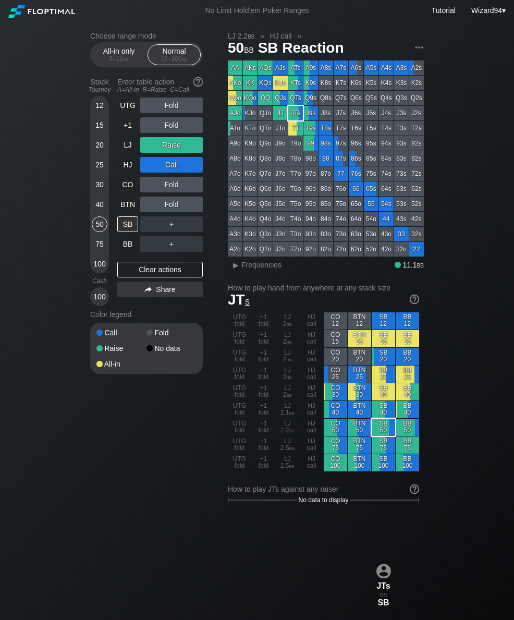
click at [121, 112] on div "UTG" at bounding box center [127, 105] width 21 height 16
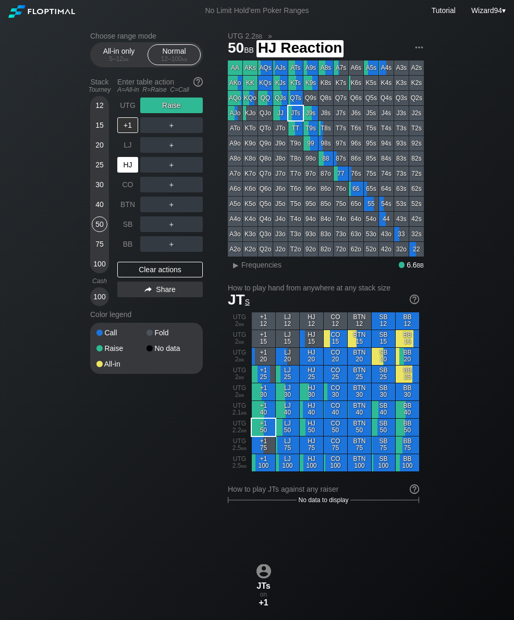
click at [126, 166] on div "HJ" at bounding box center [127, 165] width 21 height 16
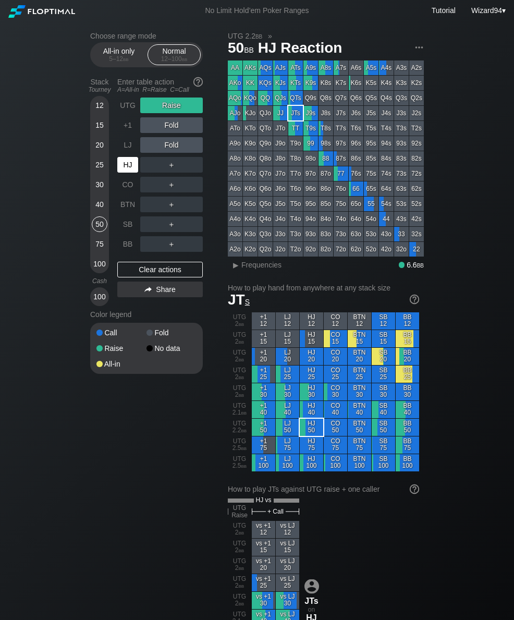
click at [119, 149] on div "LJ" at bounding box center [127, 145] width 21 height 16
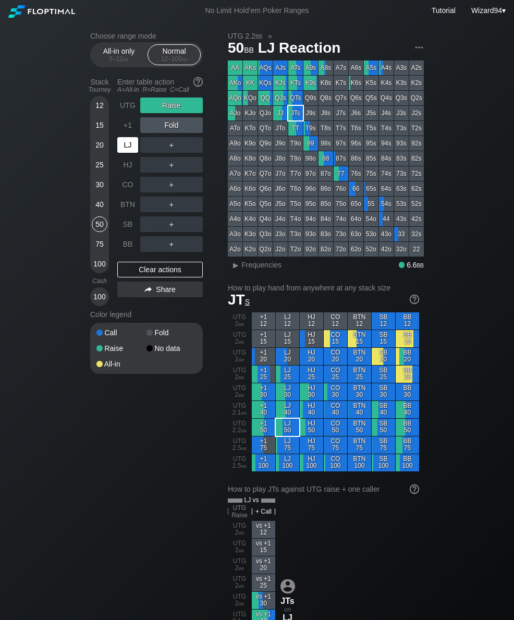
click at [16, 153] on div "Choose range mode All-in only 5 – 12 bb Normal 12 – 100 bb Stack Tourney Enter …" at bounding box center [257, 624] width 514 height 1207
